Goal: Information Seeking & Learning: Learn about a topic

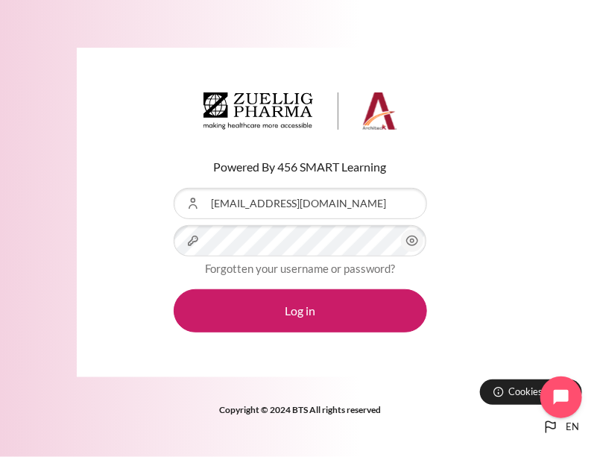
click at [411, 242] on circle "Content" at bounding box center [412, 241] width 4 height 4
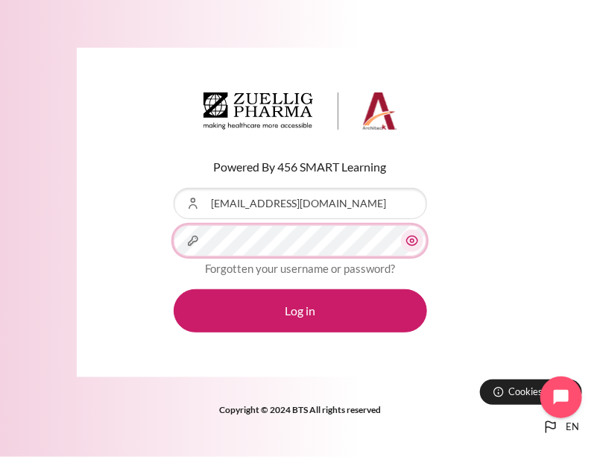
click at [174, 289] on button "Log in" at bounding box center [300, 310] width 253 height 43
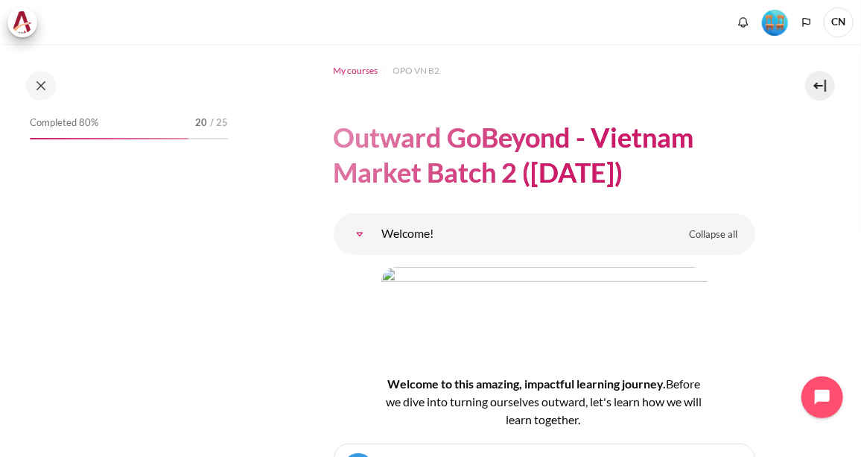
click at [363, 65] on span "My courses" at bounding box center [356, 70] width 45 height 13
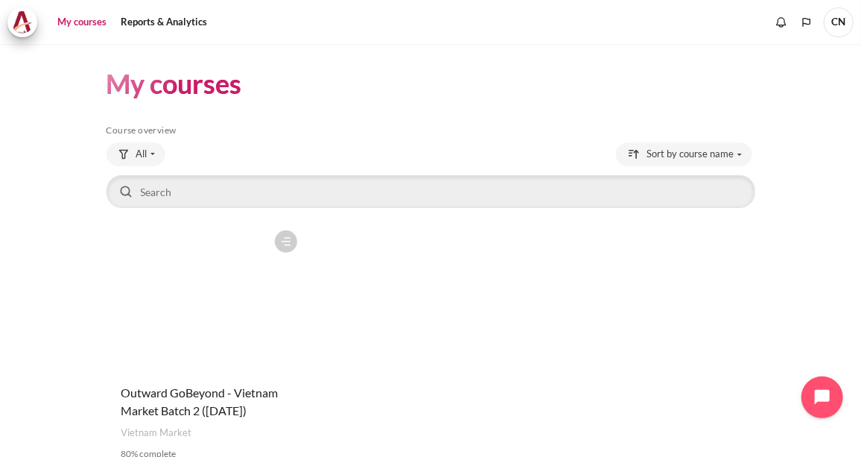
scroll to position [101, 0]
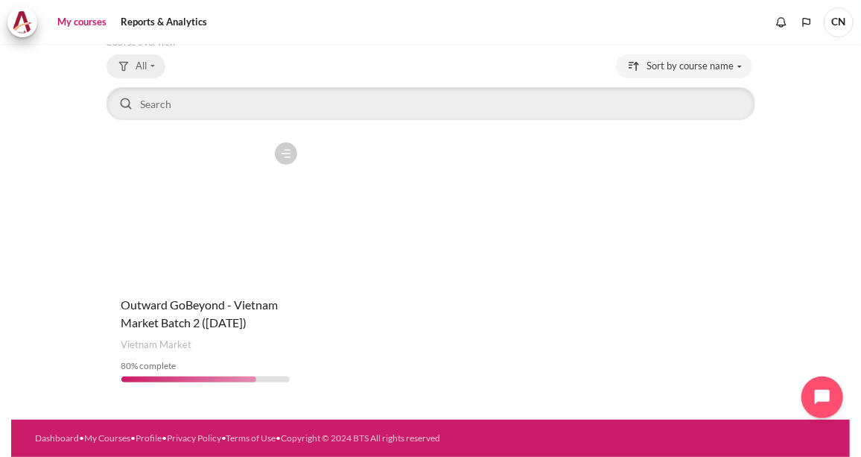
click at [133, 54] on button "All" at bounding box center [136, 66] width 59 height 24
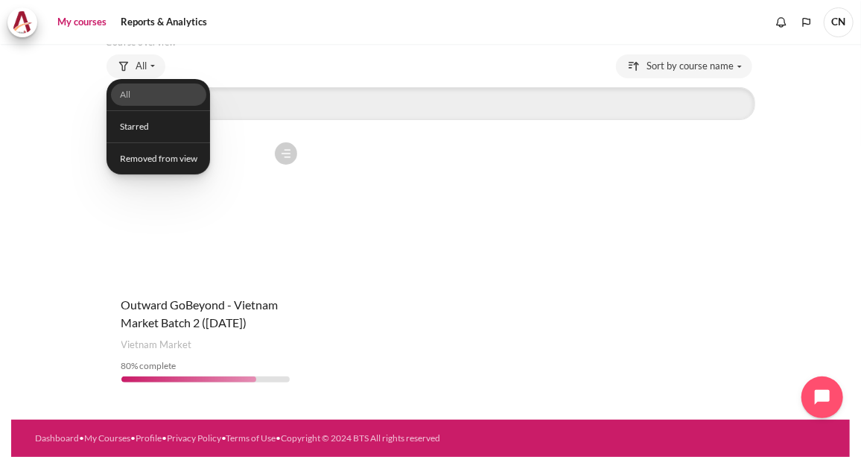
scroll to position [0, 0]
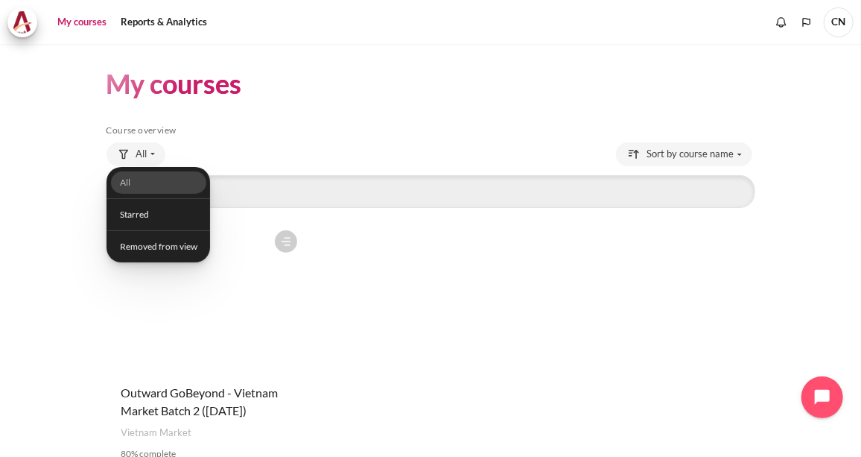
drag, startPoint x: 57, startPoint y: 82, endPoint x: 72, endPoint y: 24, distance: 59.8
click at [72, 24] on div "Skip to main content My courses" at bounding box center [430, 228] width 861 height 457
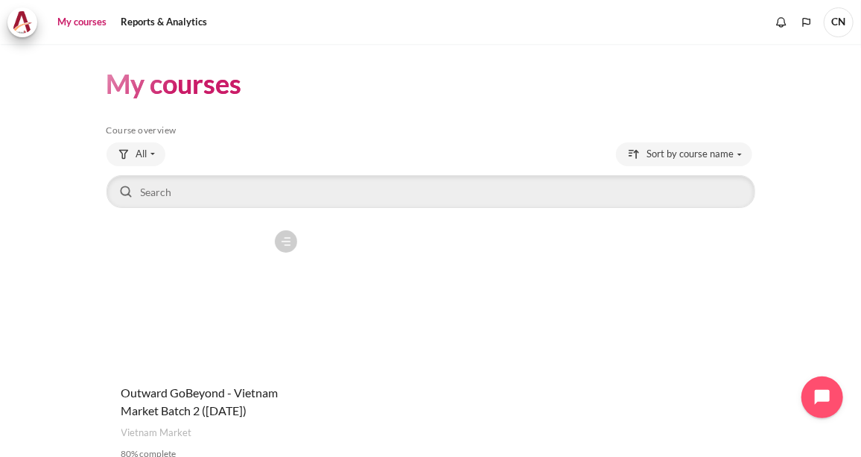
click at [72, 24] on link "My courses" at bounding box center [82, 22] width 60 height 30
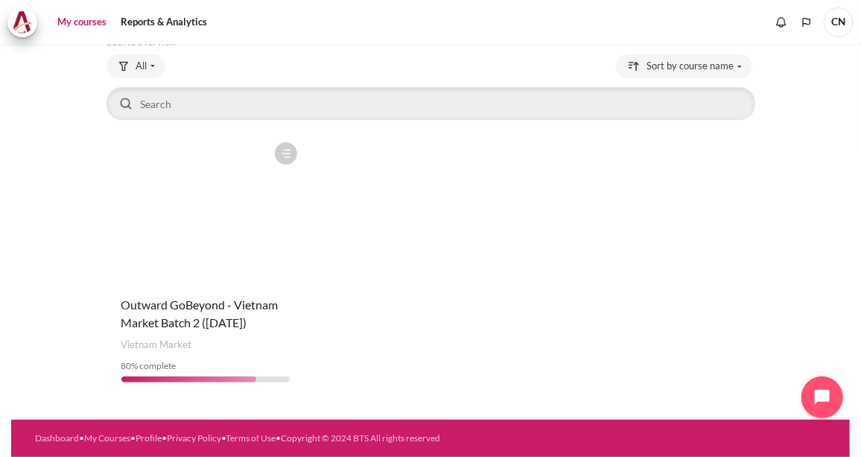
scroll to position [101, 0]
click at [69, 23] on link "My courses" at bounding box center [82, 22] width 60 height 30
click at [169, 309] on span "Outward GoBeyond - Vietnam Market Batch 2 ([DATE])" at bounding box center [199, 313] width 157 height 32
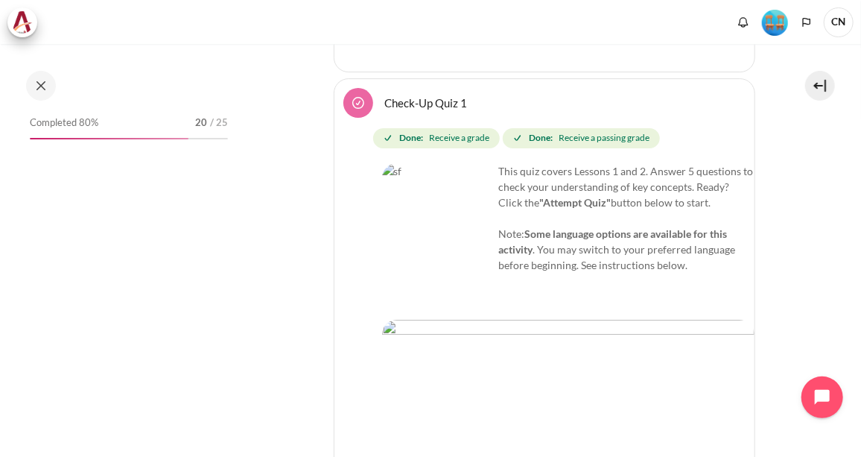
scroll to position [4513, 0]
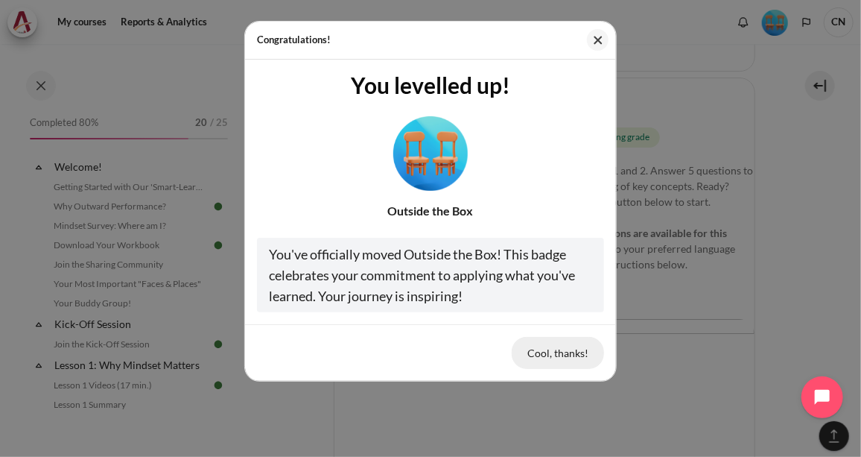
click at [537, 352] on button "Cool, thanks!" at bounding box center [558, 352] width 92 height 31
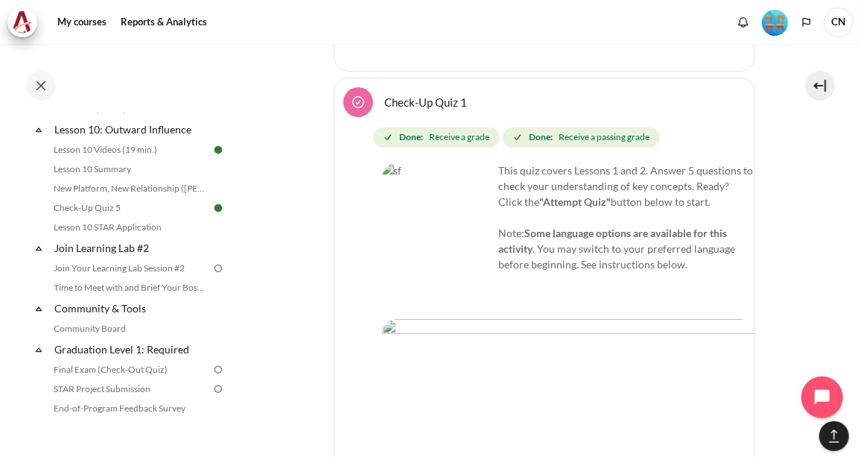
scroll to position [1490, 0]
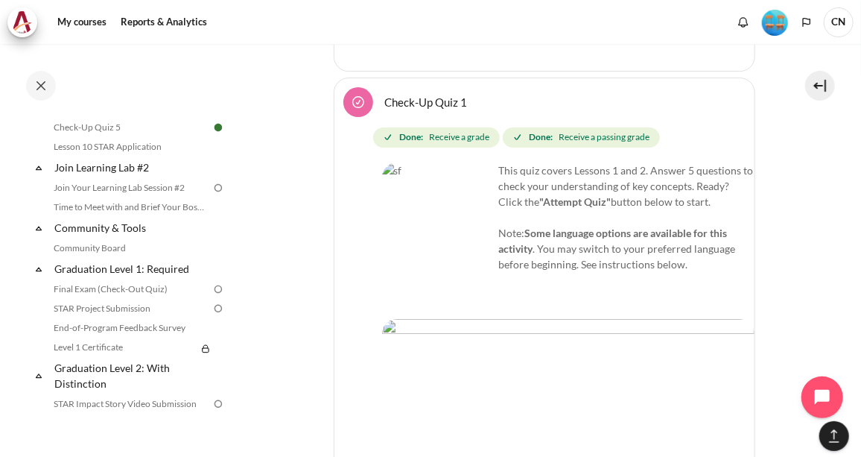
click at [212, 194] on img at bounding box center [218, 187] width 13 height 13
click at [119, 197] on link "Join Your Learning Lab Session #2" at bounding box center [130, 188] width 162 height 18
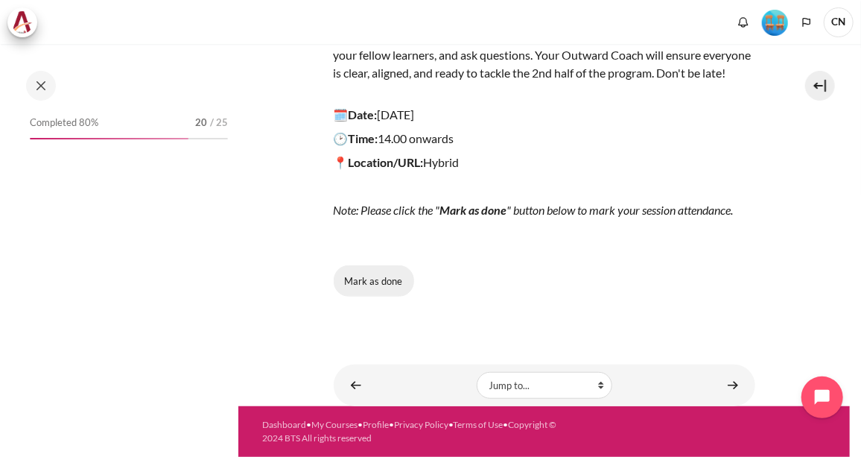
click at [388, 275] on button "Mark as done" at bounding box center [374, 280] width 80 height 31
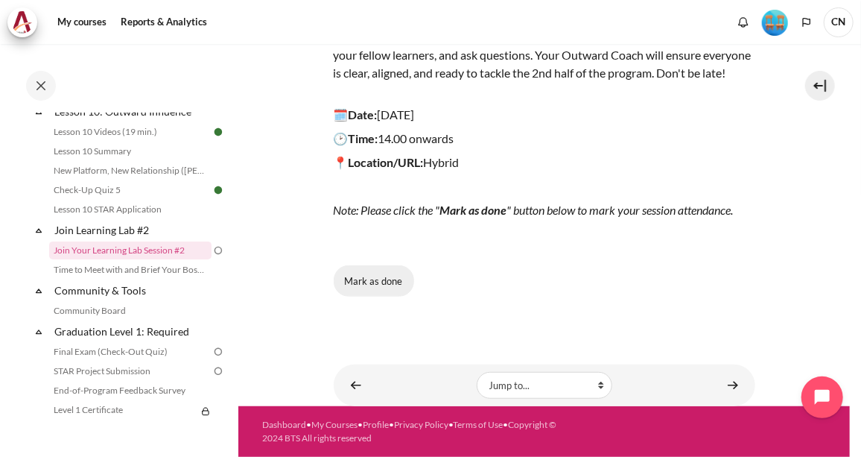
click at [368, 278] on button "Mark as done" at bounding box center [374, 280] width 80 height 31
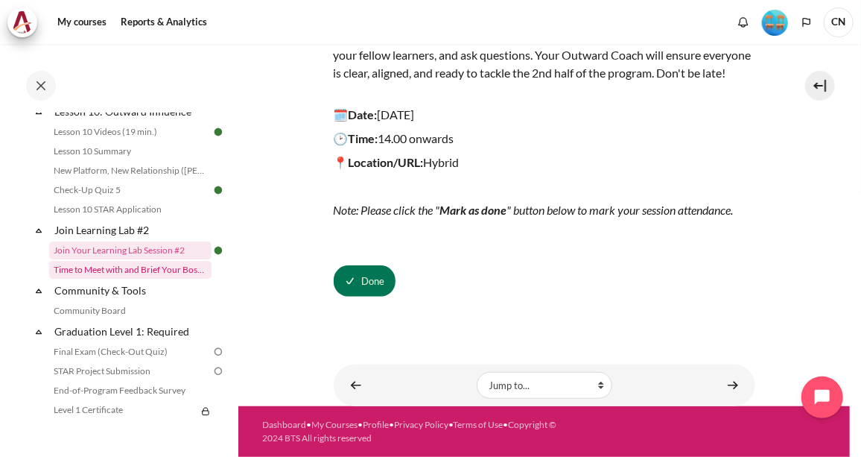
click at [90, 279] on link "Time to Meet with and Brief Your Boss #2" at bounding box center [130, 270] width 162 height 18
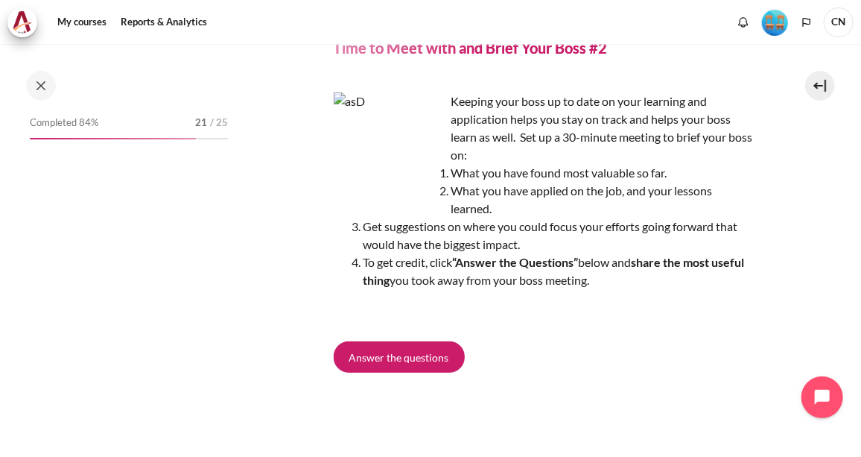
scroll to position [1446, 0]
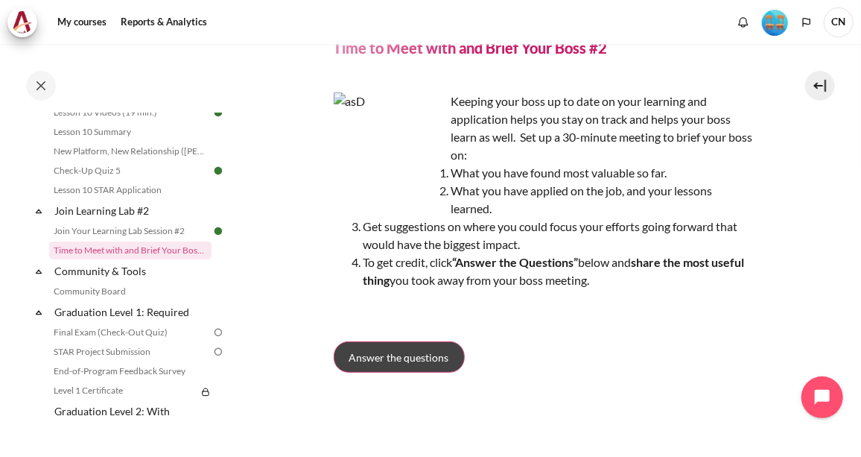
click at [416, 355] on span "Answer the questions" at bounding box center [400, 358] width 100 height 16
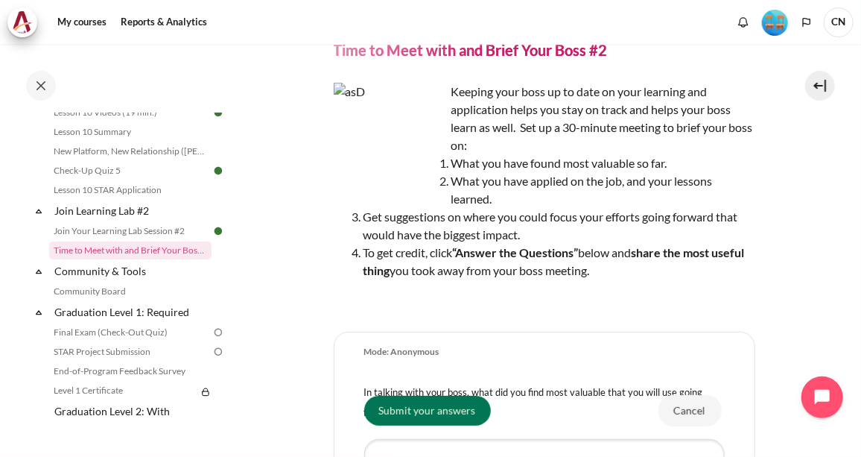
scroll to position [135, 0]
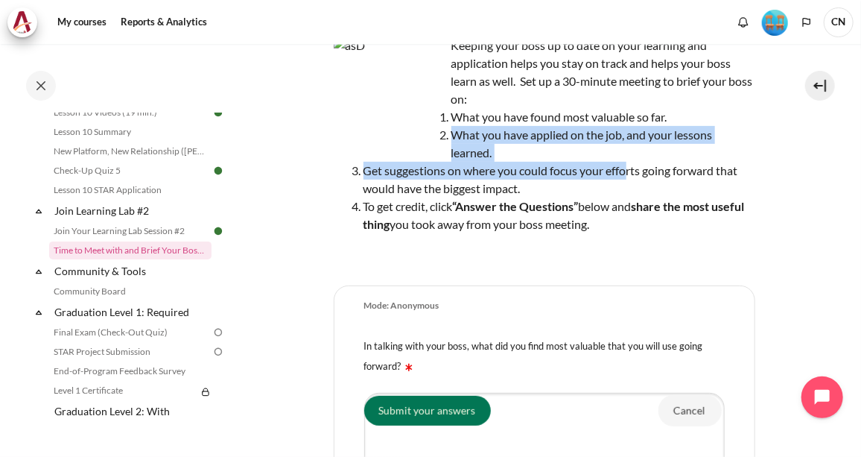
drag, startPoint x: 454, startPoint y: 131, endPoint x: 627, endPoint y: 161, distance: 175.4
click at [627, 161] on ol "What you have found most valuable so far. What you have applied on the job, and…" at bounding box center [545, 170] width 422 height 125
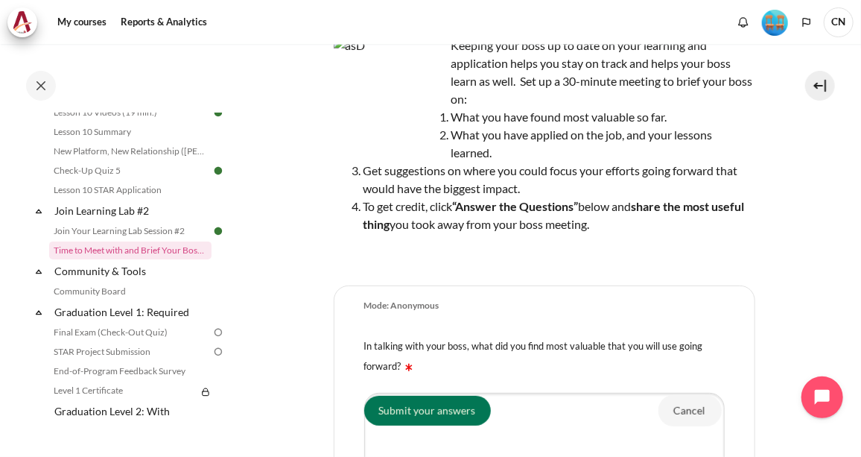
drag, startPoint x: 627, startPoint y: 161, endPoint x: 611, endPoint y: 288, distance: 127.6
click at [611, 288] on form "Mode: Anonymous In talking with your boss, what did you find most valuable that…" at bounding box center [545, 451] width 422 height 333
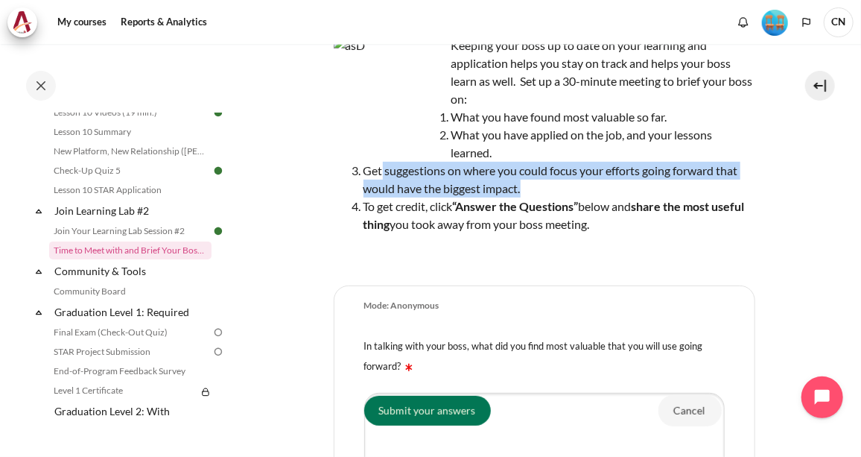
drag, startPoint x: 381, startPoint y: 169, endPoint x: 619, endPoint y: 185, distance: 238.2
click at [619, 185] on li "Get suggestions on where you could focus your efforts going forward that would …" at bounding box center [560, 180] width 392 height 36
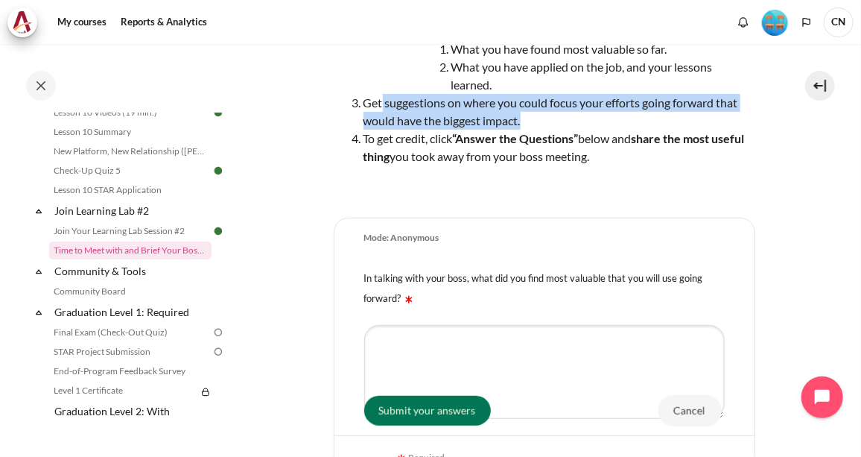
scroll to position [271, 0]
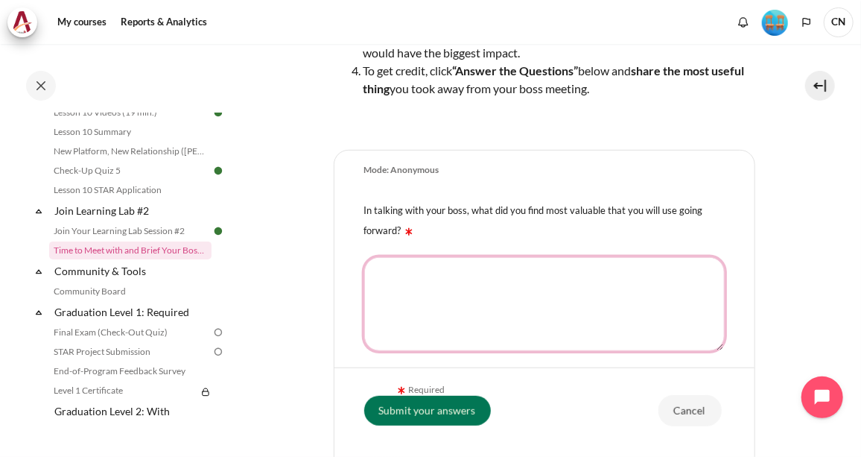
click at [485, 291] on textarea "In talking with your boss, what did you find most valuable that you will use go…" at bounding box center [544, 304] width 361 height 94
click at [413, 306] on textarea "In talking with your boss, what did you find most valuable that you will use go…" at bounding box center [544, 304] width 361 height 94
paste textarea "the importance of seeing people as individuals and focusing on their needs, not…"
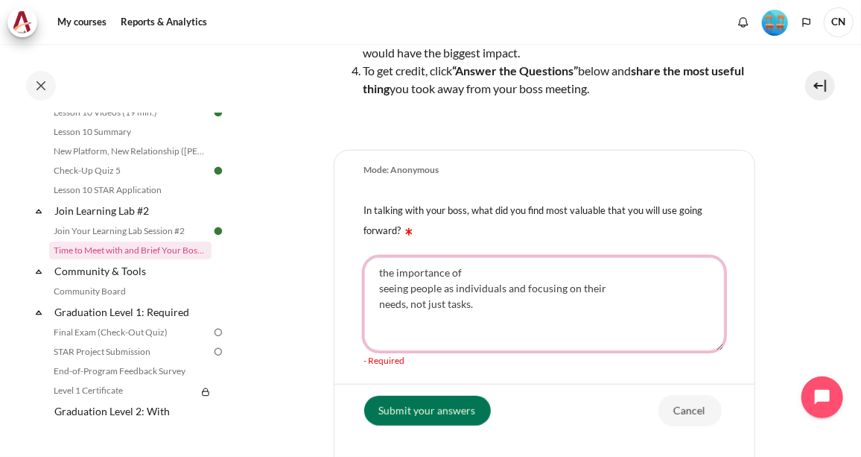
click at [382, 270] on textarea "the importance of seeing people as individuals and focusing on their needs, not…" at bounding box center [544, 304] width 361 height 94
click at [379, 270] on textarea "the importance of seeing people as individuals and focusing on their needs, not…" at bounding box center [544, 304] width 361 height 94
click at [477, 306] on textarea "what I find most valuable is the importance of seeing people as individuals and…" at bounding box center [544, 304] width 361 height 94
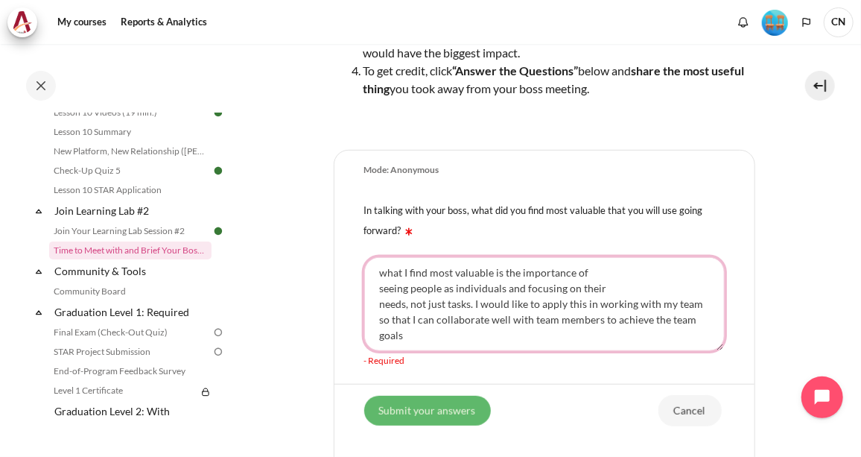
type textarea "what I find most valuable is the importance of seeing people as individuals and…"
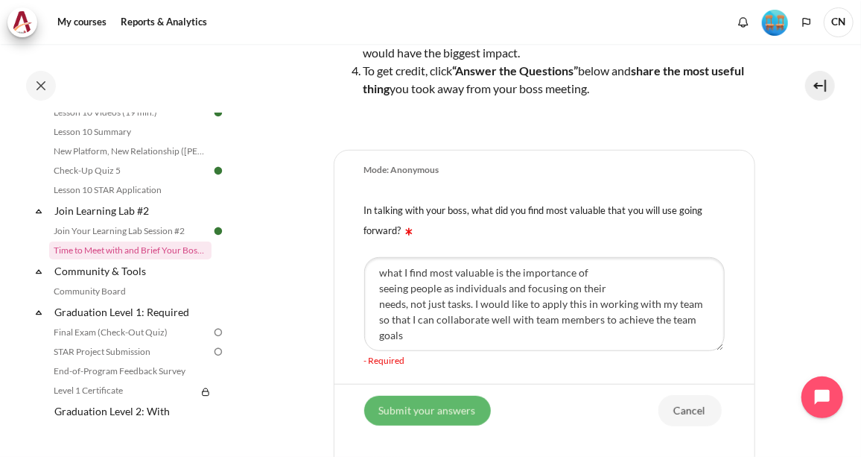
click at [442, 416] on input "Submit your answers" at bounding box center [427, 410] width 127 height 30
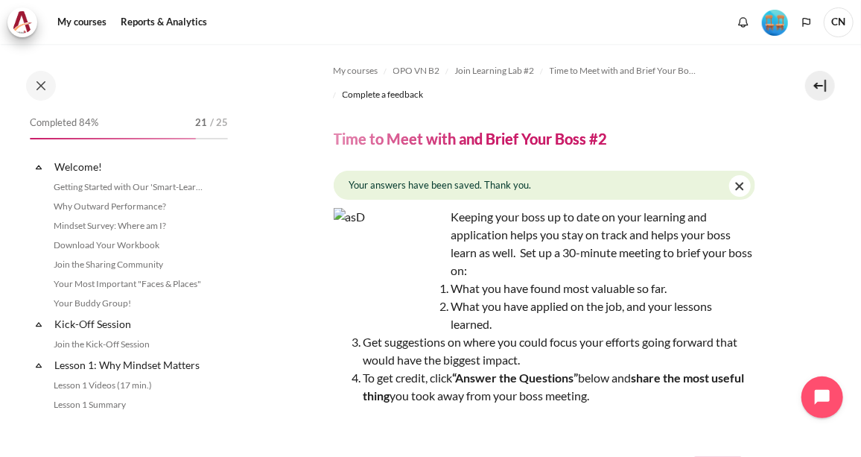
scroll to position [1446, 0]
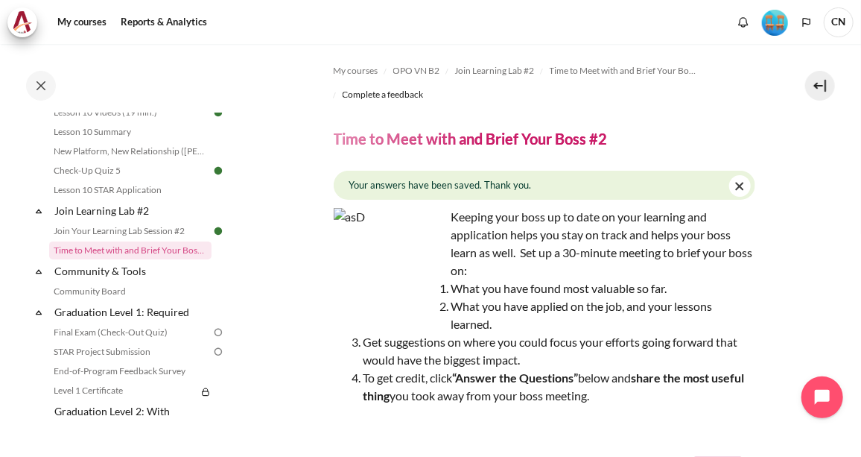
click at [472, 250] on div "Keeping your boss up to date on your learning and application helps you stay on…" at bounding box center [545, 321] width 422 height 227
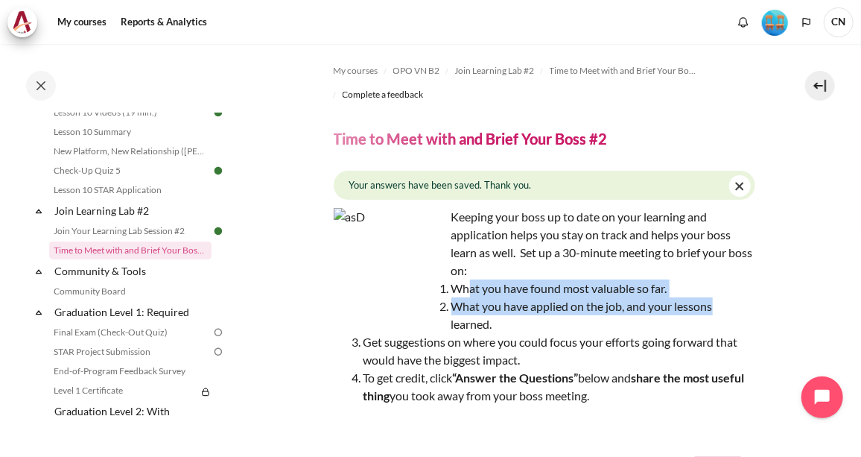
drag, startPoint x: 467, startPoint y: 284, endPoint x: 720, endPoint y: 306, distance: 254.3
click at [720, 306] on ol "What you have found most valuable so far. What you have applied on the job, and…" at bounding box center [545, 341] width 422 height 125
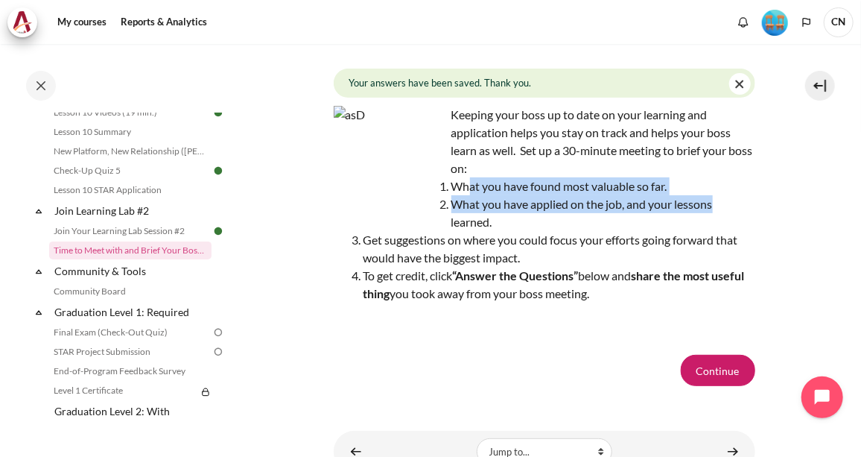
scroll to position [167, 0]
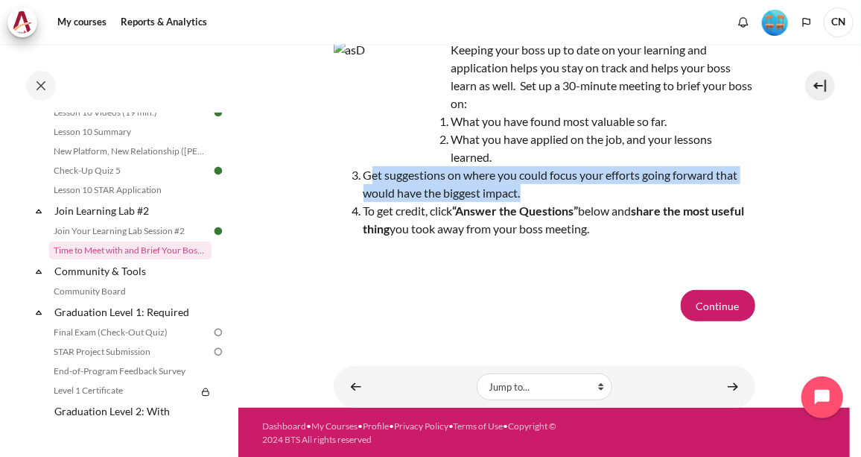
drag, startPoint x: 369, startPoint y: 172, endPoint x: 590, endPoint y: 195, distance: 222.5
click at [590, 195] on li "Get suggestions on where you could focus your efforts going forward that would …" at bounding box center [560, 184] width 392 height 36
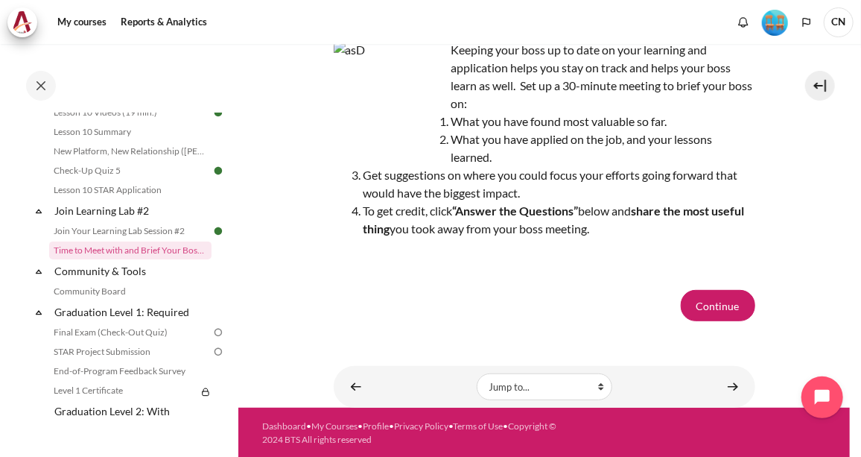
drag, startPoint x: 590, startPoint y: 195, endPoint x: 558, endPoint y: 262, distance: 73.7
click at [558, 262] on div "Keeping your boss up to date on your learning and application helps you stay on…" at bounding box center [545, 154] width 422 height 227
click at [717, 303] on button "Continue" at bounding box center [718, 305] width 75 height 31
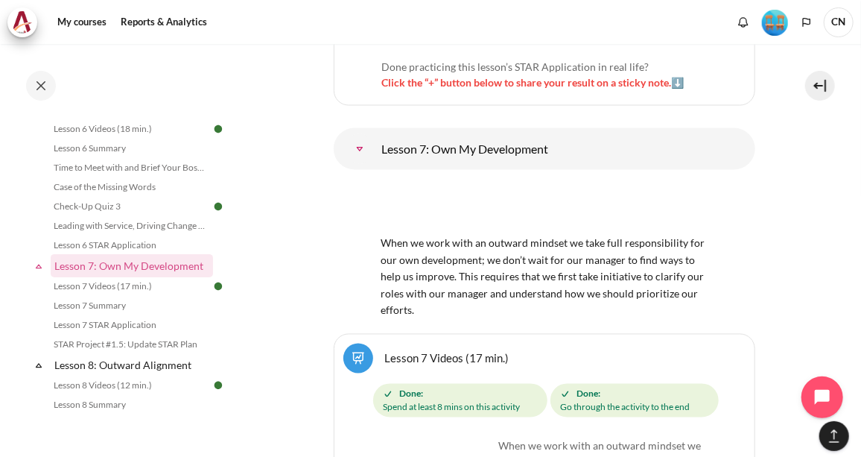
scroll to position [12575, 0]
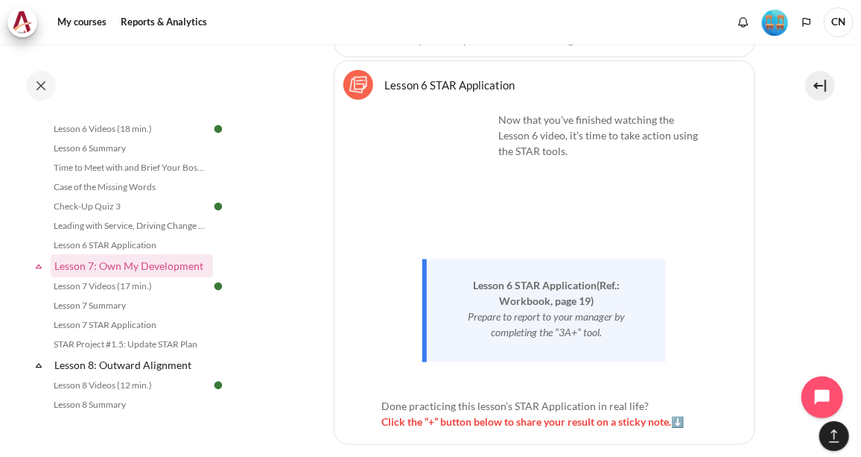
click at [573, 309] on div "Prepare to report to your manager by completing the “3A+” tool." at bounding box center [547, 324] width 186 height 31
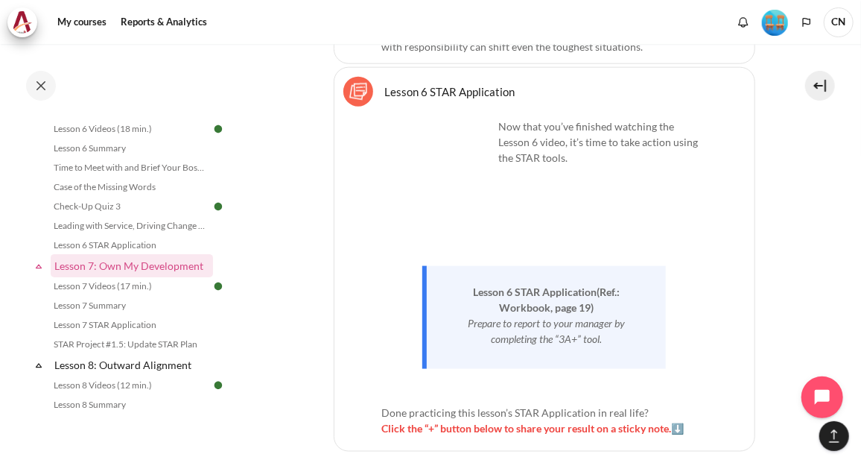
click at [680, 422] on span "Click the “+” button below to share your result on a sticky note.⬇️" at bounding box center [533, 428] width 303 height 13
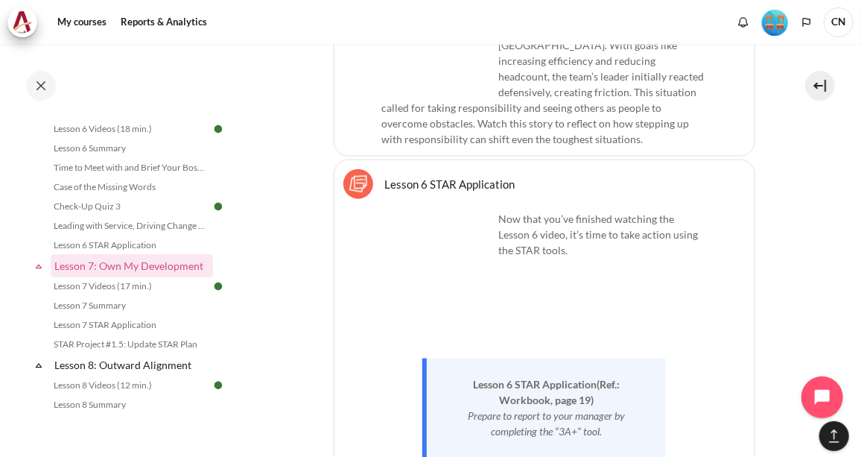
click at [444, 377] on div "Now that you’ve finished watching the Lesson 6 video, it’s time to take action …" at bounding box center [544, 372] width 325 height 323
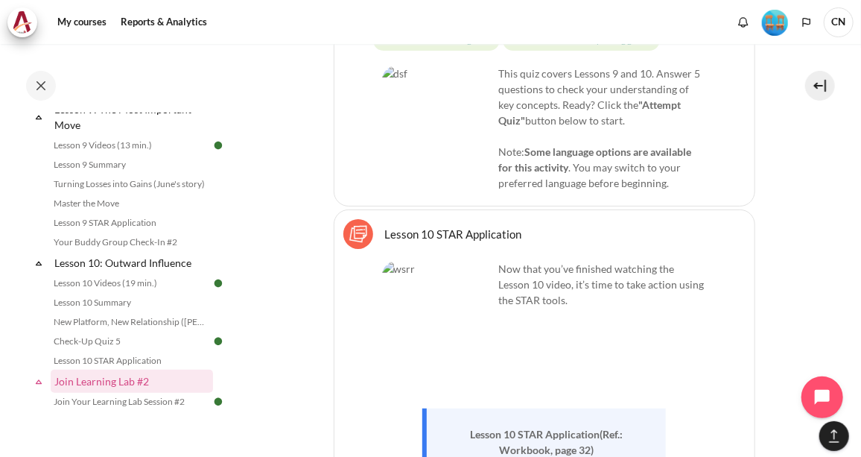
scroll to position [0, 0]
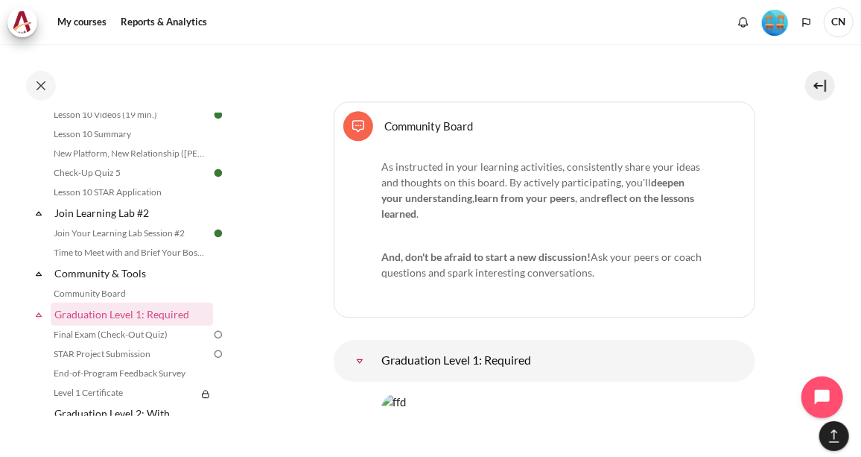
click at [559, 393] on img "Content" at bounding box center [545, 418] width 326 height 51
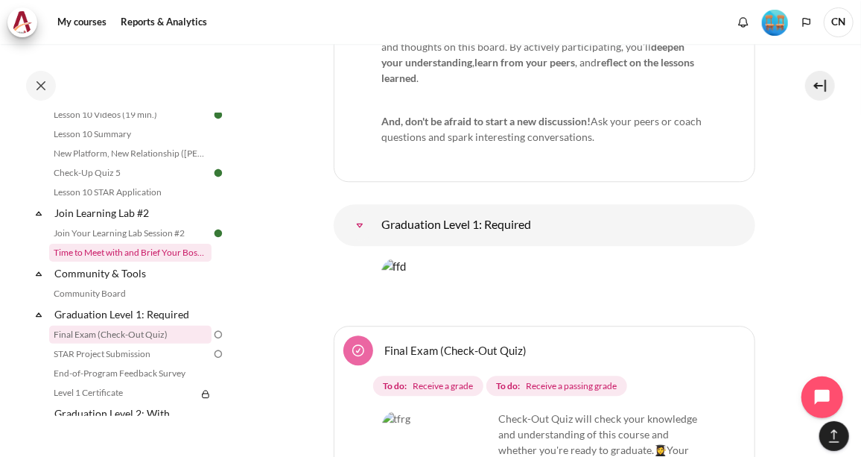
click at [138, 262] on link "Time to Meet with and Brief Your Boss #2" at bounding box center [130, 253] width 162 height 18
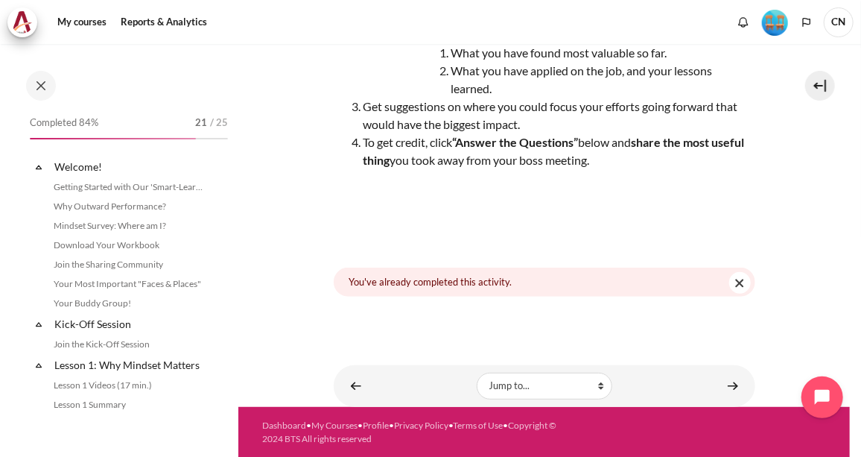
scroll to position [1446, 0]
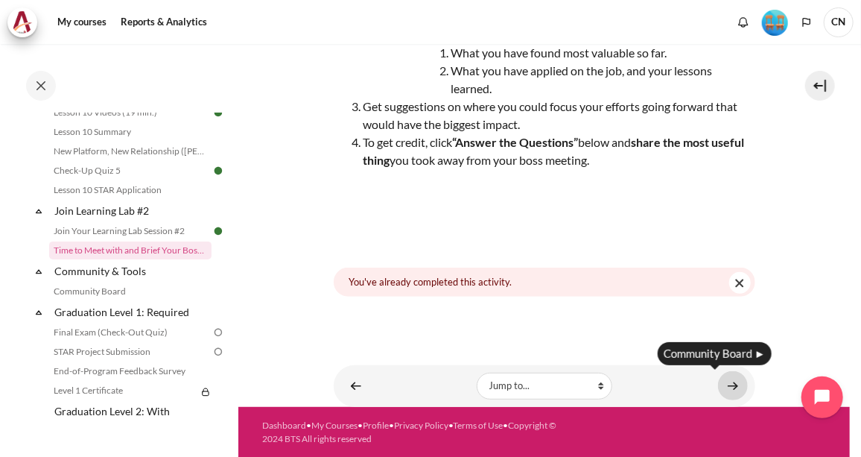
click at [728, 380] on link "Content" at bounding box center [733, 385] width 30 height 29
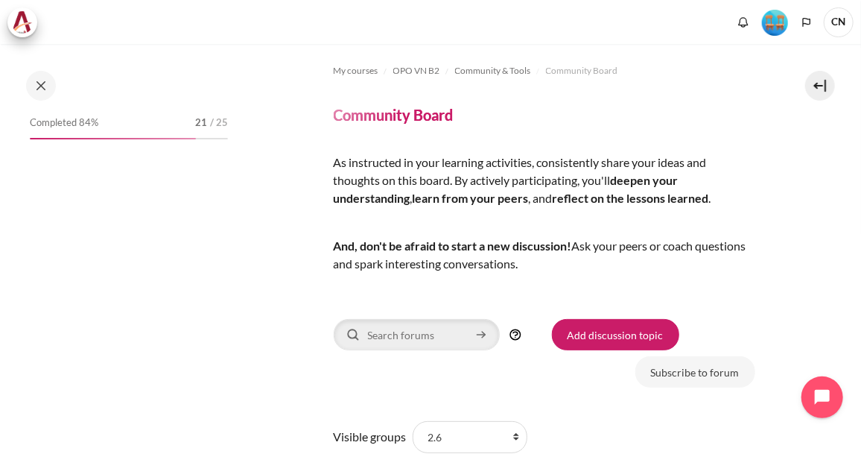
scroll to position [1487, 0]
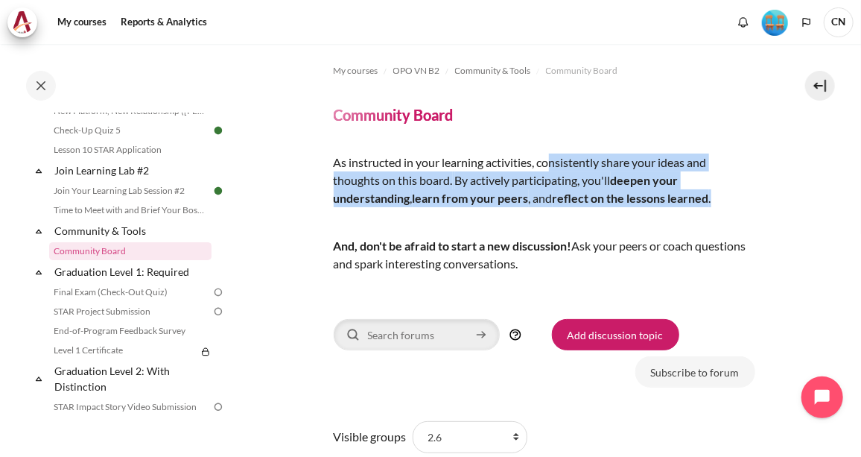
drag, startPoint x: 554, startPoint y: 162, endPoint x: 729, endPoint y: 195, distance: 178.3
click at [729, 195] on p "As instructed in your learning activities, consistently share your ideas and th…" at bounding box center [545, 181] width 422 height 54
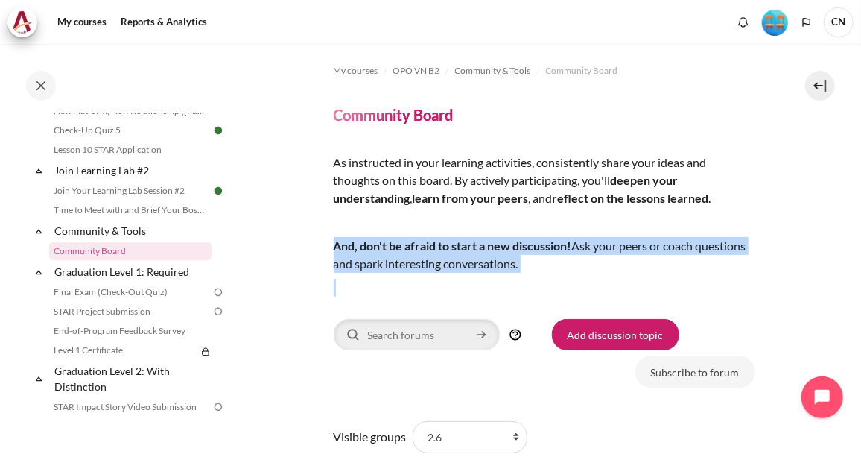
drag, startPoint x: 333, startPoint y: 247, endPoint x: 729, endPoint y: 274, distance: 396.6
click at [729, 274] on div "As instructed in your learning activities, consistently share your ideas and th…" at bounding box center [545, 225] width 422 height 143
click at [605, 344] on link "Add discussion topic" at bounding box center [615, 334] width 127 height 31
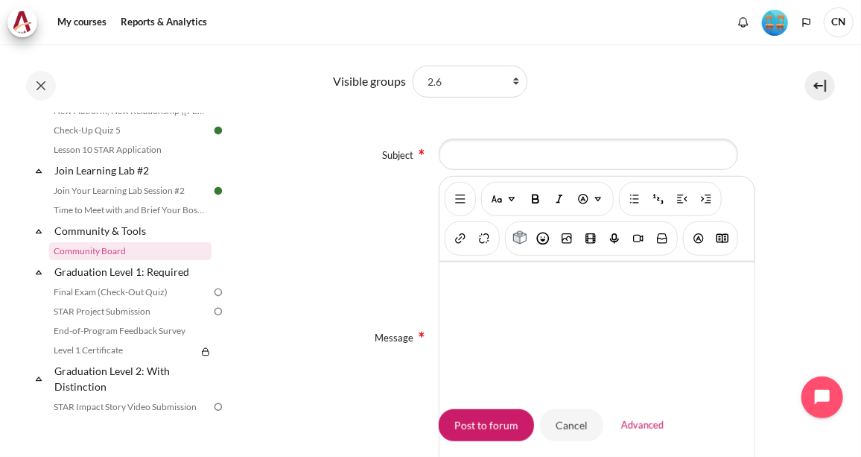
scroll to position [203, 0]
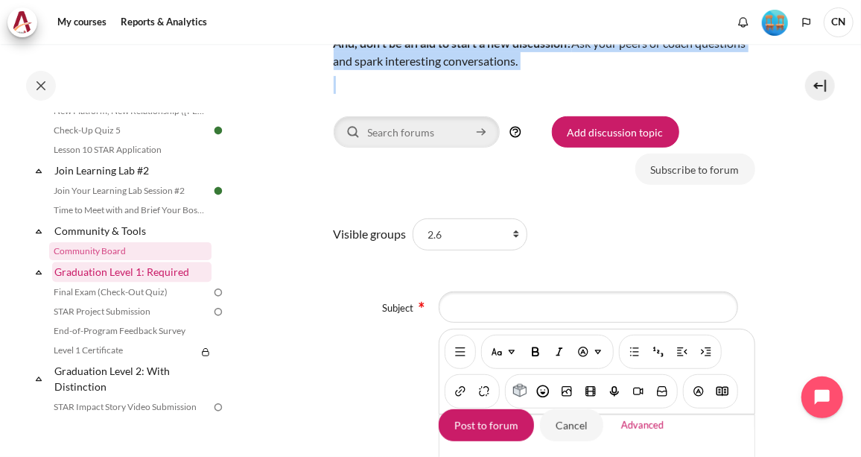
click at [111, 282] on link "Graduation Level 1: Required" at bounding box center [131, 272] width 159 height 20
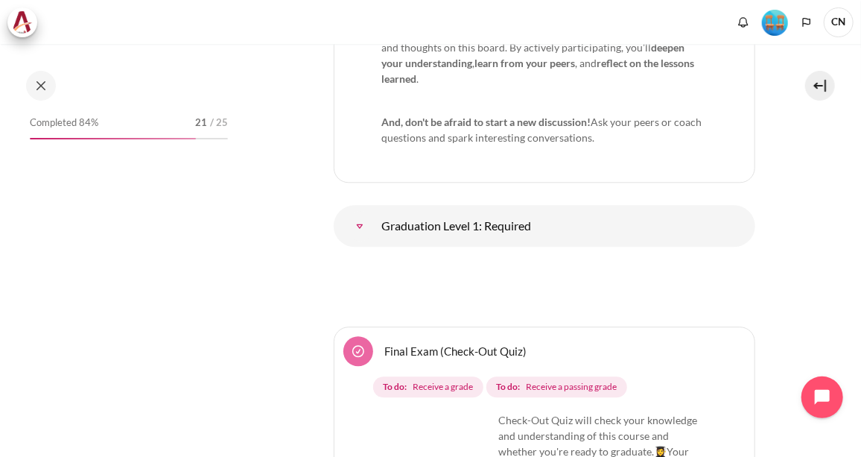
scroll to position [20547, 0]
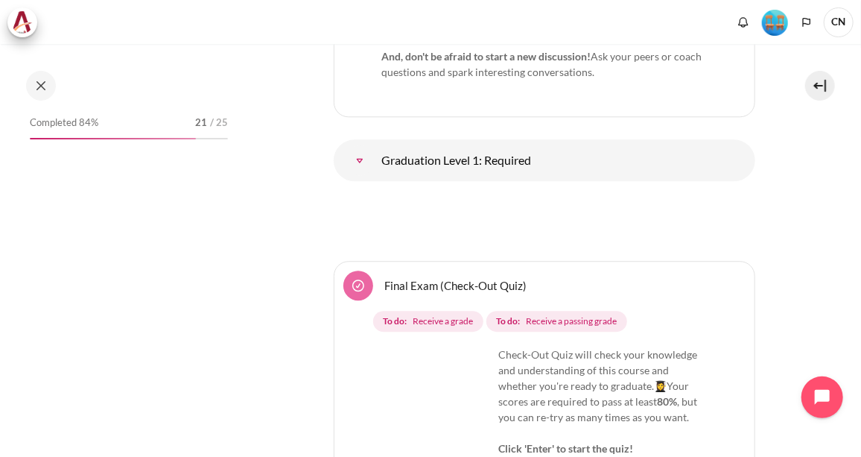
click at [449, 347] on img "Content" at bounding box center [438, 403] width 112 height 112
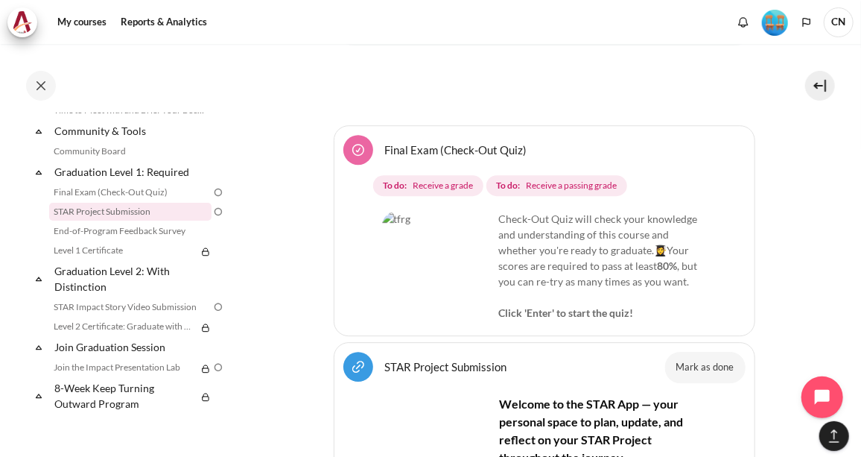
scroll to position [20521, 0]
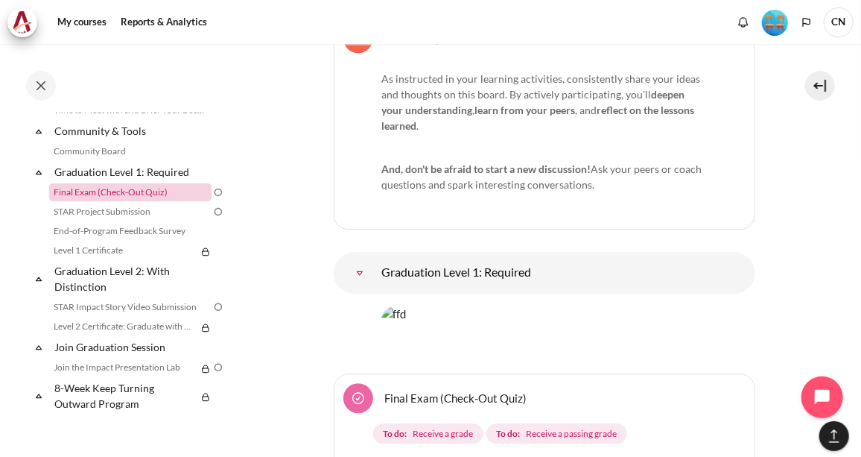
click at [124, 201] on link "Final Exam (Check-Out Quiz)" at bounding box center [130, 192] width 162 height 18
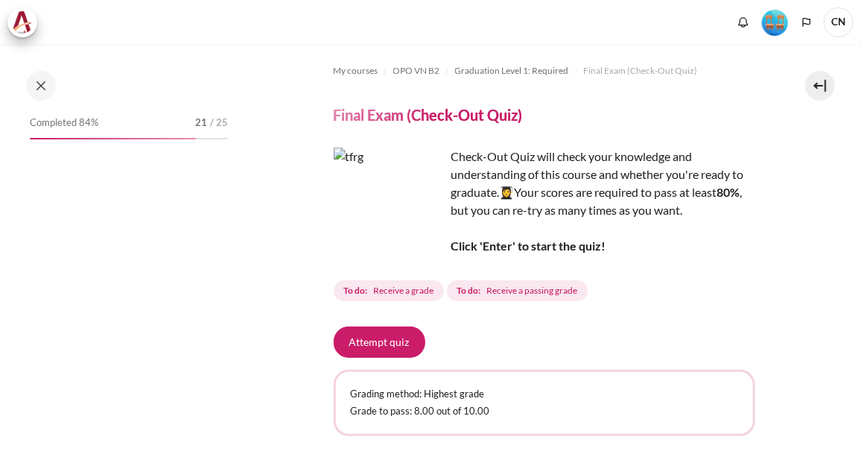
click at [382, 341] on button "Attempt quiz" at bounding box center [380, 341] width 92 height 31
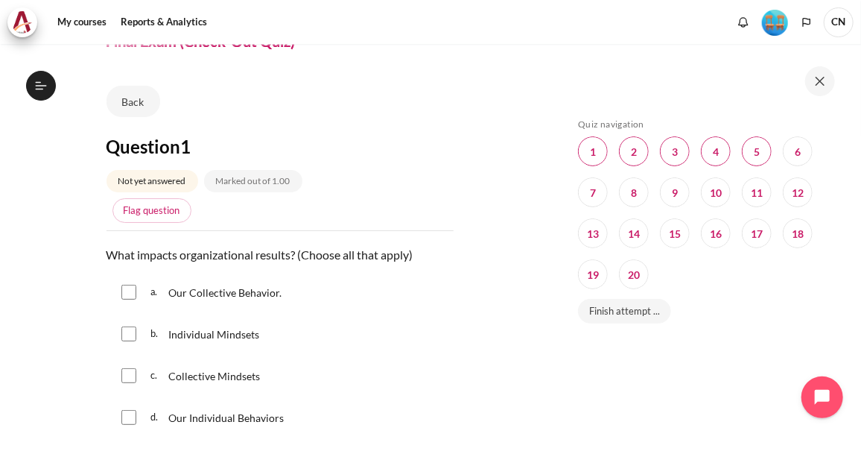
scroll to position [135, 0]
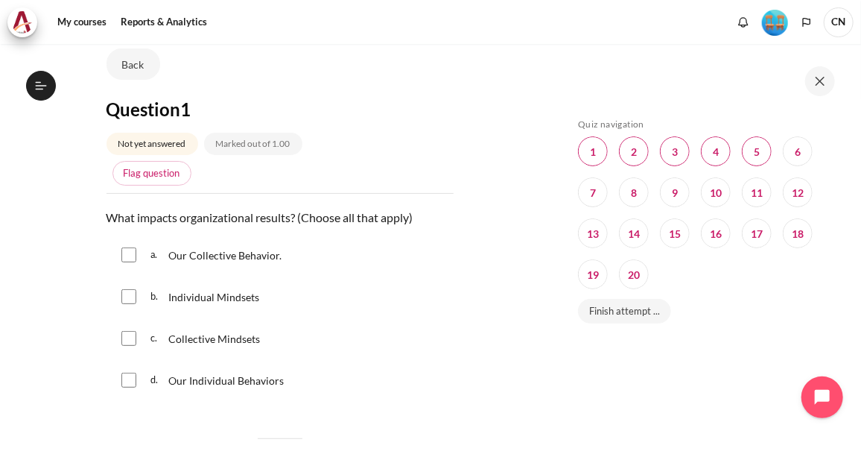
click at [130, 335] on input "Content" at bounding box center [128, 338] width 15 height 15
checkbox input "true"
click at [126, 253] on input "Content" at bounding box center [128, 254] width 15 height 15
checkbox input "true"
click at [126, 379] on input "Content" at bounding box center [128, 380] width 15 height 15
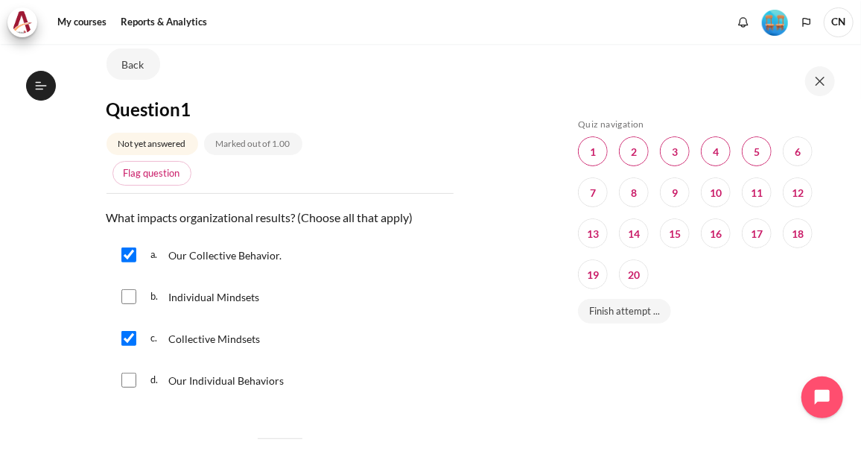
checkbox input "true"
click at [133, 291] on input "Content" at bounding box center [128, 296] width 15 height 15
checkbox input "true"
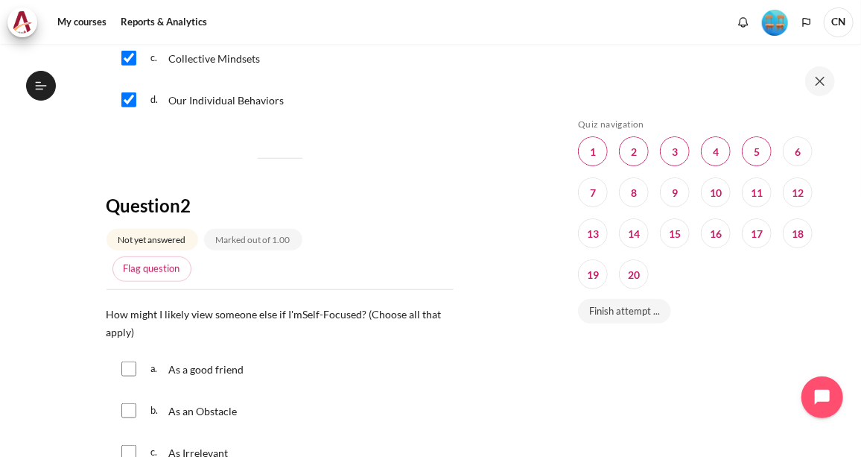
scroll to position [542, 0]
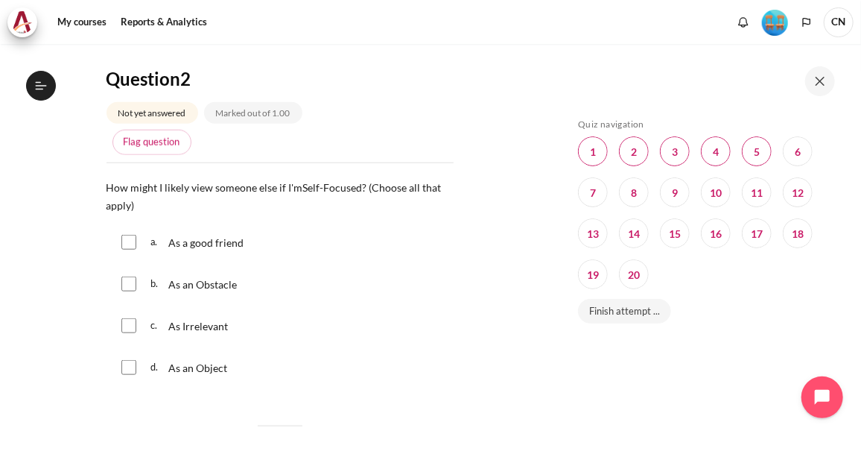
click at [126, 279] on input "Content" at bounding box center [128, 283] width 15 height 15
checkbox input "true"
click at [124, 319] on input "Content" at bounding box center [128, 325] width 15 height 15
checkbox input "true"
click at [127, 362] on input "Content" at bounding box center [128, 367] width 15 height 15
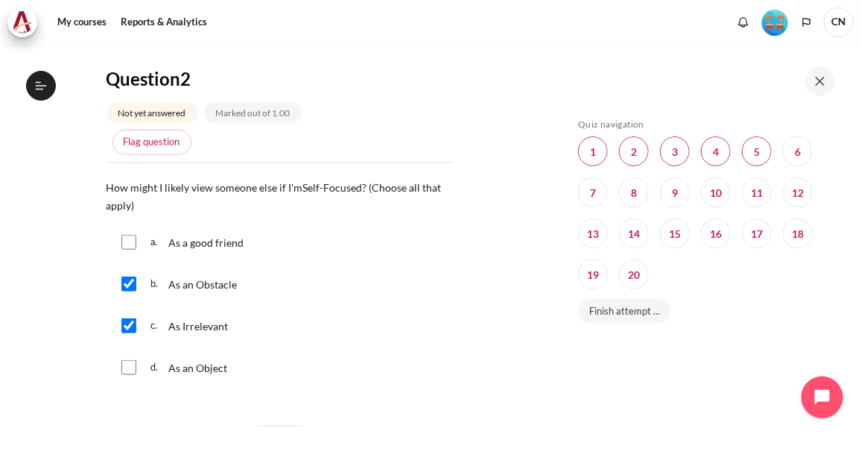
checkbox input "true"
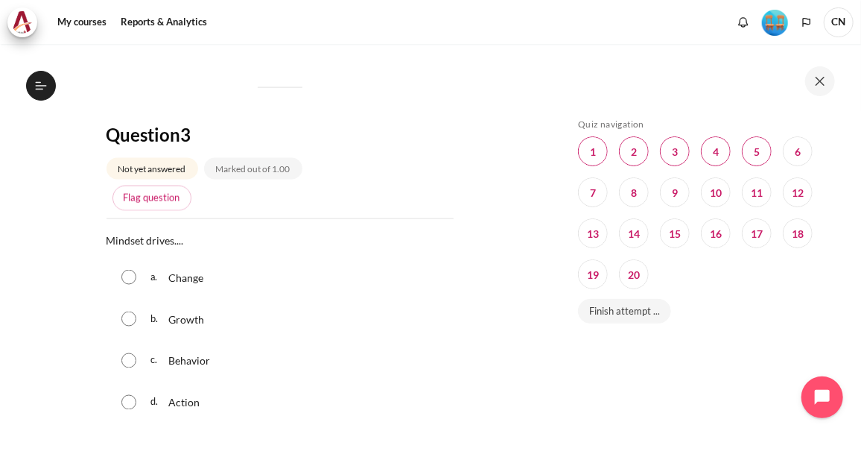
scroll to position [948, 0]
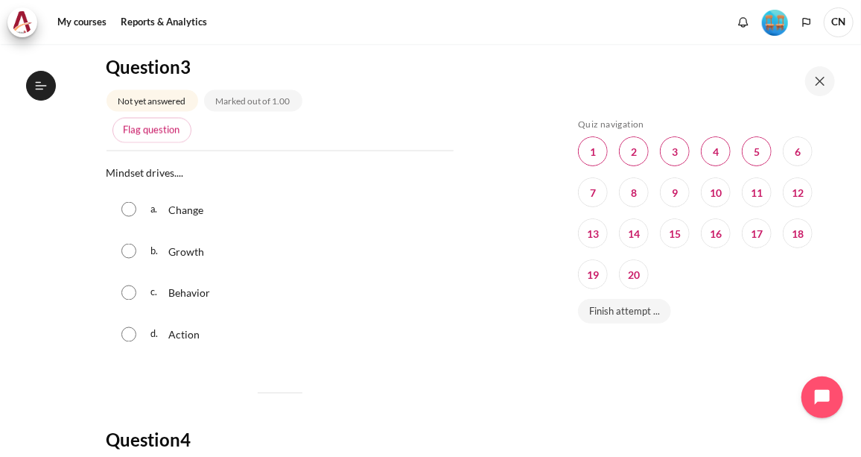
click at [131, 288] on input "Content" at bounding box center [128, 292] width 15 height 15
radio input "true"
click at [124, 330] on input "Content" at bounding box center [128, 334] width 15 height 15
radio input "true"
click at [127, 287] on input "Content" at bounding box center [128, 292] width 15 height 15
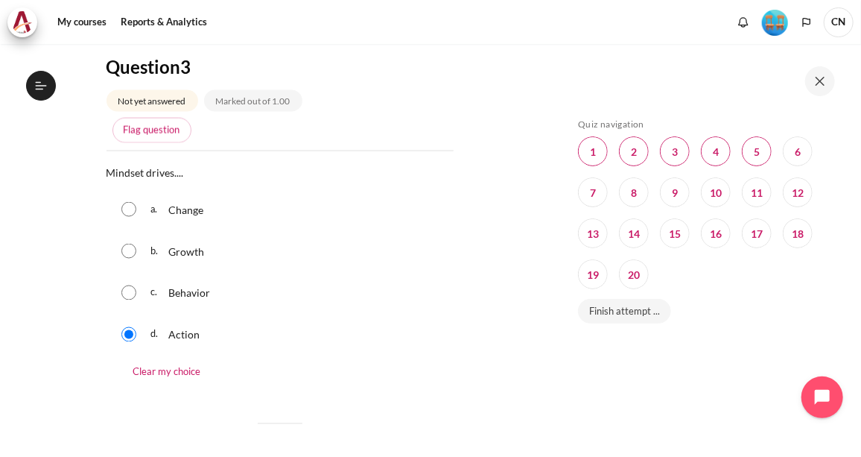
radio input "true"
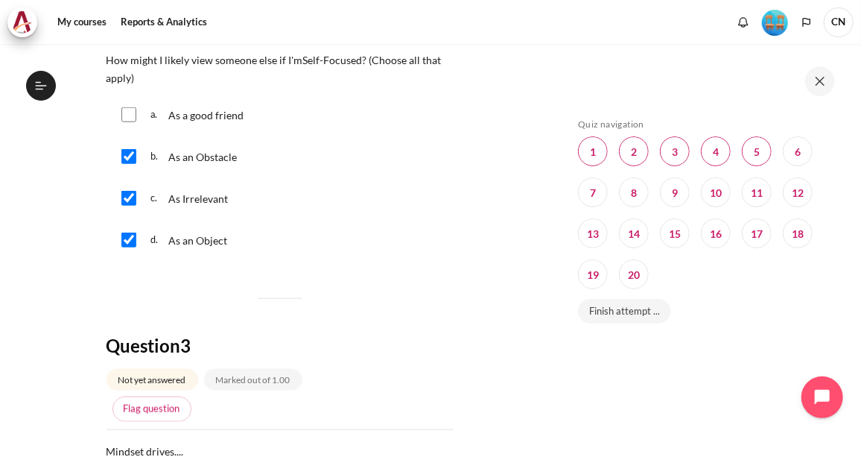
scroll to position [610, 0]
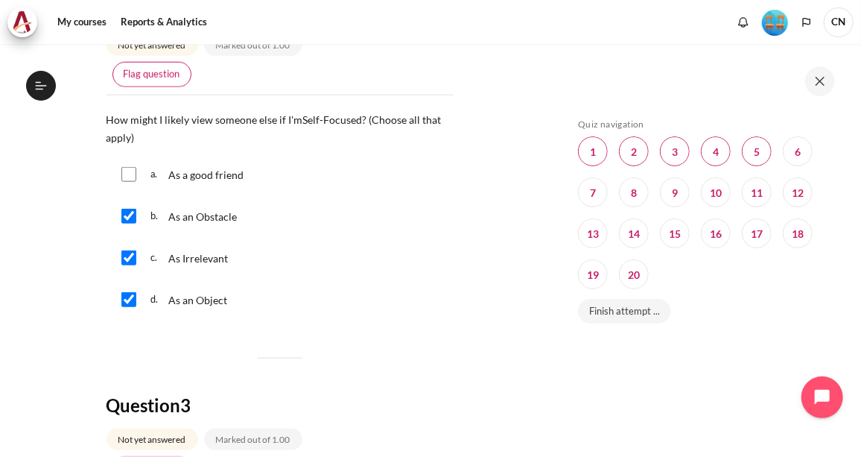
click at [141, 75] on link "Flag question" at bounding box center [152, 74] width 79 height 25
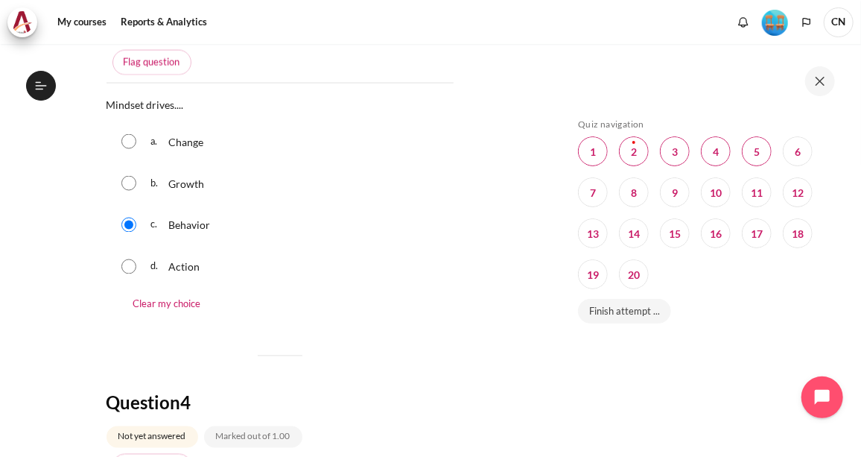
scroll to position [948, 0]
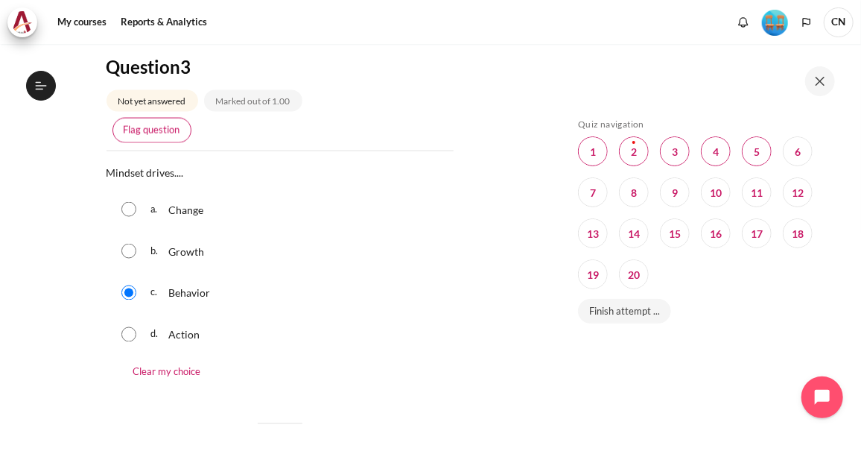
click at [156, 120] on link "Flag question" at bounding box center [152, 130] width 79 height 25
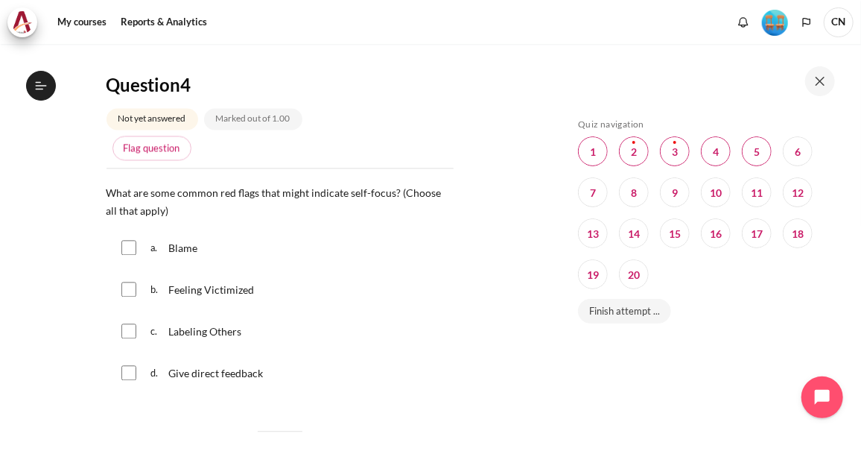
scroll to position [1355, 0]
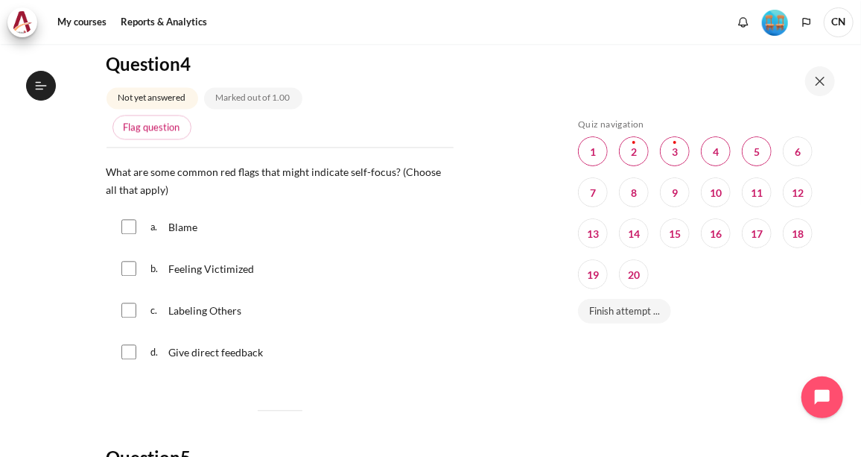
click at [125, 223] on input "Content" at bounding box center [128, 226] width 15 height 15
checkbox input "true"
click at [124, 271] on input "Content" at bounding box center [128, 268] width 15 height 15
checkbox input "true"
click at [127, 308] on input "Content" at bounding box center [128, 310] width 15 height 15
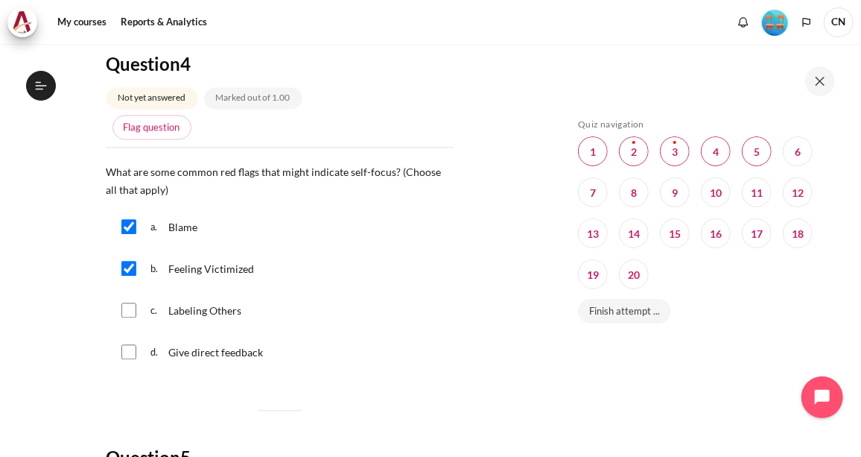
checkbox input "true"
click at [163, 127] on link "Flag question" at bounding box center [152, 127] width 79 height 25
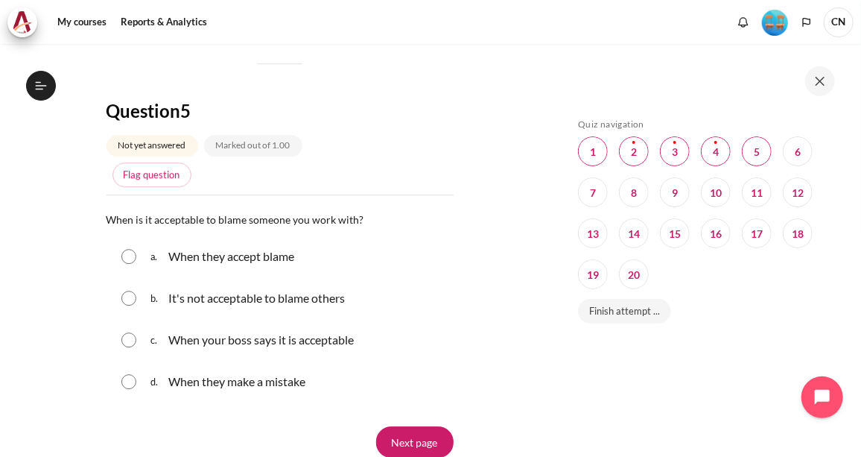
scroll to position [1761, 0]
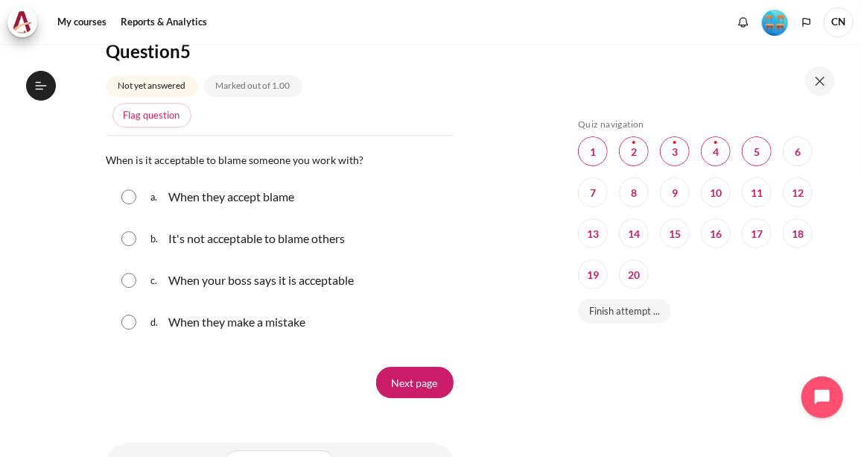
click at [124, 233] on input "Content" at bounding box center [128, 238] width 15 height 15
radio input "true"
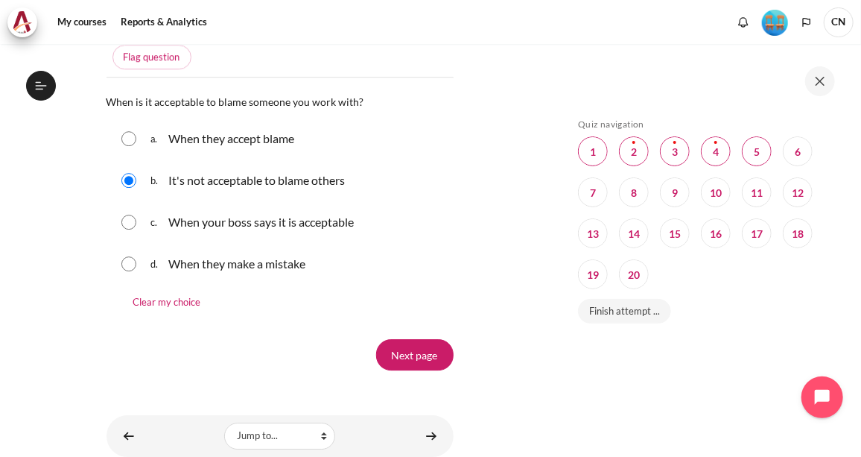
scroll to position [1864, 0]
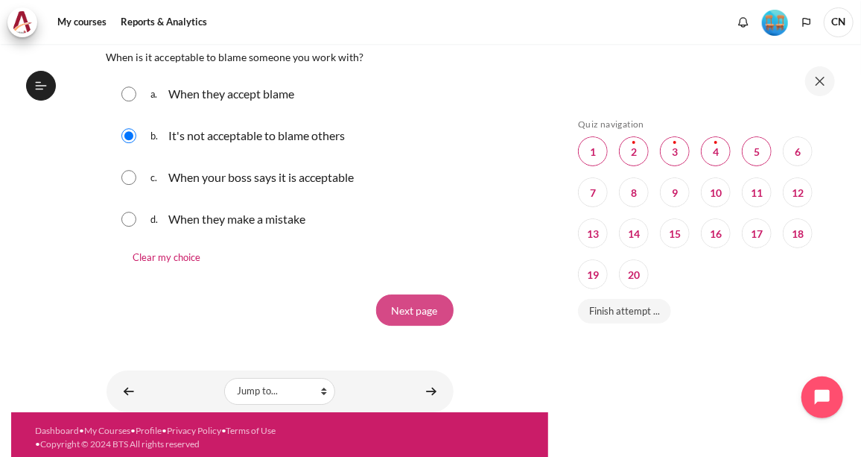
click at [417, 303] on input "Next page" at bounding box center [415, 309] width 78 height 31
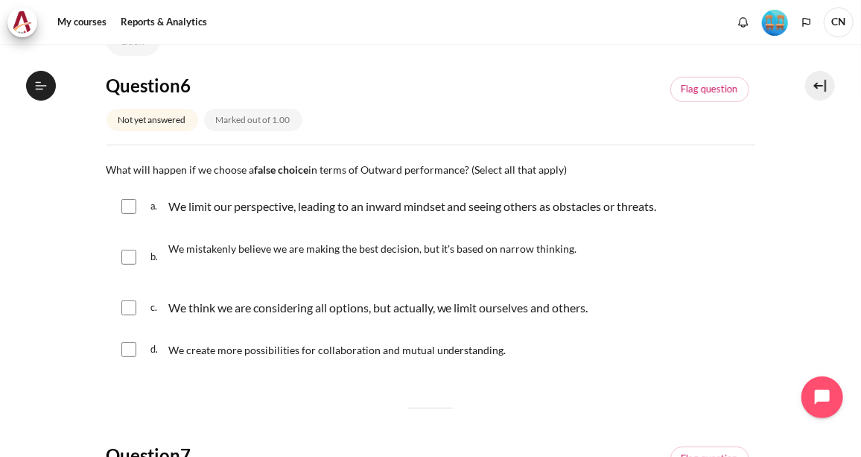
scroll to position [1528, 0]
click at [123, 203] on input "Content" at bounding box center [128, 206] width 15 height 15
checkbox input "true"
click at [121, 260] on input "Content" at bounding box center [128, 257] width 15 height 15
checkbox input "true"
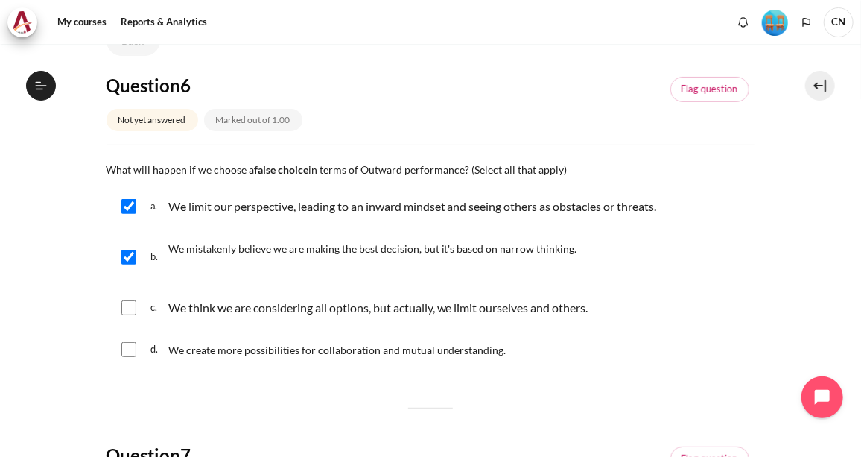
click at [121, 309] on input "Content" at bounding box center [128, 307] width 15 height 15
checkbox input "true"
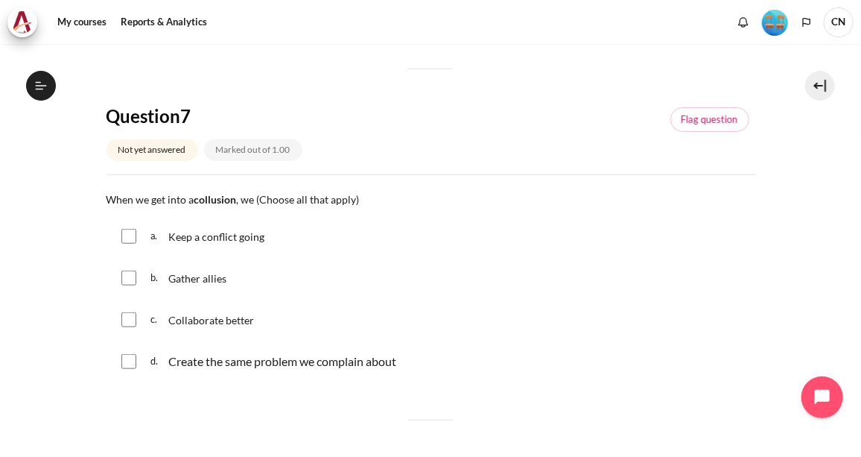
click at [127, 234] on input "Content" at bounding box center [128, 236] width 15 height 15
checkbox input "true"
click at [127, 277] on input "Content" at bounding box center [128, 278] width 15 height 15
checkbox input "true"
click at [124, 356] on input "Content" at bounding box center [128, 361] width 15 height 15
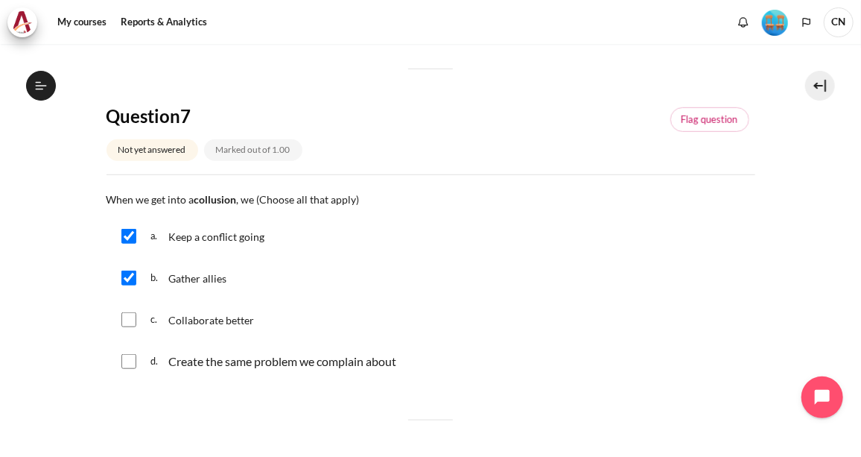
checkbox input "true"
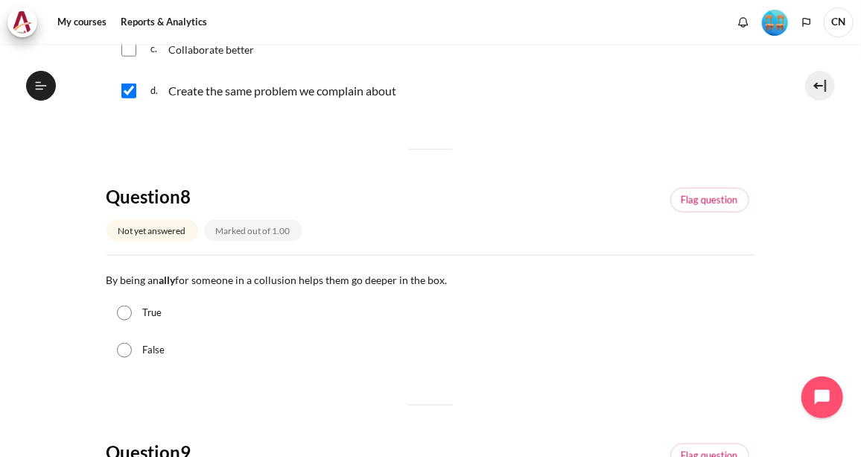
scroll to position [880, 0]
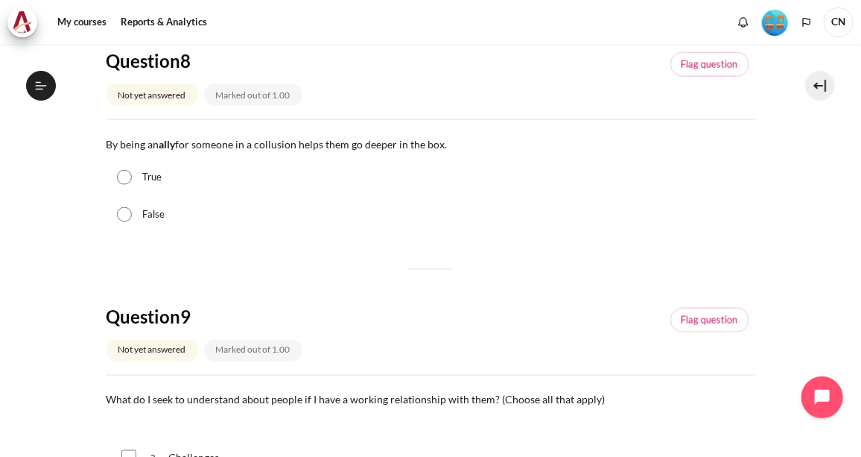
click at [123, 177] on input "True" at bounding box center [124, 177] width 15 height 15
radio input "true"
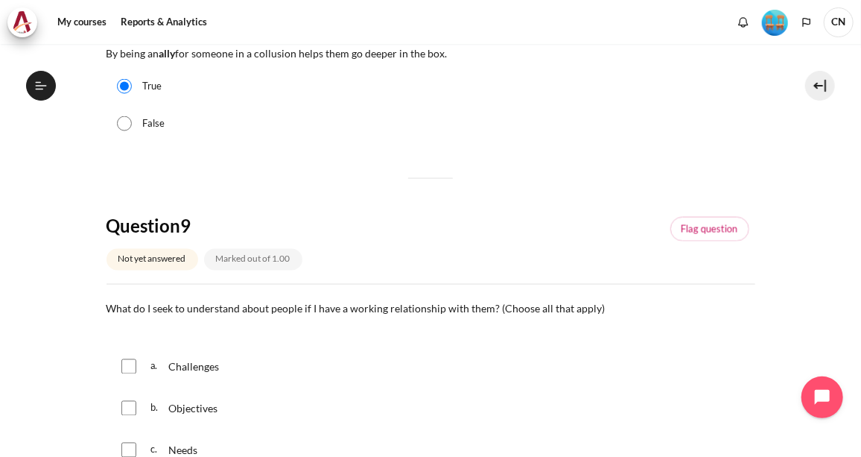
scroll to position [1084, 0]
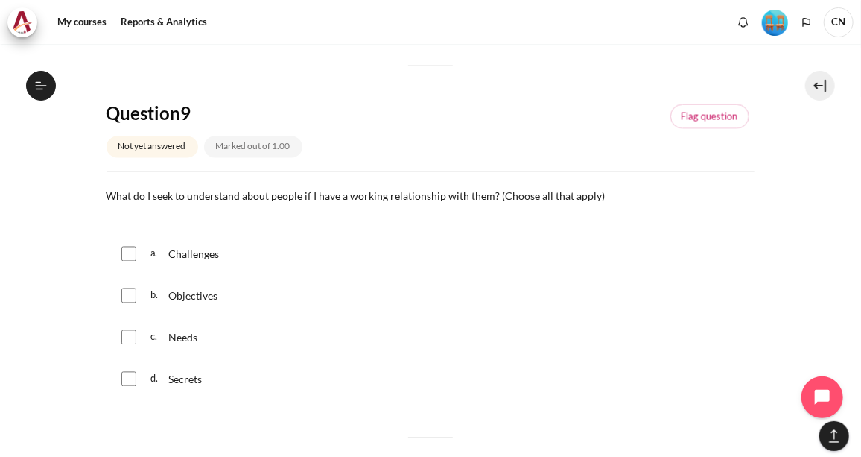
click at [124, 331] on input "Content" at bounding box center [128, 337] width 15 height 15
checkbox input "true"
click at [123, 294] on input "Content" at bounding box center [128, 295] width 15 height 15
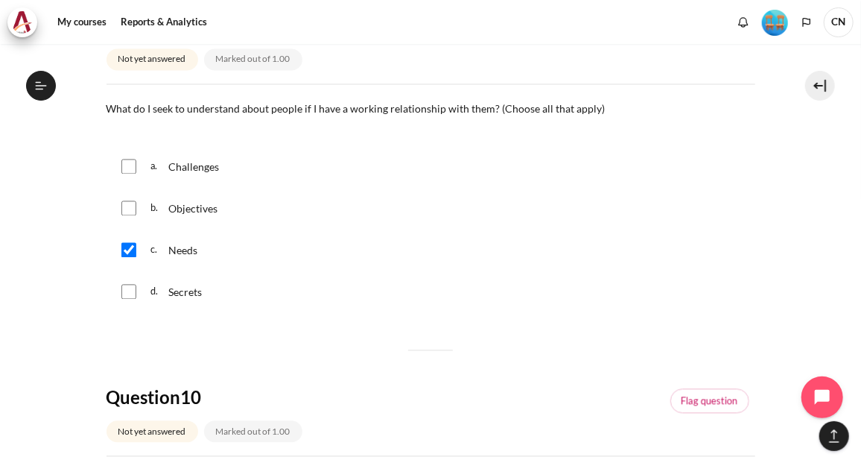
scroll to position [1151, 0]
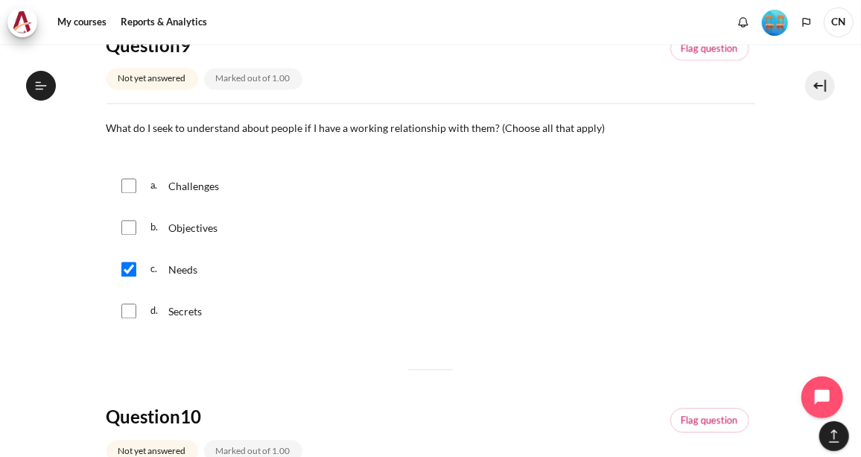
click at [133, 224] on input "Content" at bounding box center [128, 228] width 15 height 15
checkbox input "true"
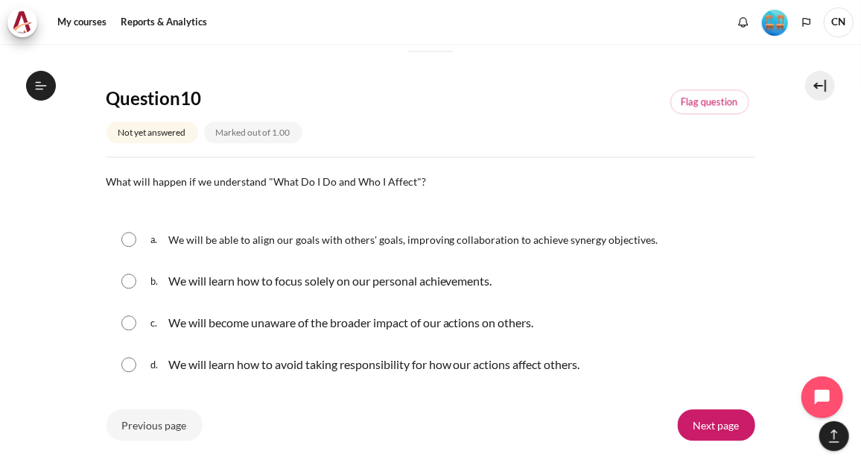
scroll to position [1490, 0]
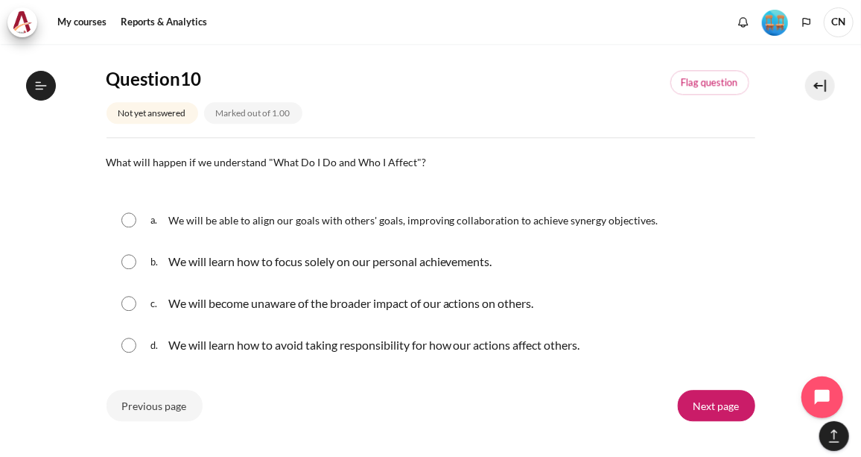
click at [135, 219] on input "Content" at bounding box center [128, 219] width 15 height 15
radio input "true"
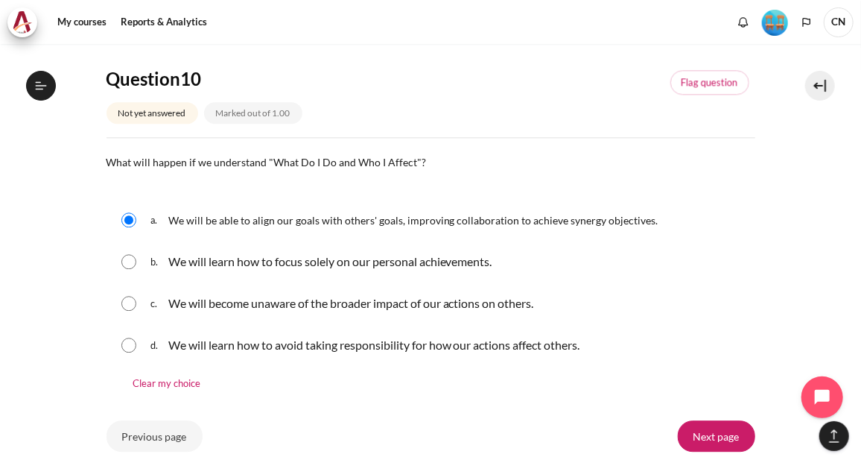
click at [131, 350] on div "d. We will learn how to avoid taking responsibility for how our actions affect …" at bounding box center [431, 345] width 649 height 39
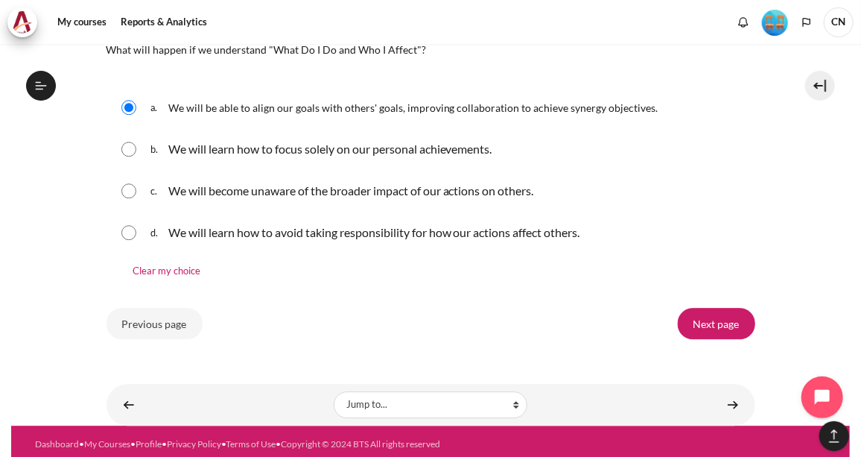
scroll to position [1619, 0]
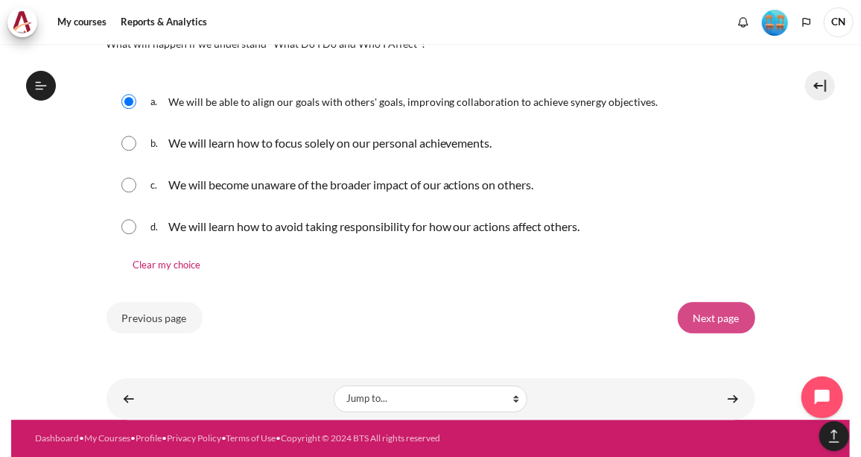
click at [738, 307] on input "Next page" at bounding box center [717, 317] width 78 height 31
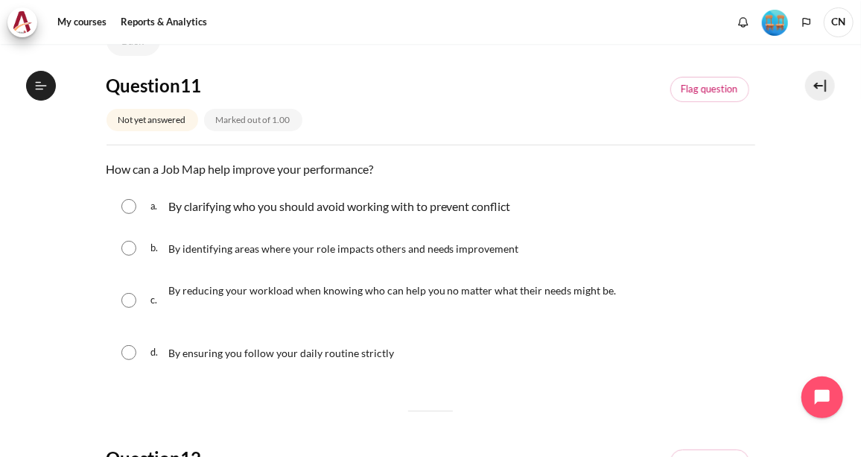
scroll to position [1528, 0]
click at [122, 203] on input "Content" at bounding box center [128, 206] width 15 height 15
radio input "true"
click at [127, 247] on input "Content" at bounding box center [128, 248] width 15 height 15
radio input "true"
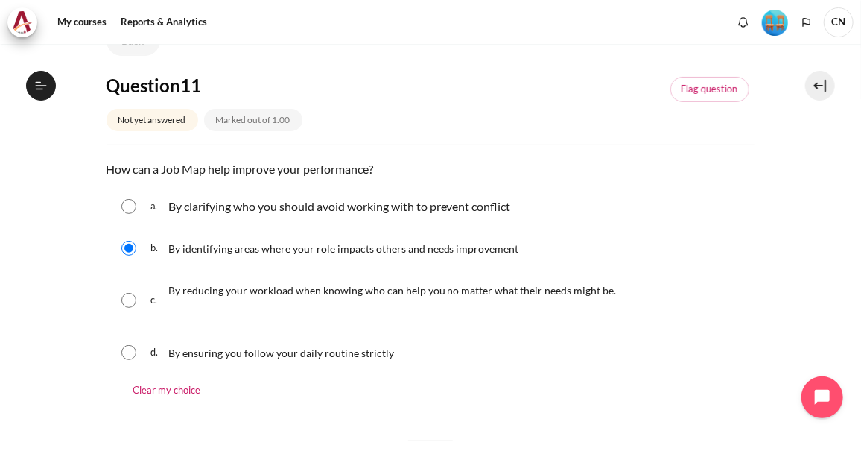
scroll to position [271, 0]
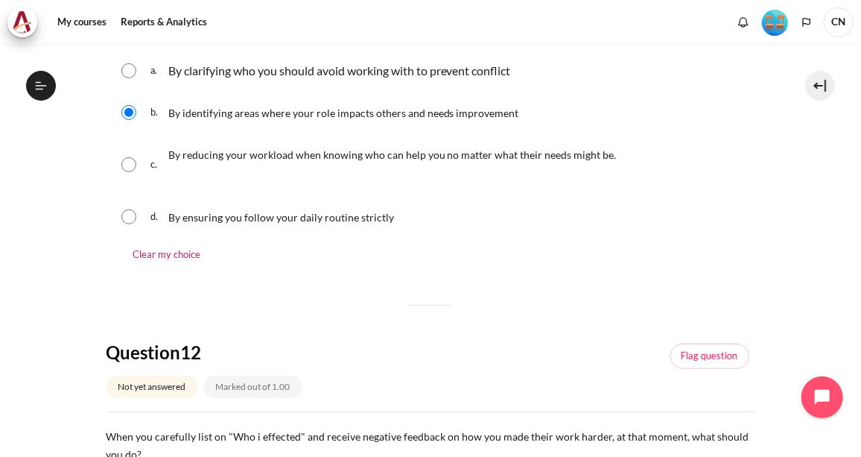
click at [127, 215] on input "Content" at bounding box center [128, 216] width 15 height 15
radio input "true"
click at [128, 111] on input "Content" at bounding box center [128, 112] width 15 height 15
radio input "true"
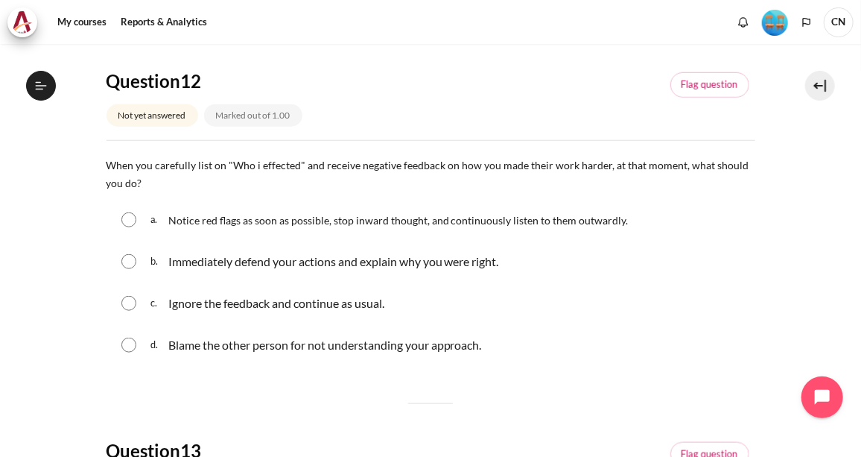
scroll to position [610, 0]
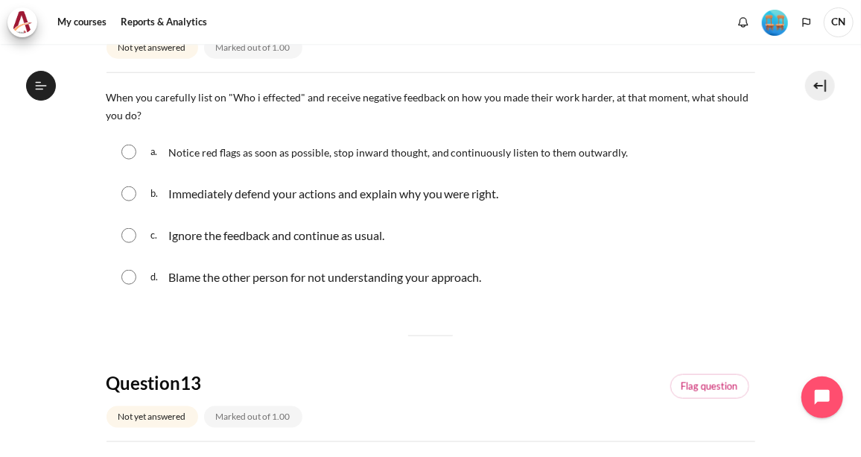
click at [131, 147] on input "Content" at bounding box center [128, 152] width 15 height 15
radio input "true"
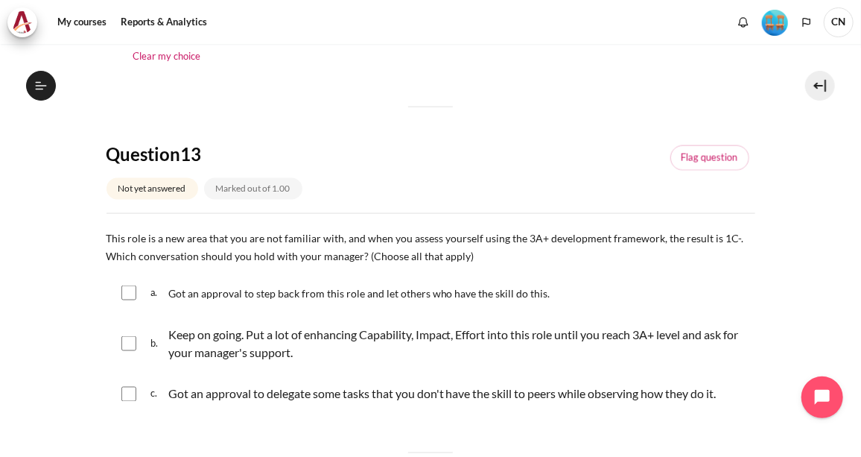
scroll to position [948, 0]
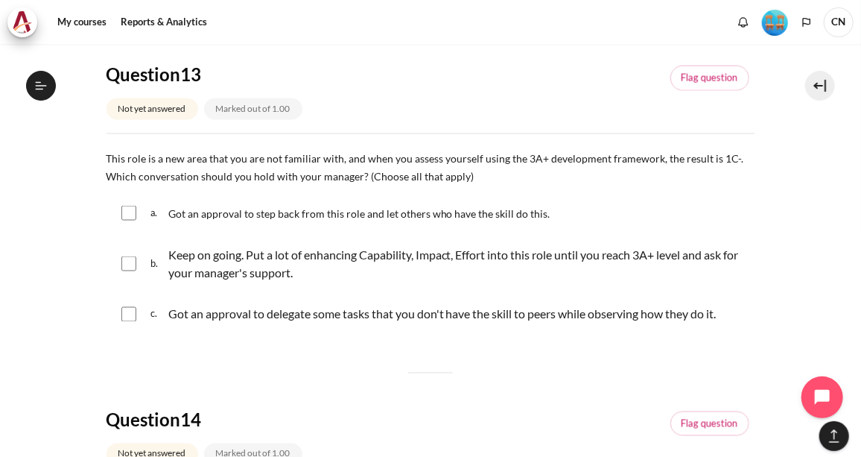
click at [137, 208] on div "a. Got an approval to step back from this role and let others who have the skil…" at bounding box center [431, 213] width 649 height 39
click at [120, 215] on div "a. Got an approval to step back from this role and let others who have the skil…" at bounding box center [431, 213] width 649 height 39
click at [129, 212] on input "Content" at bounding box center [128, 213] width 15 height 15
checkbox input "true"
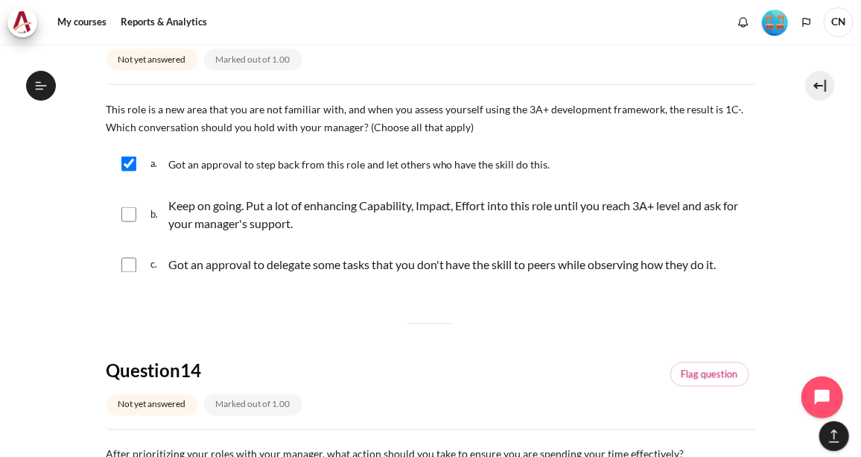
scroll to position [1016, 0]
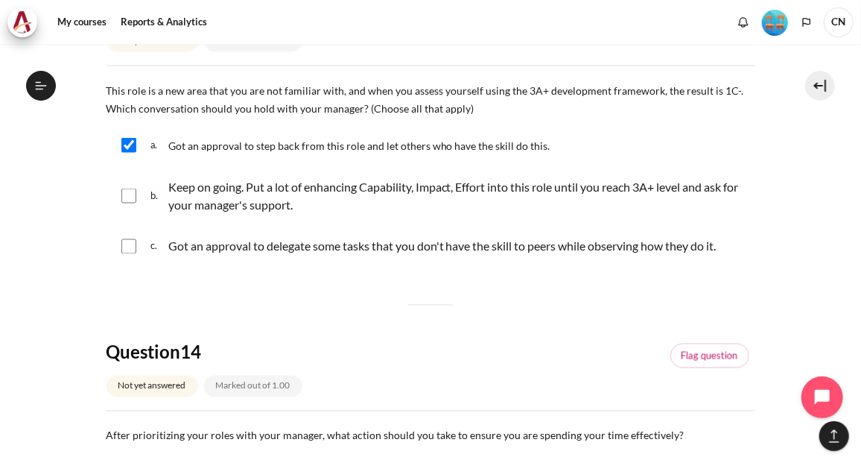
click at [126, 189] on input "Content" at bounding box center [128, 196] width 15 height 15
checkbox input "true"
click at [131, 140] on input "Content" at bounding box center [128, 145] width 15 height 15
checkbox input "false"
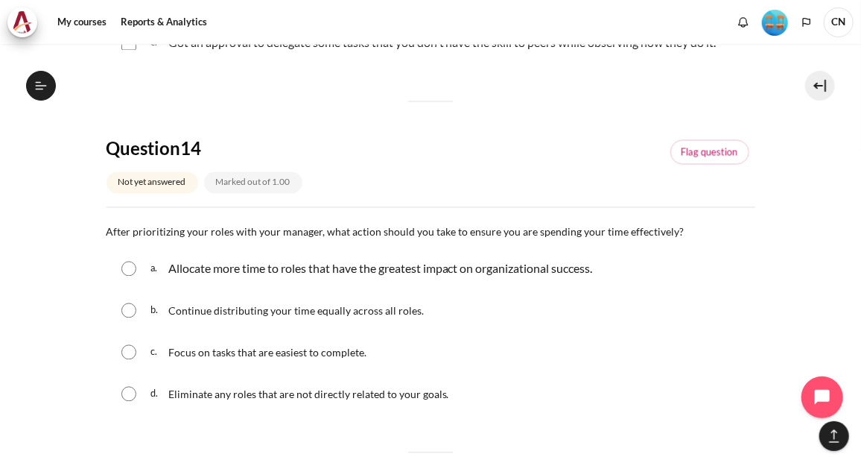
scroll to position [1287, 0]
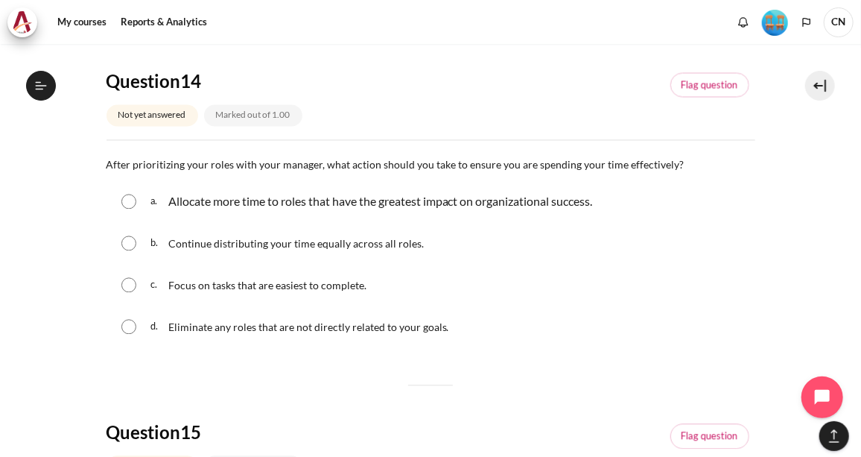
click at [130, 197] on input "Content" at bounding box center [128, 201] width 15 height 15
radio input "true"
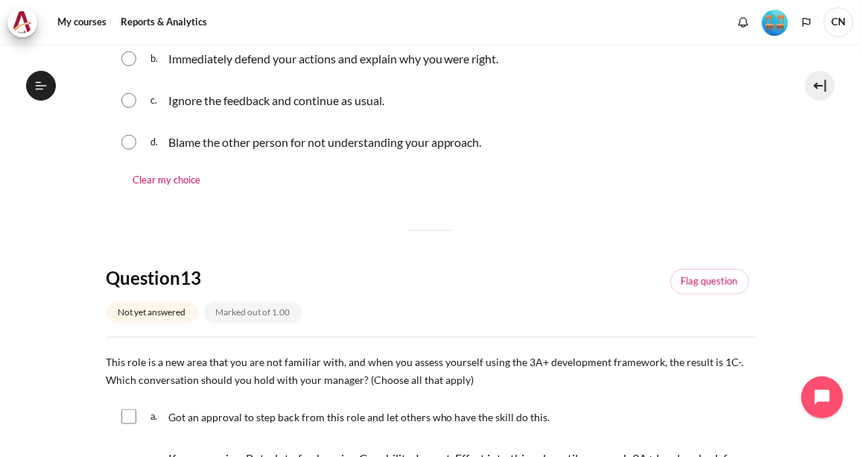
scroll to position [948, 0]
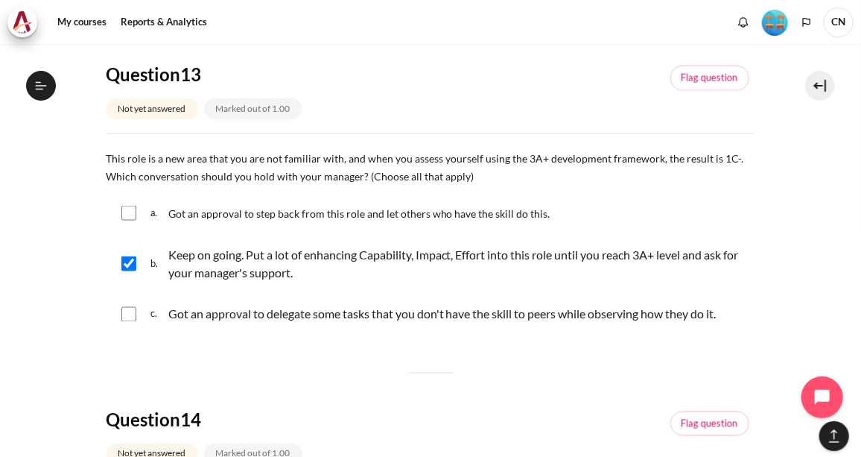
click at [120, 306] on div "c. Got an approval to delegate some tasks that you don't have the skill to peer…" at bounding box center [431, 314] width 649 height 39
click at [128, 310] on input "Content" at bounding box center [128, 314] width 15 height 15
checkbox input "true"
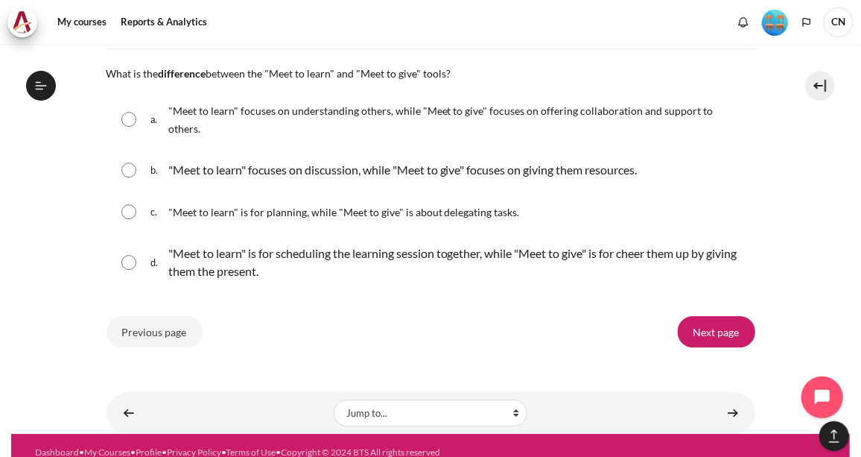
scroll to position [1761, 0]
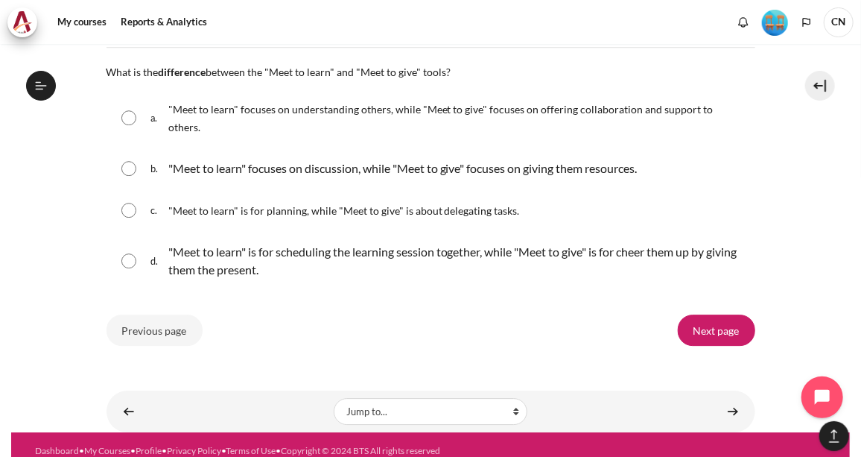
click at [126, 110] on input "Content" at bounding box center [128, 117] width 15 height 15
radio input "true"
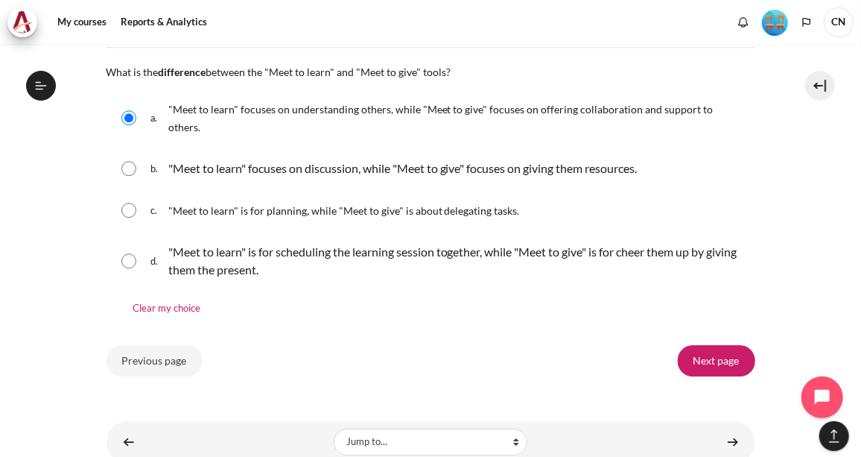
click at [127, 161] on input "Content" at bounding box center [128, 168] width 15 height 15
radio input "true"
click at [139, 98] on div "a. "Meet to learn" focuses on understanding others, while "Meet to give" focuse…" at bounding box center [431, 117] width 649 height 57
click at [135, 110] on input "Content" at bounding box center [128, 117] width 15 height 15
radio input "true"
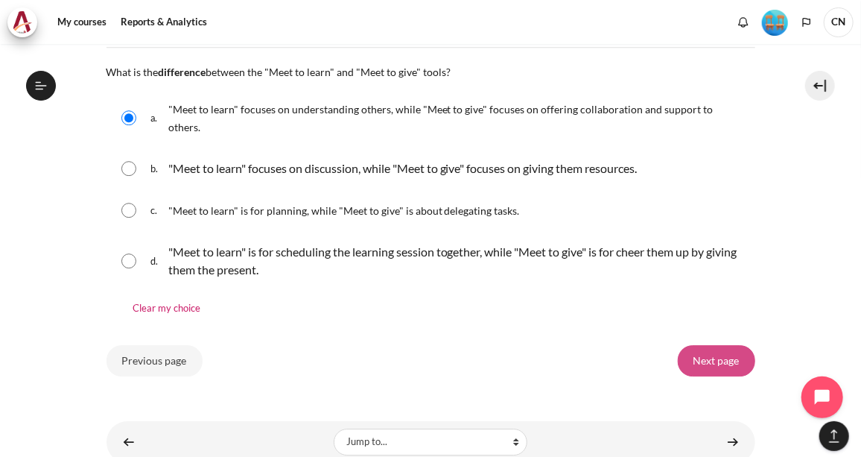
click at [722, 345] on input "Next page" at bounding box center [717, 360] width 78 height 31
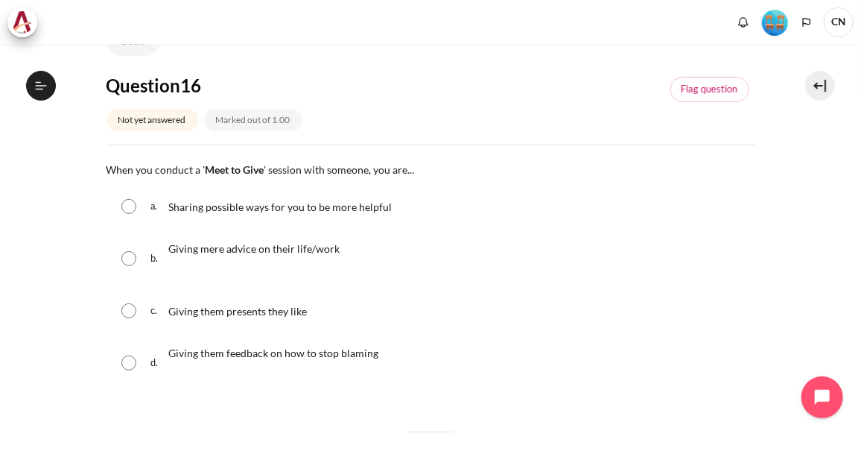
scroll to position [1528, 0]
click at [129, 205] on input "Content" at bounding box center [128, 206] width 15 height 15
radio input "true"
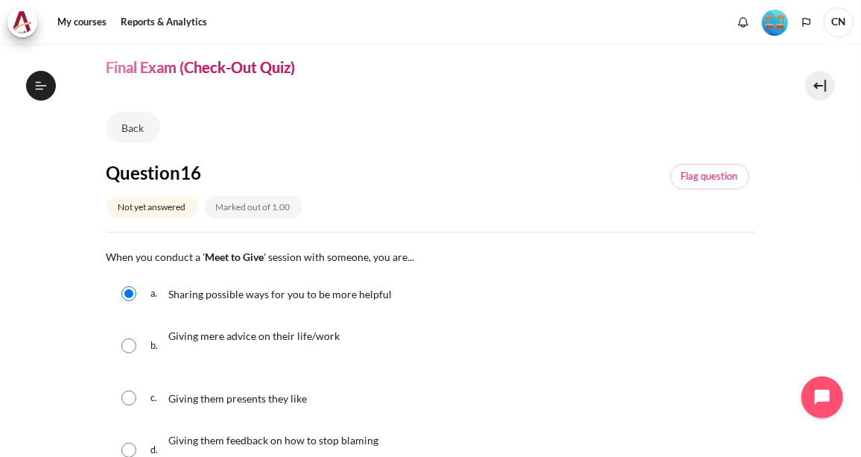
scroll to position [0, 0]
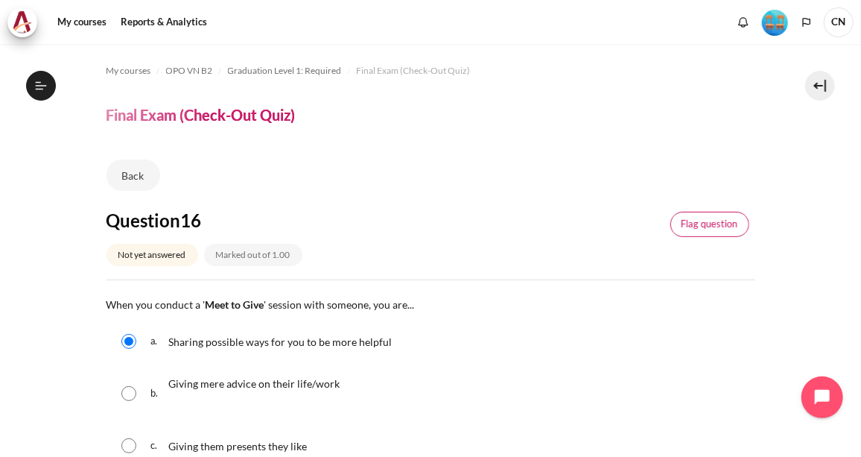
click at [736, 228] on link "Flag question" at bounding box center [710, 224] width 79 height 25
click at [730, 228] on link "Remove flag" at bounding box center [712, 224] width 76 height 25
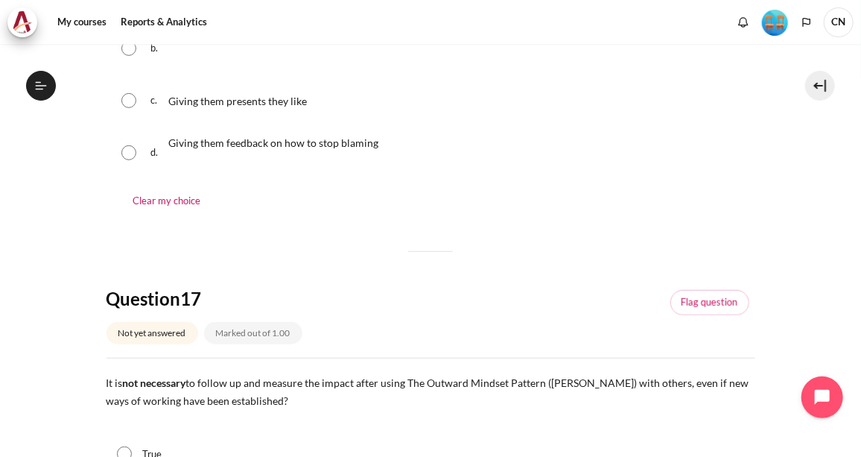
scroll to position [406, 0]
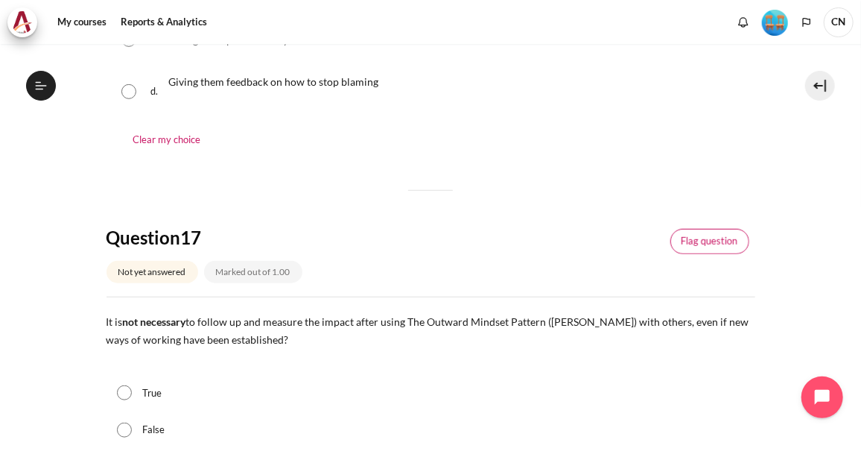
click at [682, 247] on link "Flag question" at bounding box center [710, 241] width 79 height 25
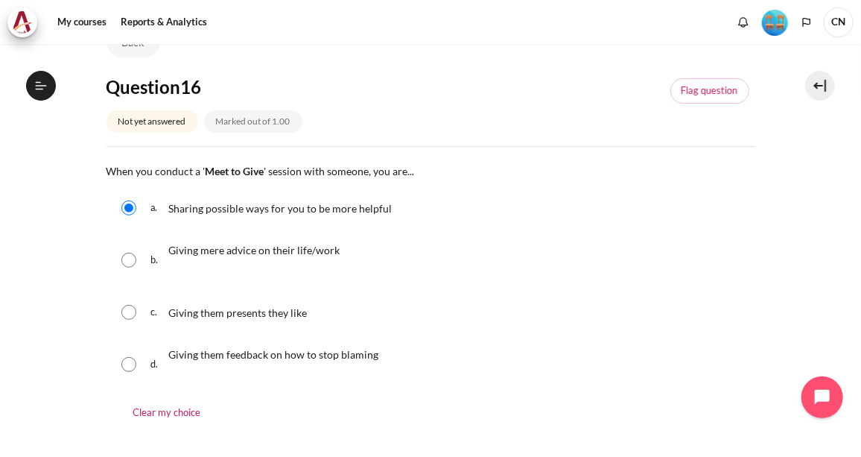
scroll to position [67, 0]
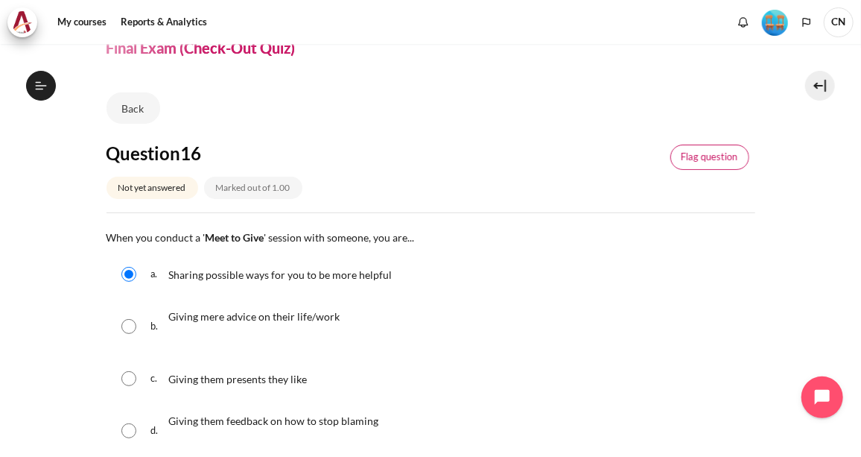
click at [715, 160] on link "Flag question" at bounding box center [710, 157] width 79 height 25
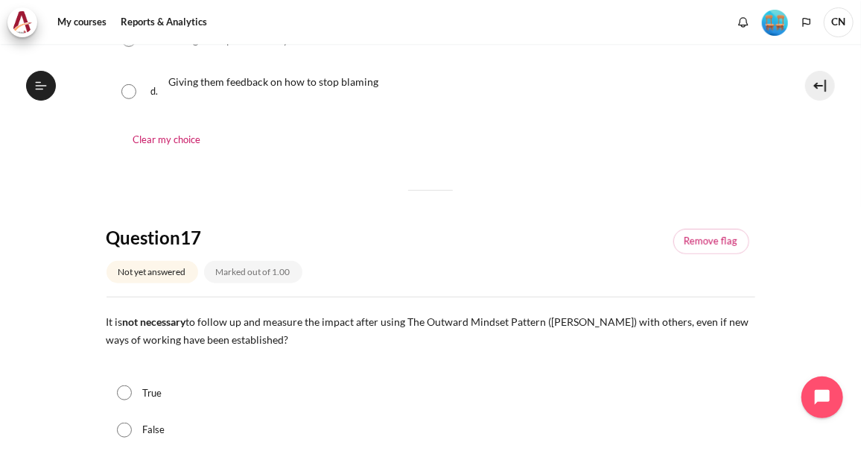
scroll to position [474, 0]
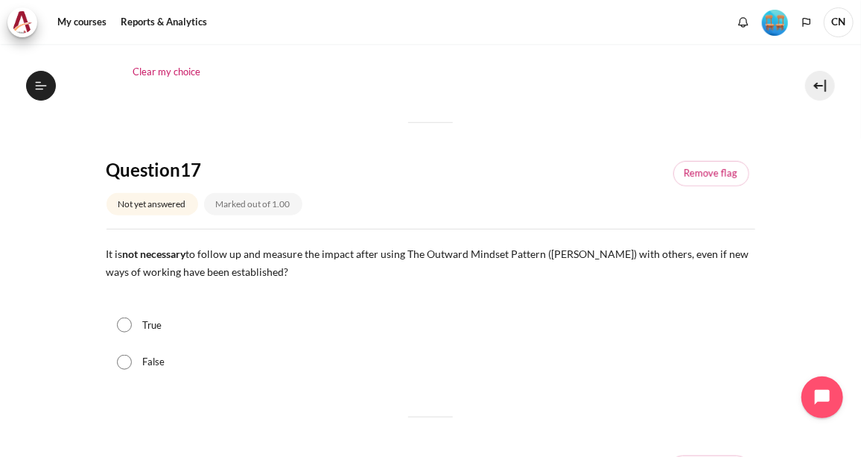
click at [125, 362] on input "False" at bounding box center [124, 362] width 15 height 15
radio input "true"
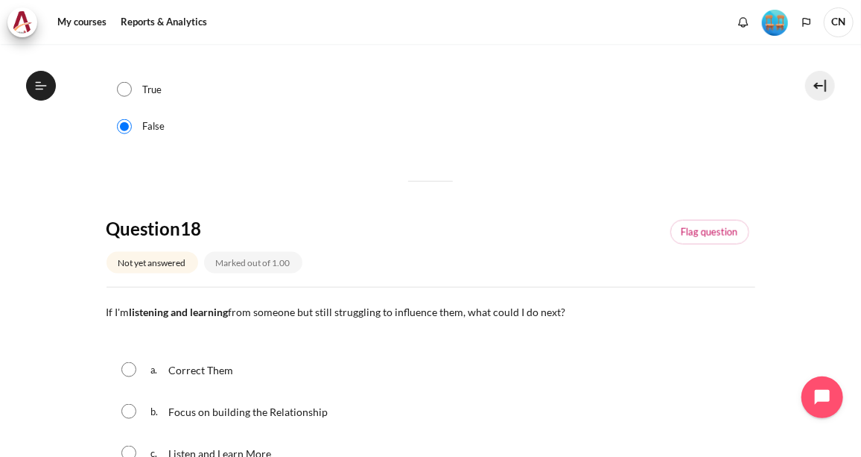
scroll to position [812, 0]
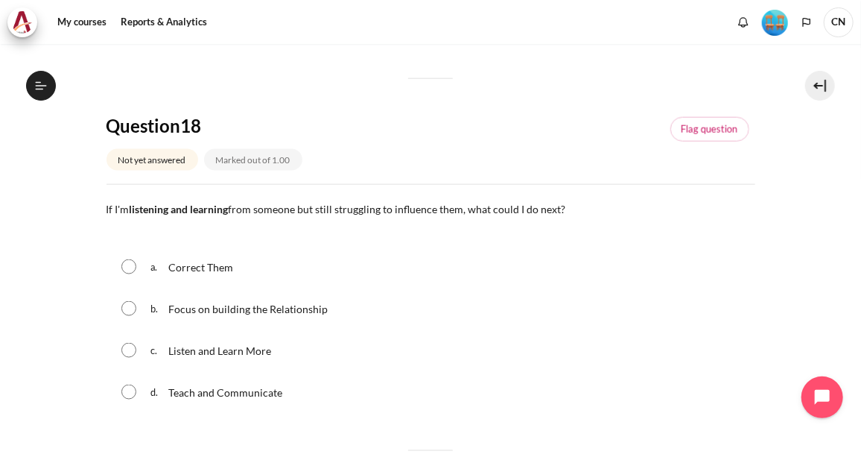
click at [127, 305] on input "Content" at bounding box center [128, 308] width 15 height 15
radio input "true"
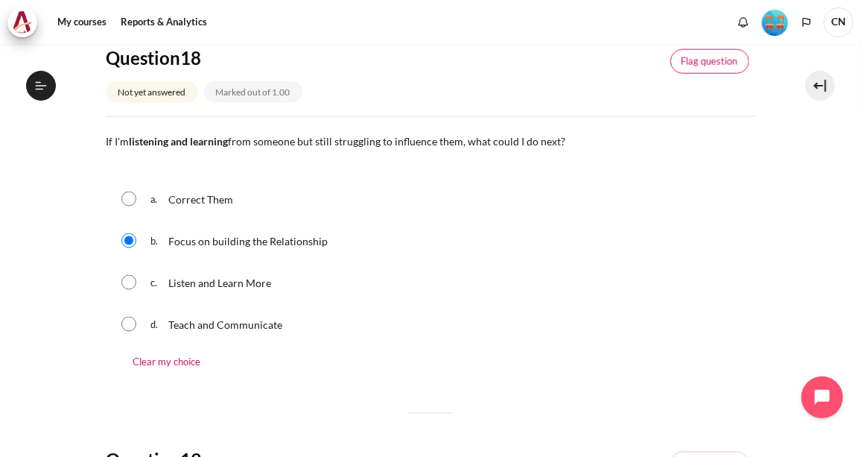
click at [714, 60] on link "Flag question" at bounding box center [710, 61] width 79 height 25
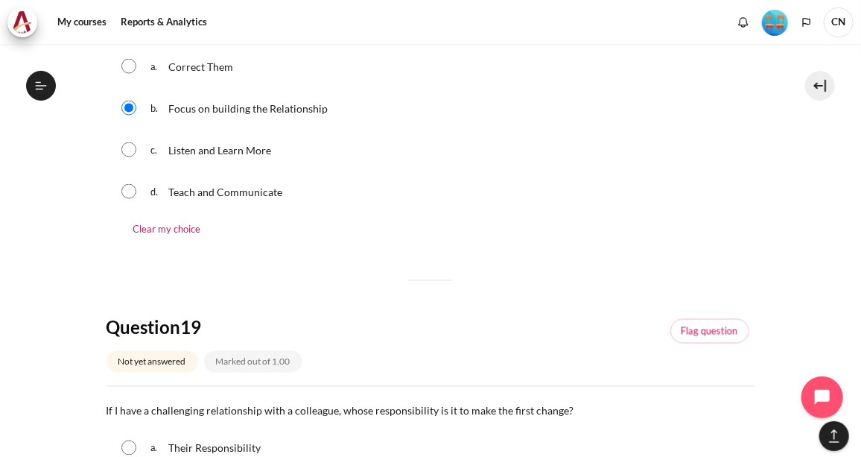
scroll to position [1219, 0]
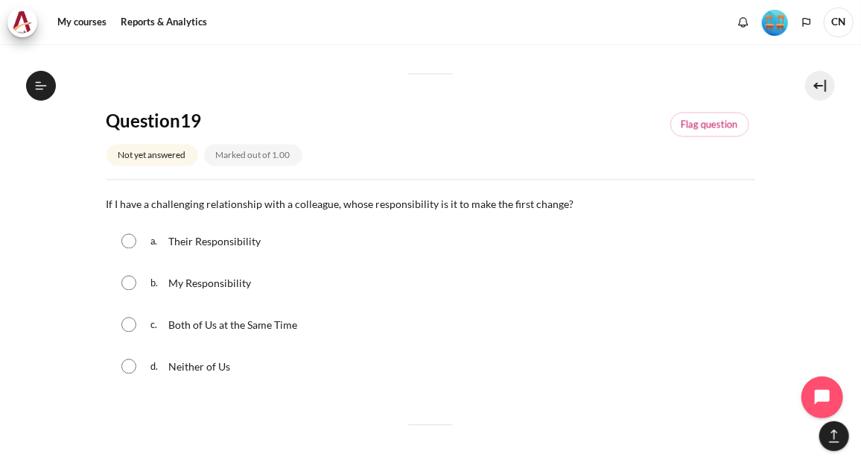
click at [127, 279] on input "Content" at bounding box center [128, 283] width 15 height 15
radio input "true"
click at [718, 126] on link "Flag question" at bounding box center [710, 125] width 79 height 25
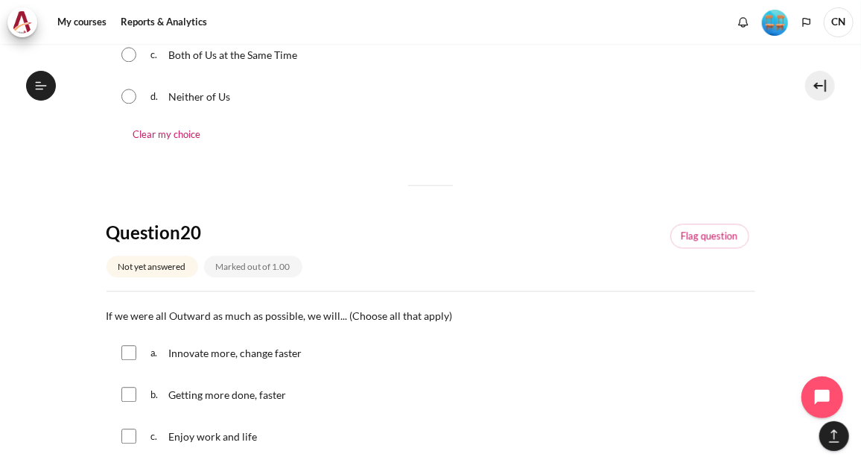
scroll to position [1625, 0]
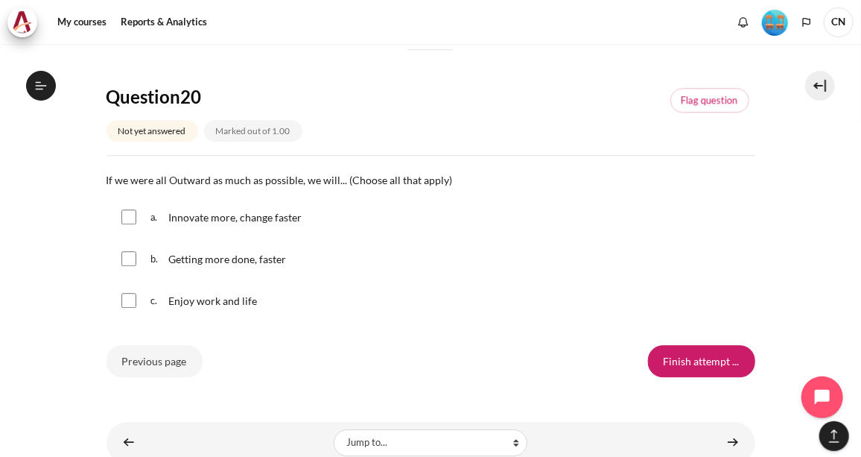
click at [127, 216] on input "Content" at bounding box center [128, 216] width 15 height 15
checkbox input "true"
click at [126, 254] on input "Content" at bounding box center [128, 258] width 15 height 15
checkbox input "true"
click at [126, 297] on input "Content" at bounding box center [128, 300] width 15 height 15
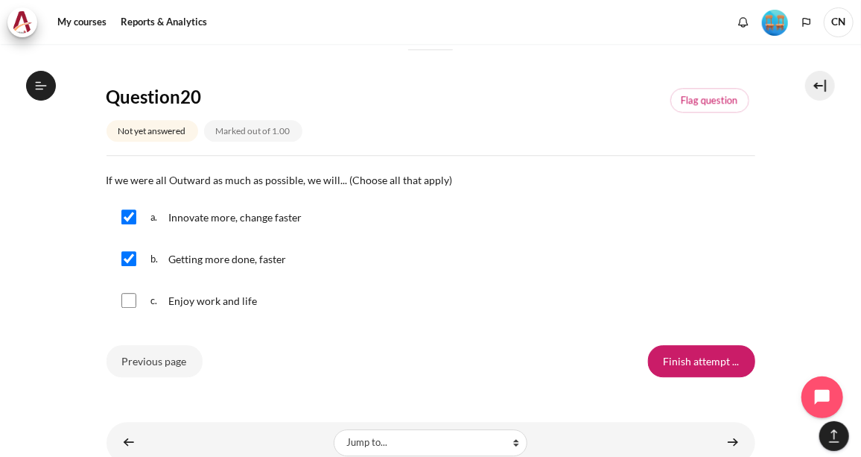
checkbox input "true"
click at [708, 94] on link "Flag question" at bounding box center [710, 100] width 79 height 25
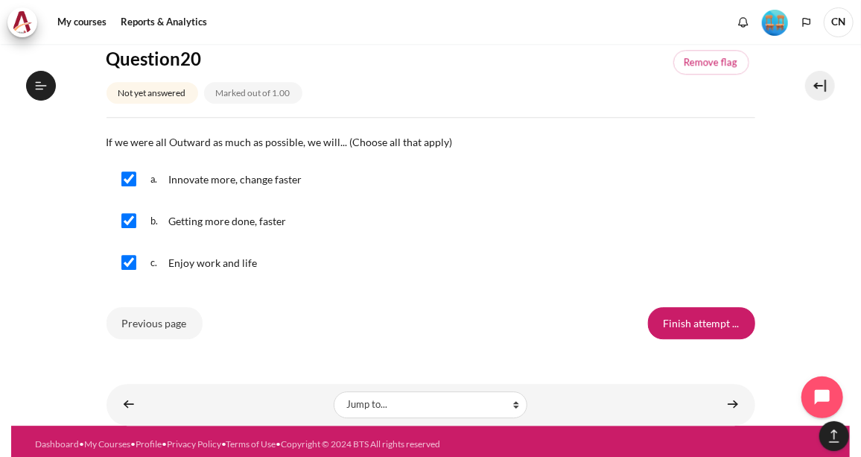
scroll to position [1679, 0]
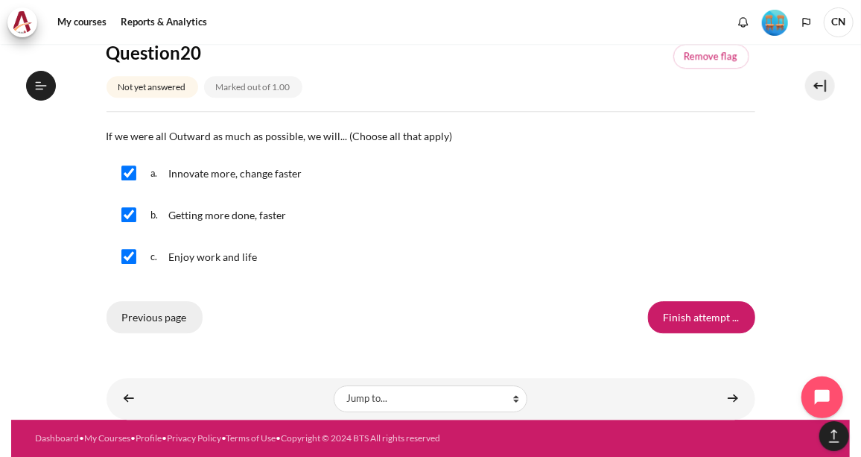
click at [154, 306] on input "Previous page" at bounding box center [155, 316] width 96 height 31
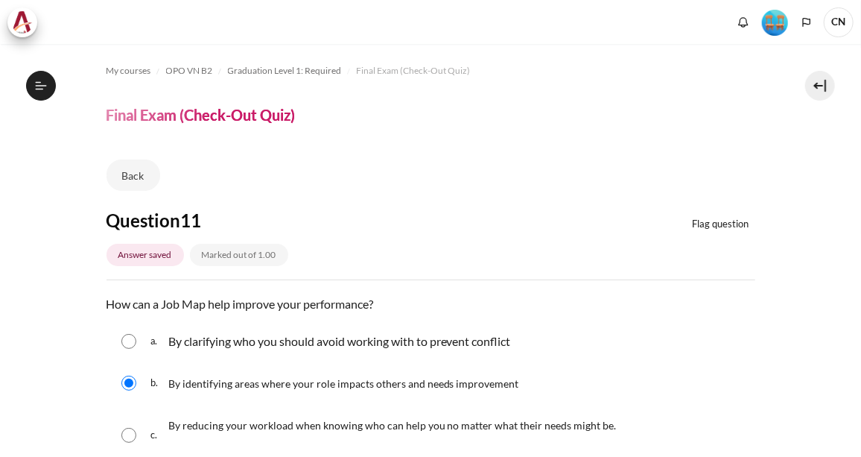
scroll to position [135, 0]
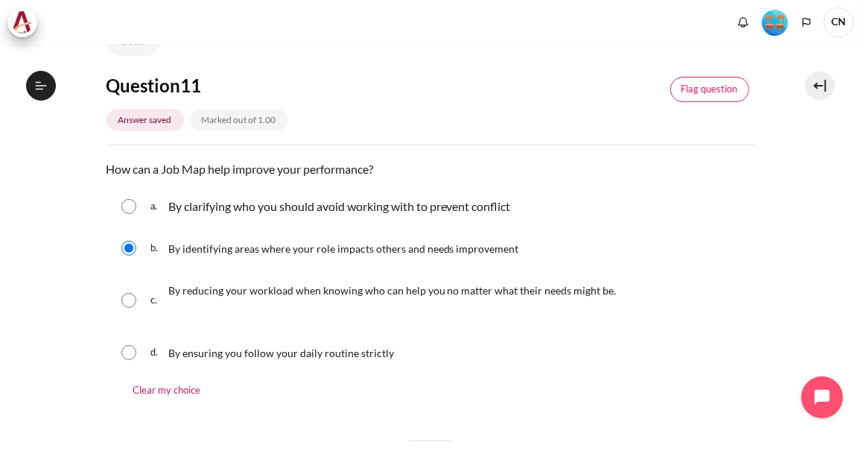
click at [702, 84] on link "Flag question" at bounding box center [710, 89] width 79 height 25
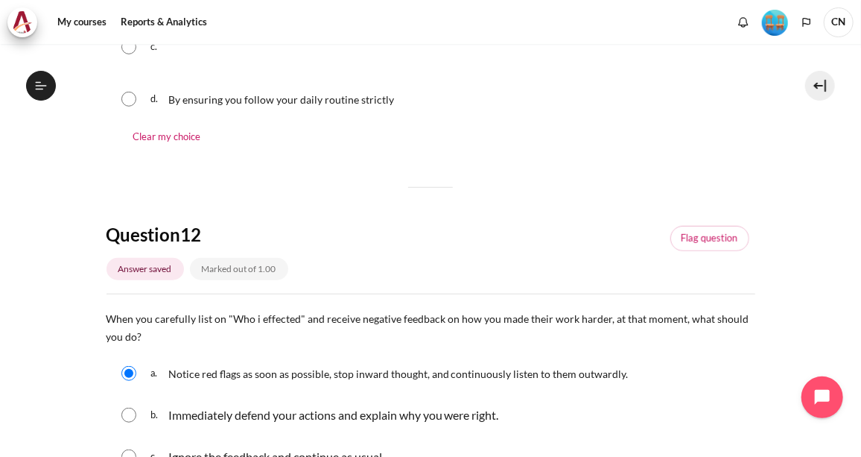
scroll to position [406, 0]
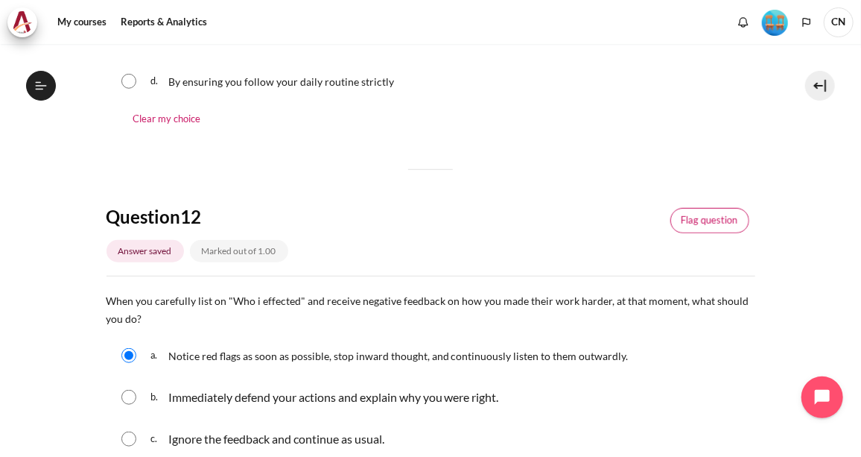
click at [703, 216] on link "Flag question" at bounding box center [710, 220] width 79 height 25
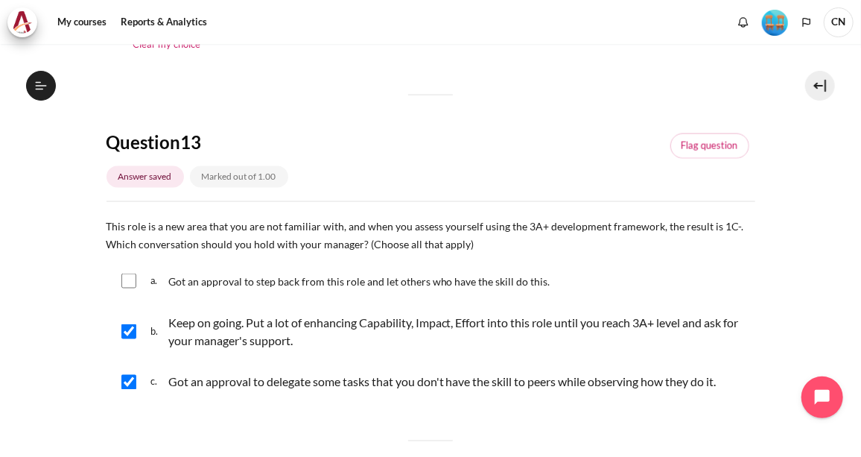
scroll to position [948, 0]
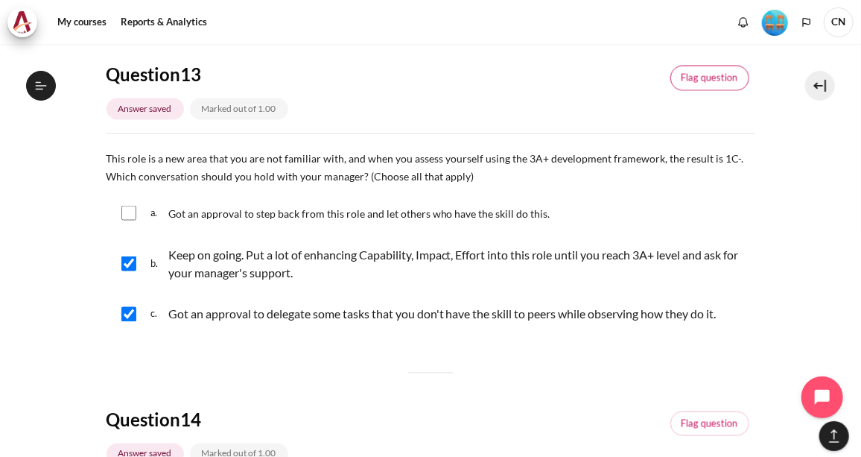
click at [701, 78] on link "Flag question" at bounding box center [710, 78] width 79 height 25
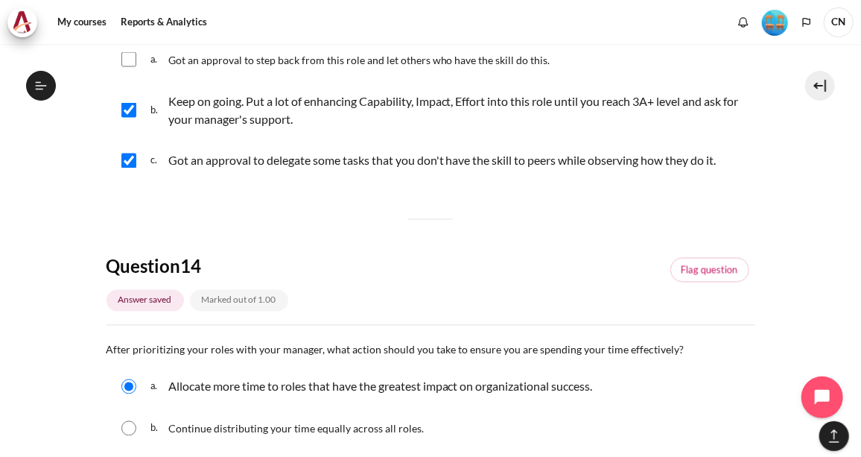
scroll to position [1219, 0]
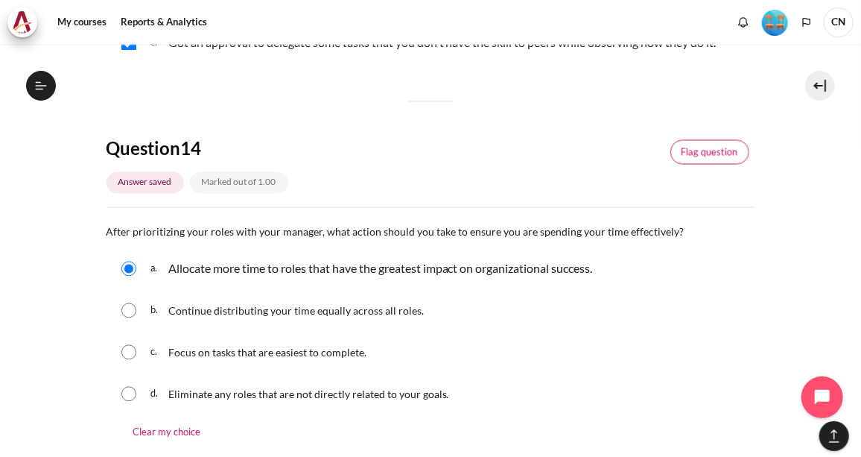
click at [695, 144] on link "Flag question" at bounding box center [710, 152] width 79 height 25
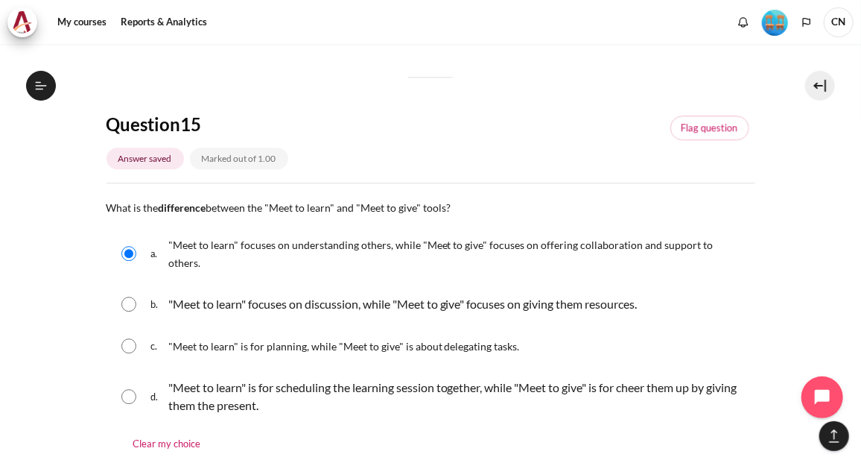
scroll to position [1625, 0]
click at [700, 126] on link "Flag question" at bounding box center [710, 128] width 79 height 25
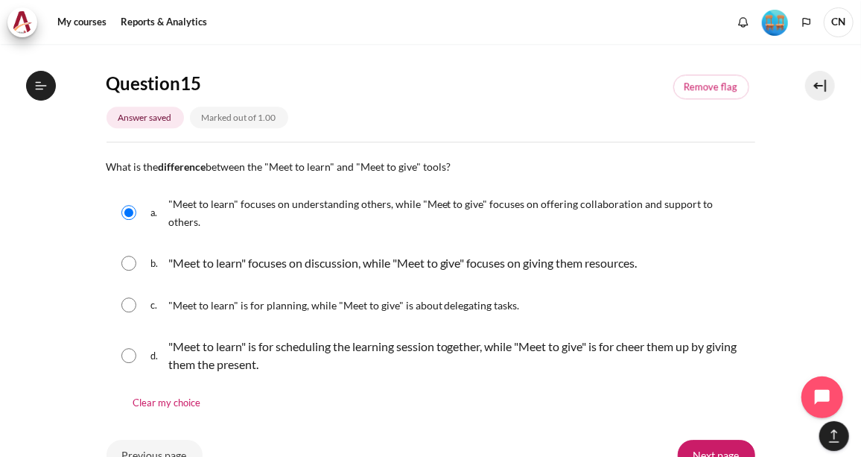
scroll to position [1796, 0]
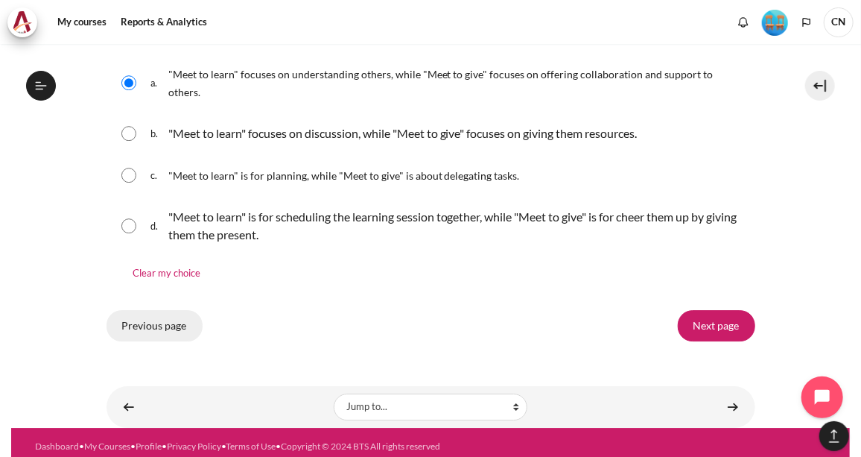
click at [150, 310] on input "Previous page" at bounding box center [155, 325] width 96 height 31
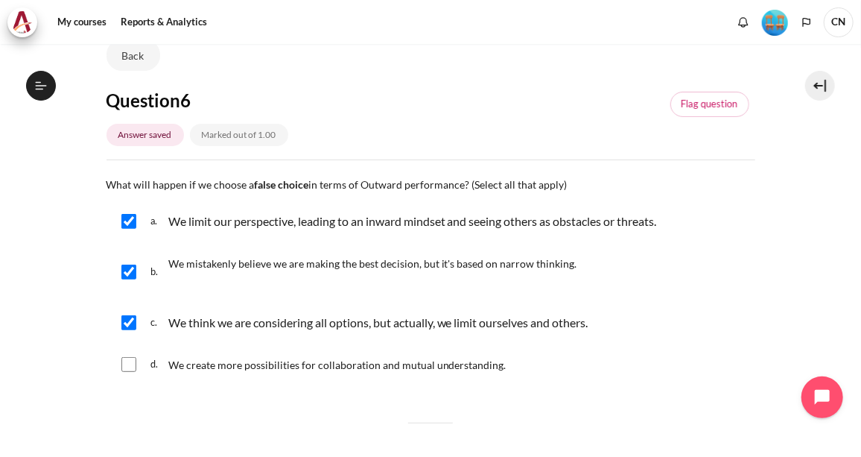
scroll to position [67, 0]
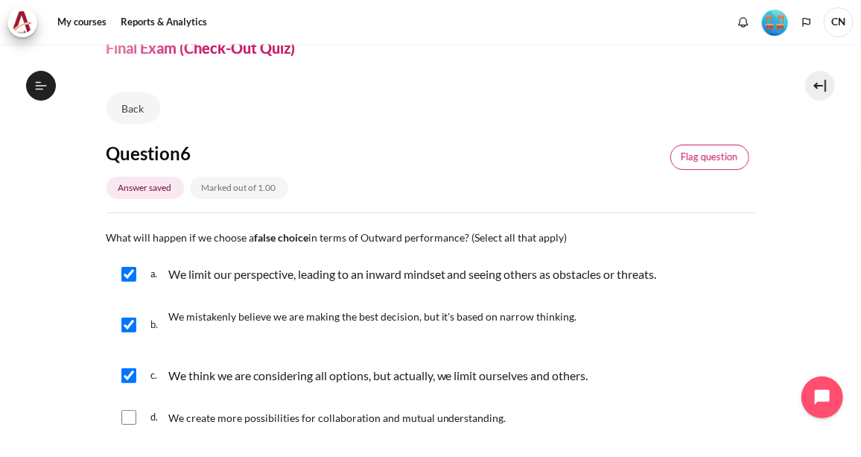
click at [721, 157] on link "Flag question" at bounding box center [710, 157] width 79 height 25
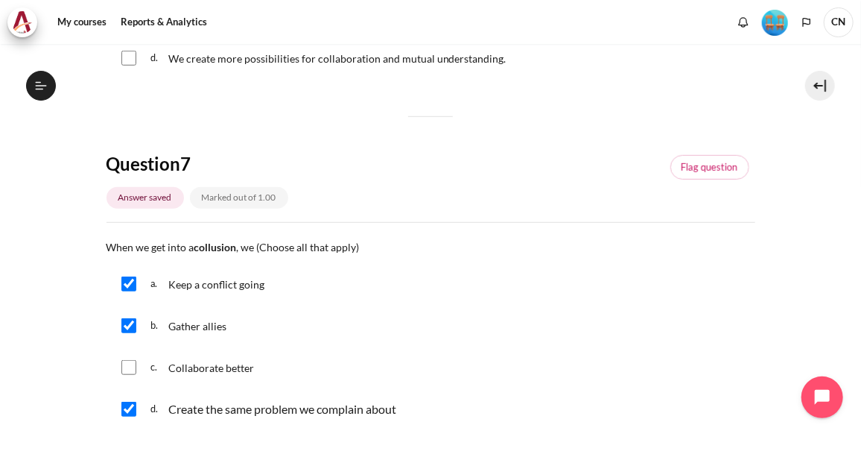
scroll to position [474, 0]
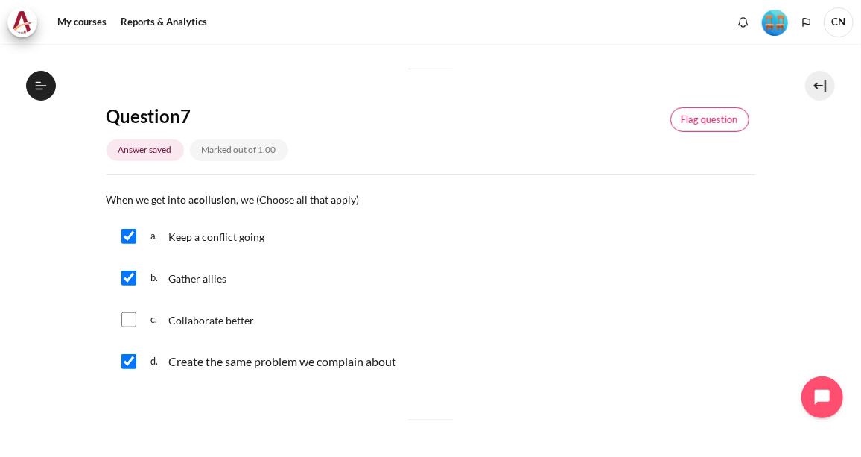
click at [701, 124] on link "Flag question" at bounding box center [710, 119] width 79 height 25
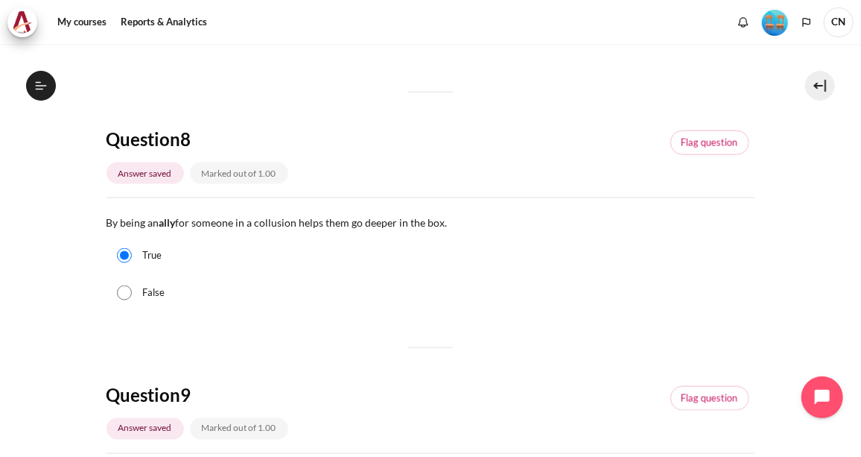
scroll to position [880, 0]
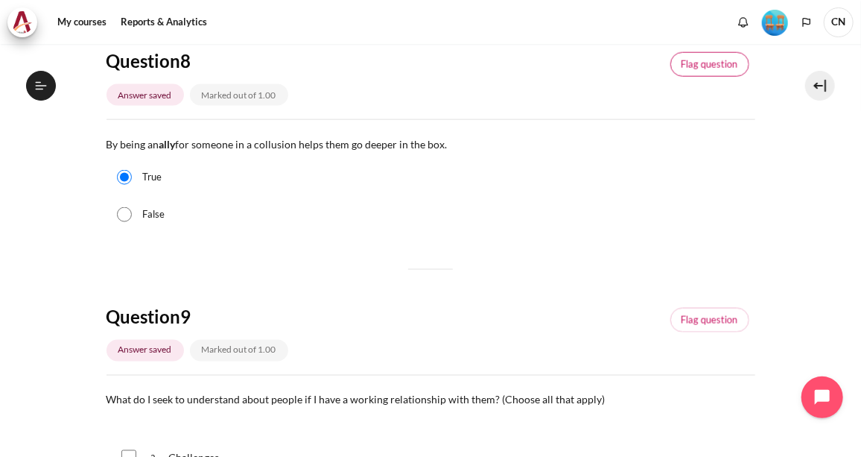
click at [707, 67] on link "Flag question" at bounding box center [710, 64] width 79 height 25
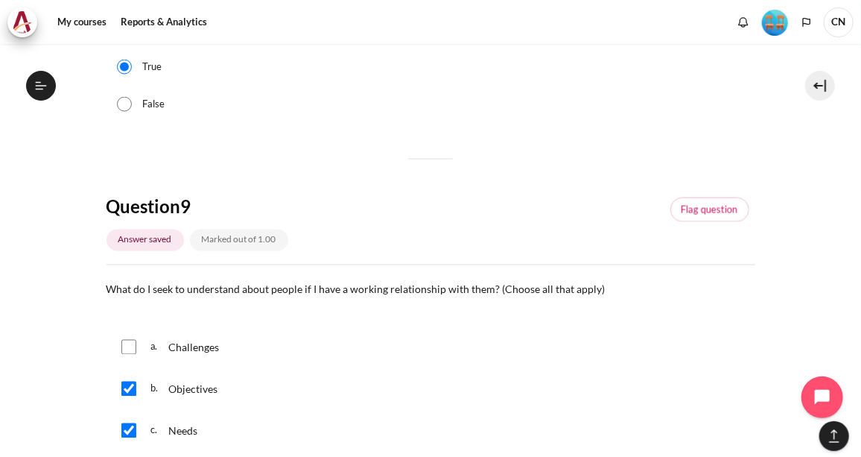
scroll to position [1084, 0]
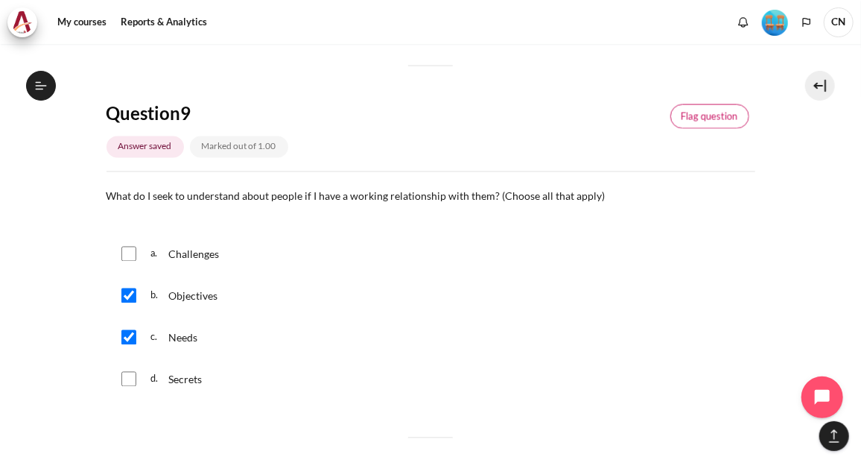
click at [708, 110] on link "Flag question" at bounding box center [710, 116] width 79 height 25
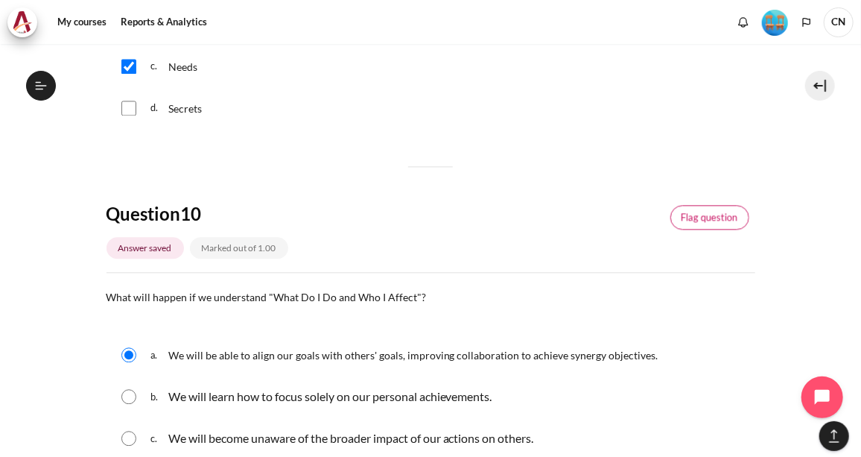
click at [709, 208] on link "Flag question" at bounding box center [710, 217] width 79 height 25
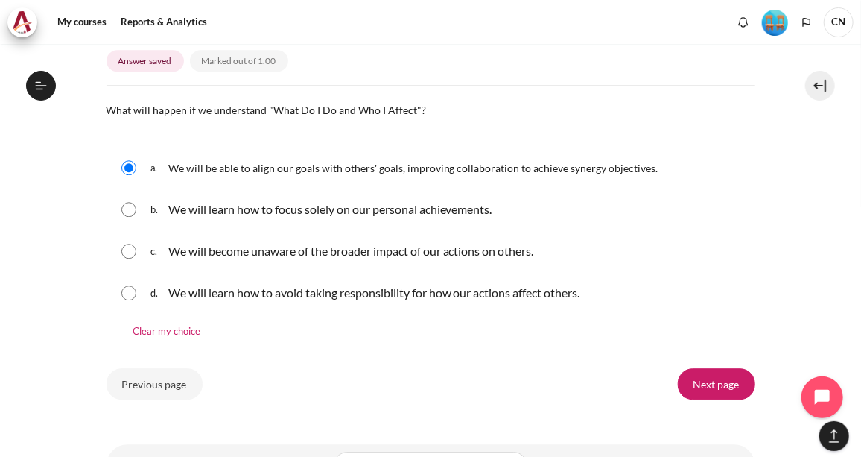
scroll to position [1619, 0]
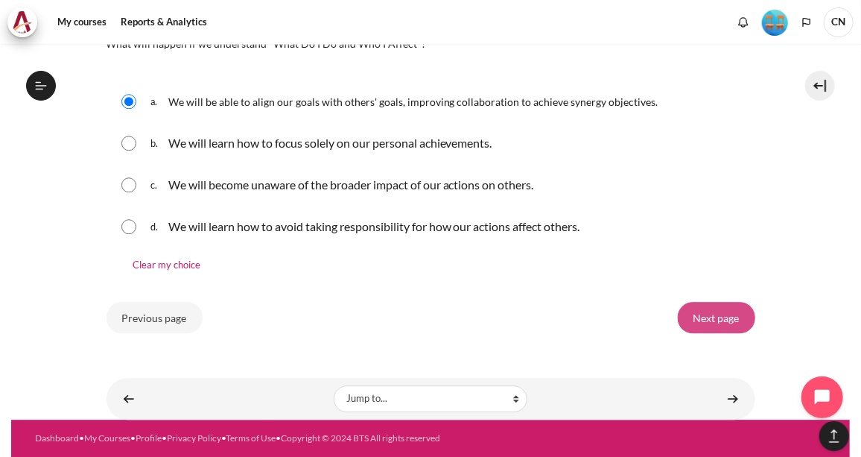
click at [701, 306] on input "Next page" at bounding box center [717, 317] width 78 height 31
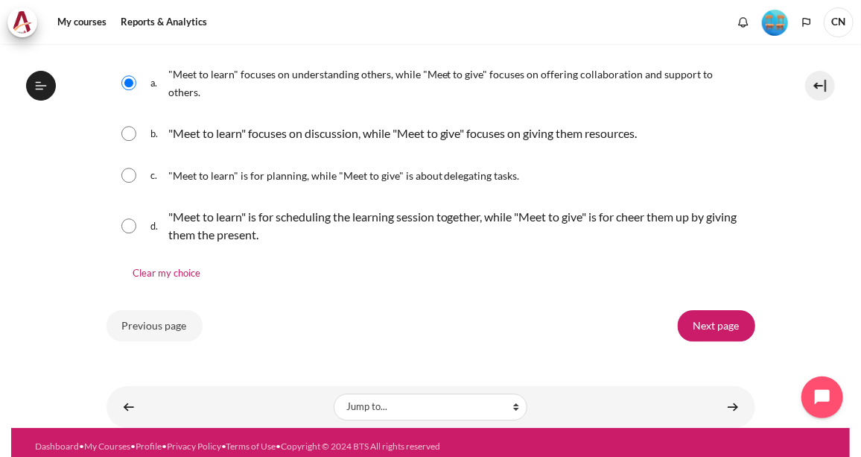
scroll to position [1528, 0]
click at [710, 311] on input "Next page" at bounding box center [717, 325] width 78 height 31
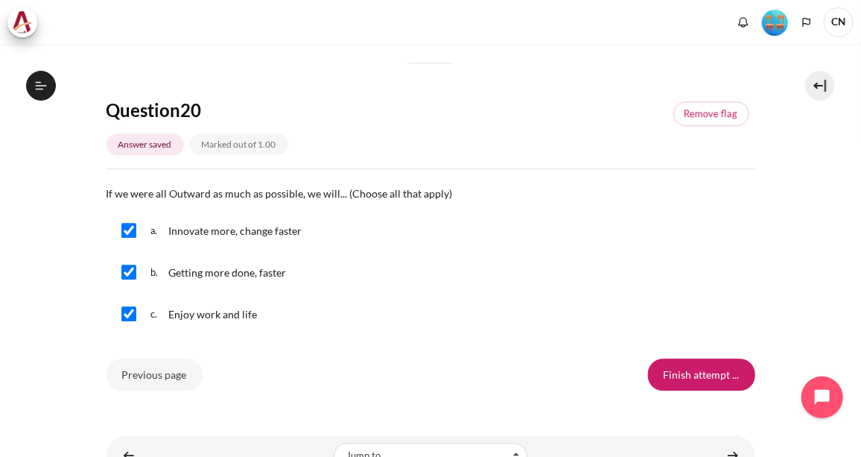
scroll to position [1679, 0]
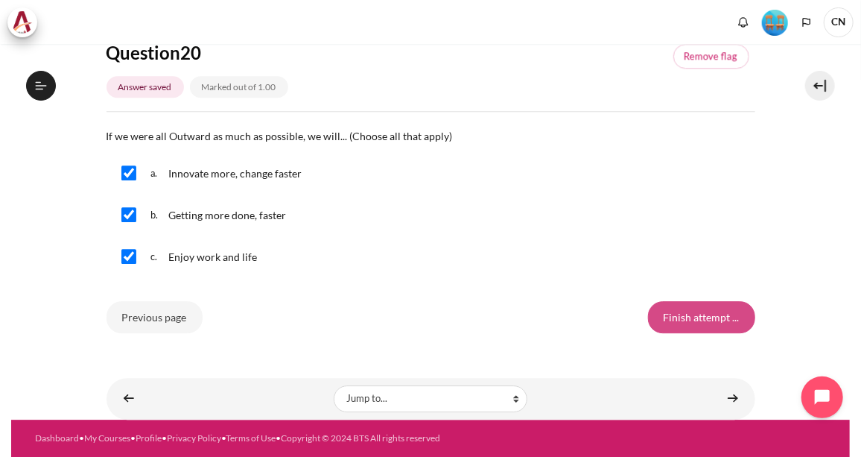
click at [705, 308] on input "Finish attempt ..." at bounding box center [701, 316] width 107 height 31
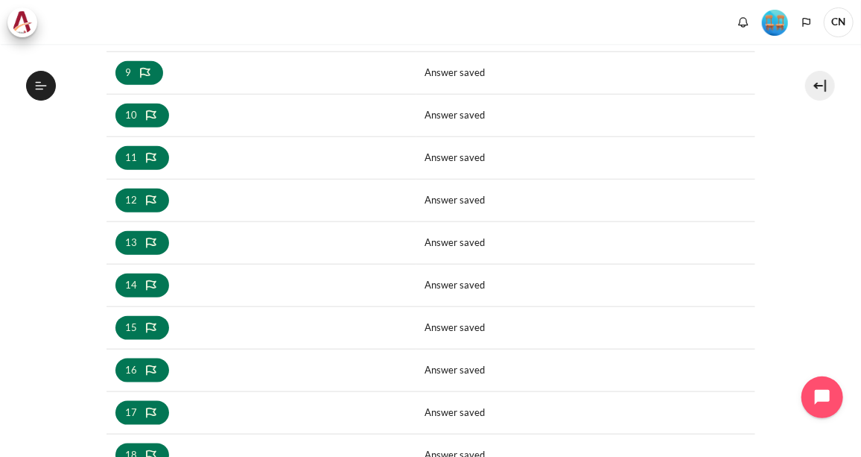
scroll to position [953, 0]
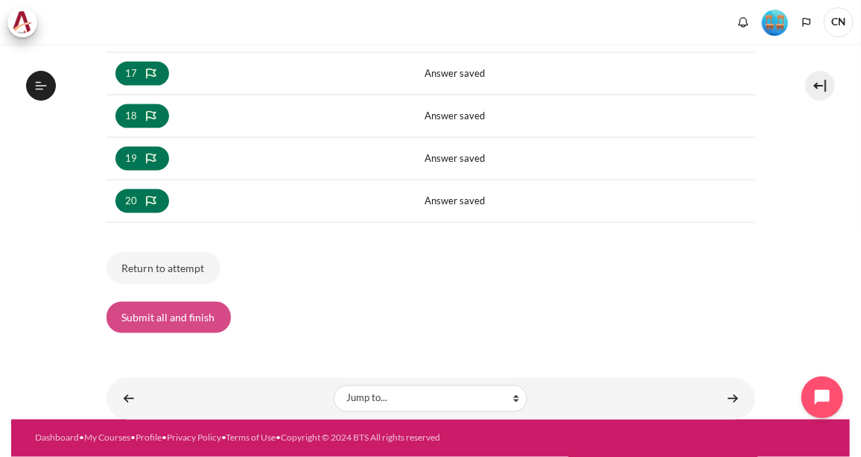
click at [168, 311] on button "Submit all and finish" at bounding box center [169, 317] width 124 height 31
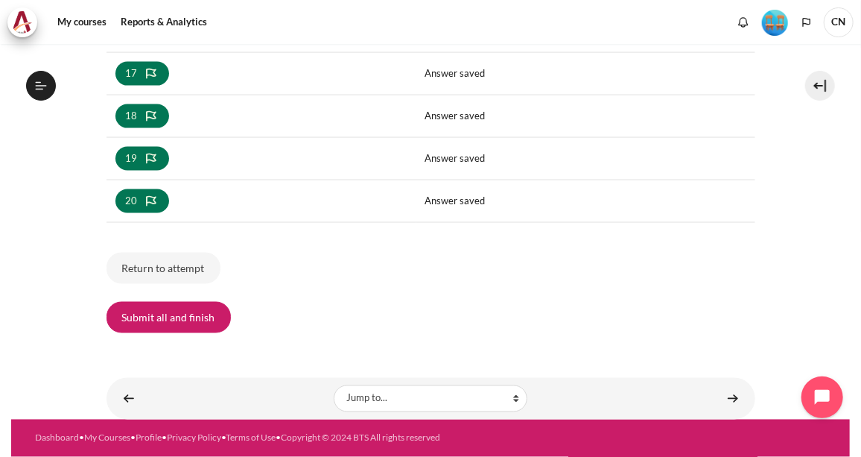
scroll to position [1528, 0]
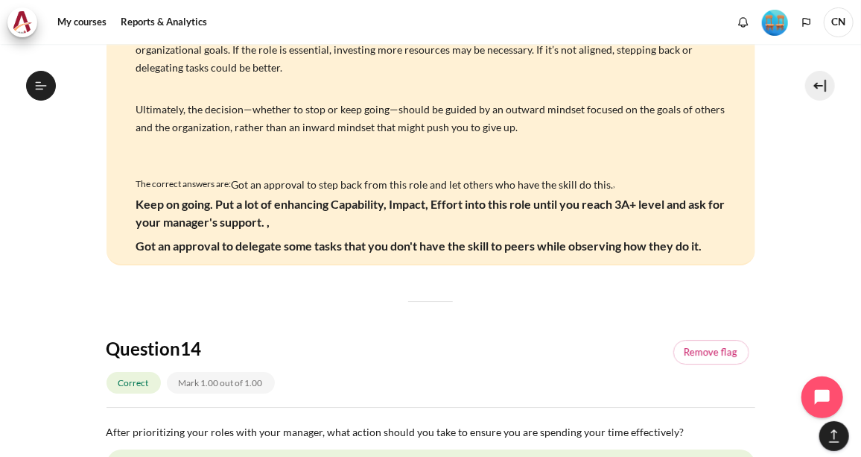
scroll to position [6503, 0]
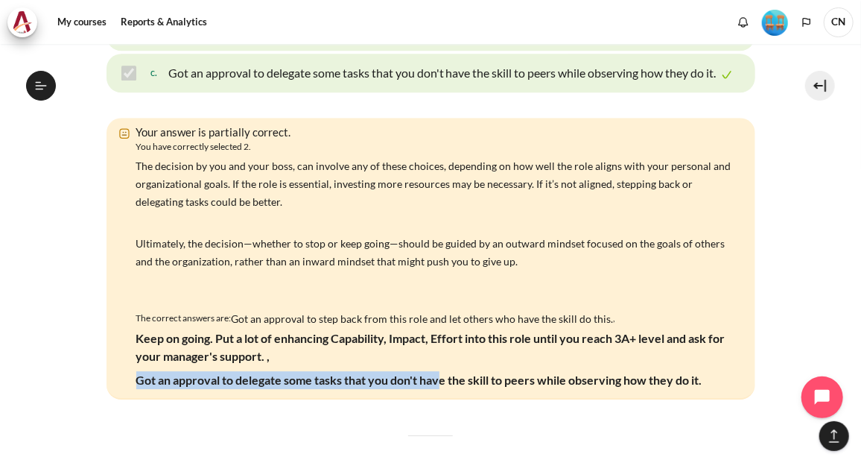
drag, startPoint x: 136, startPoint y: 388, endPoint x: 440, endPoint y: 392, distance: 304.8
click at [440, 389] on p "Got an approval to delegate some tasks that you don't have the skill to peers w…" at bounding box center [419, 380] width 566 height 18
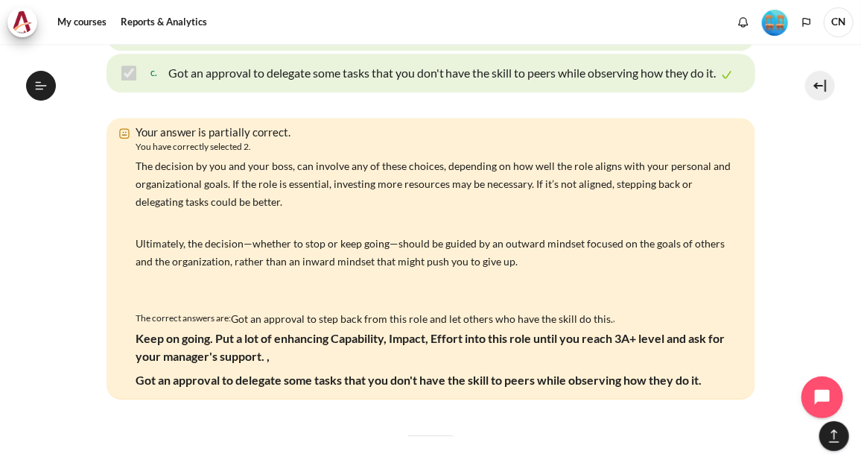
drag, startPoint x: 440, startPoint y: 392, endPoint x: 407, endPoint y: 431, distance: 51.8
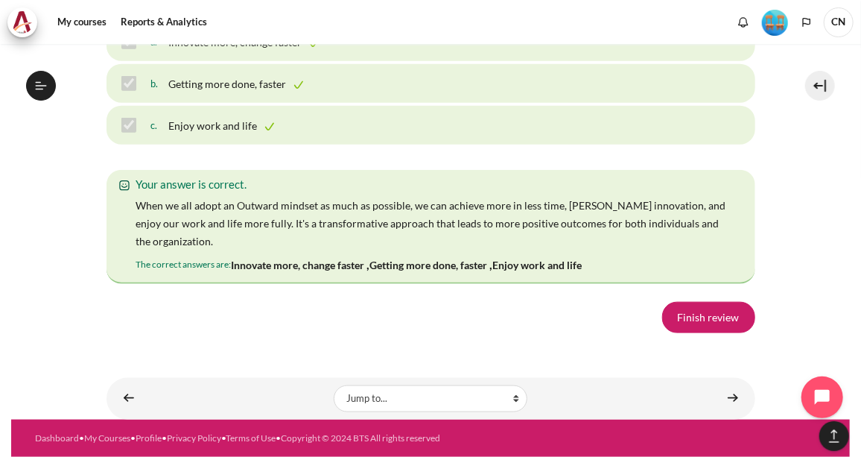
scroll to position [10722, 0]
click at [724, 303] on link "Finish review" at bounding box center [708, 317] width 93 height 31
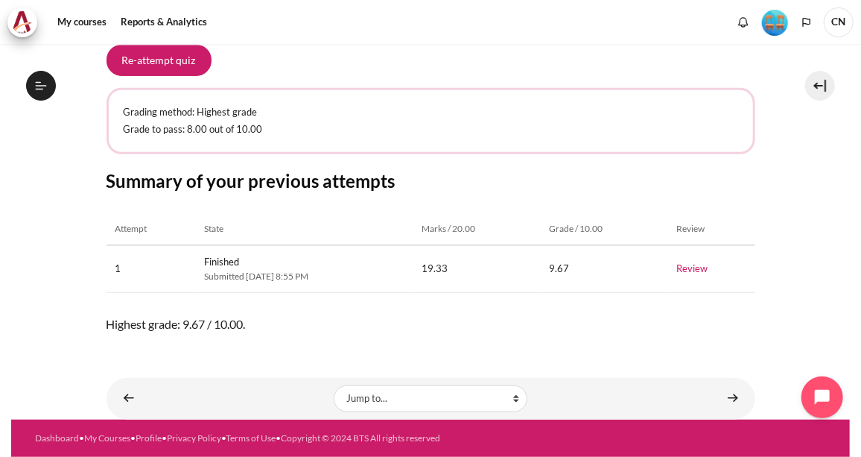
scroll to position [1528, 0]
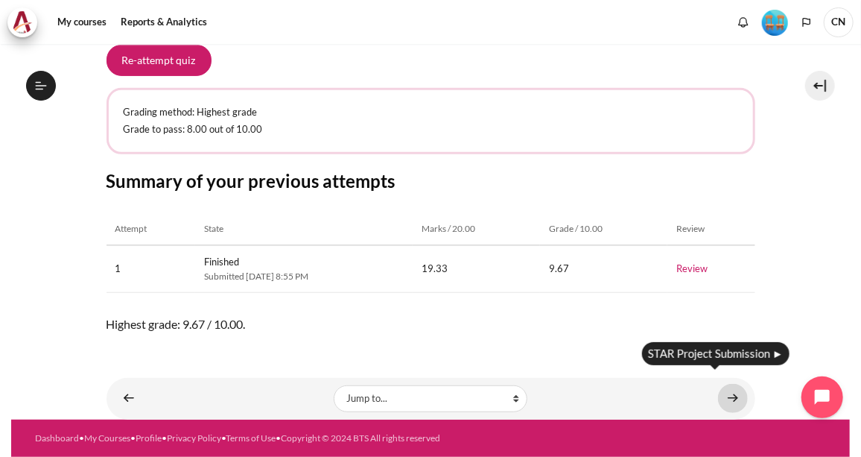
click at [722, 384] on link "Content" at bounding box center [733, 398] width 30 height 29
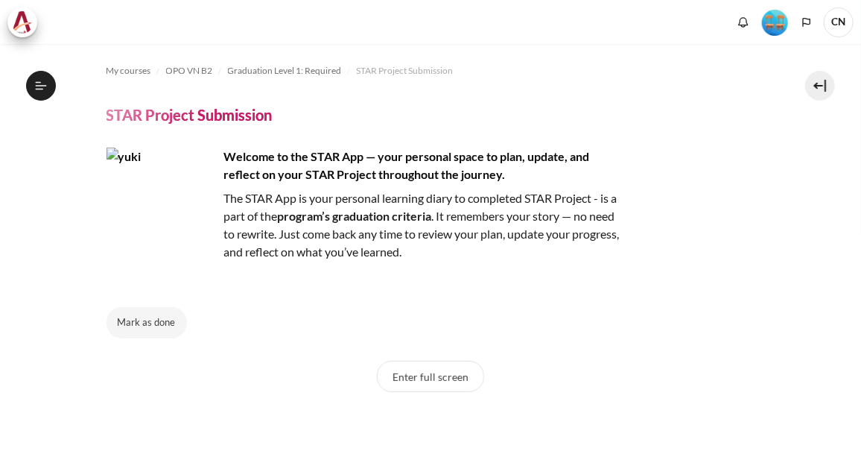
scroll to position [67, 0]
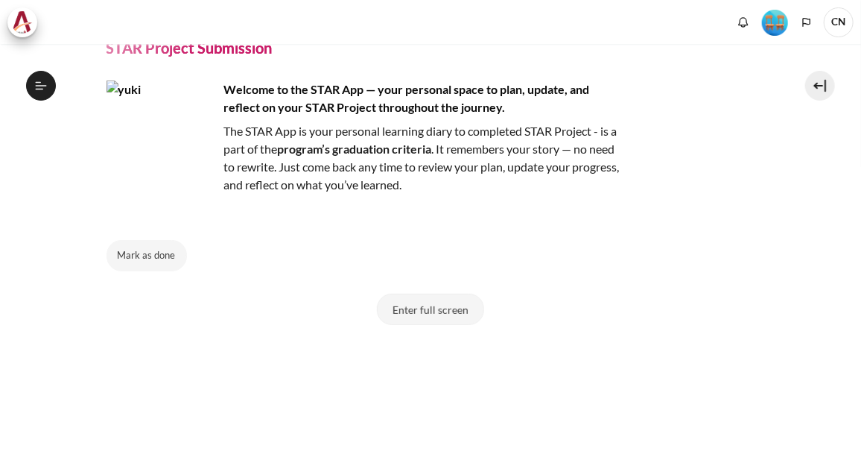
click at [428, 312] on button "Enter full screen" at bounding box center [430, 309] width 107 height 31
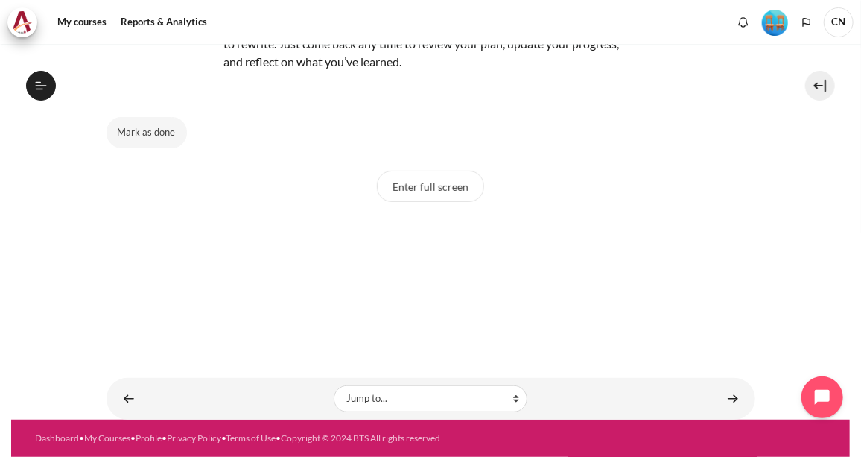
scroll to position [0, 0]
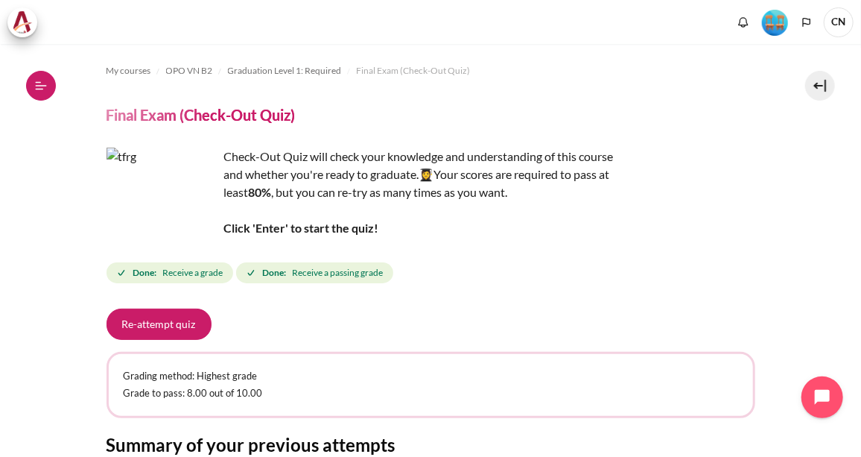
click at [44, 84] on icon at bounding box center [40, 85] width 13 height 13
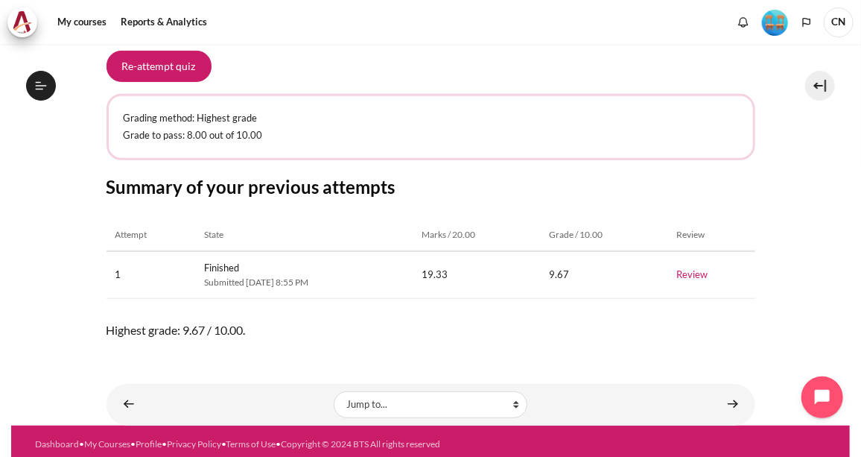
scroll to position [275, 0]
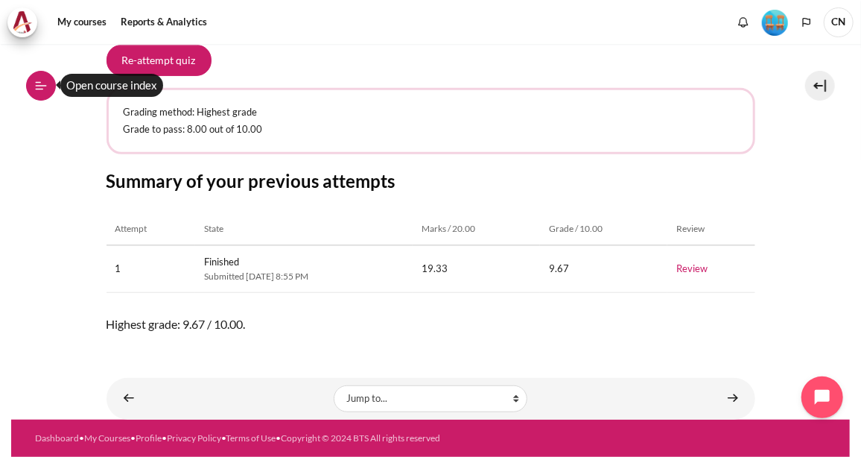
click at [41, 89] on icon at bounding box center [40, 89] width 8 height 1
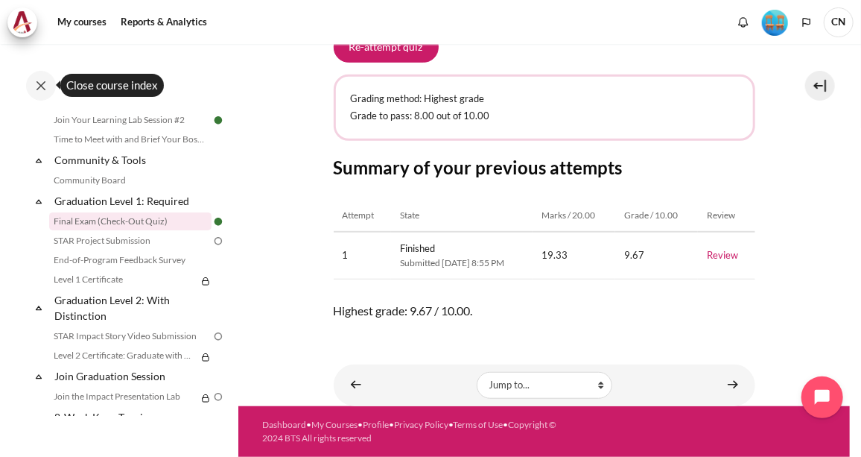
scroll to position [1557, 0]
click at [133, 250] on link "STAR Project Submission" at bounding box center [130, 241] width 162 height 18
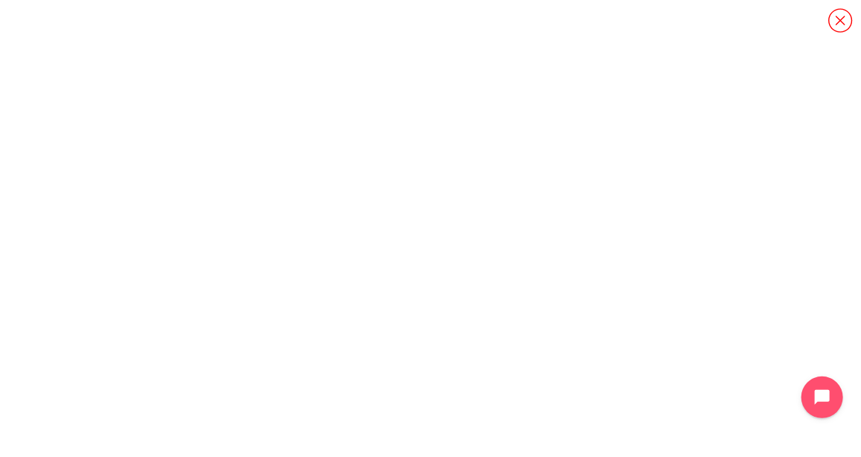
scroll to position [1547, 0]
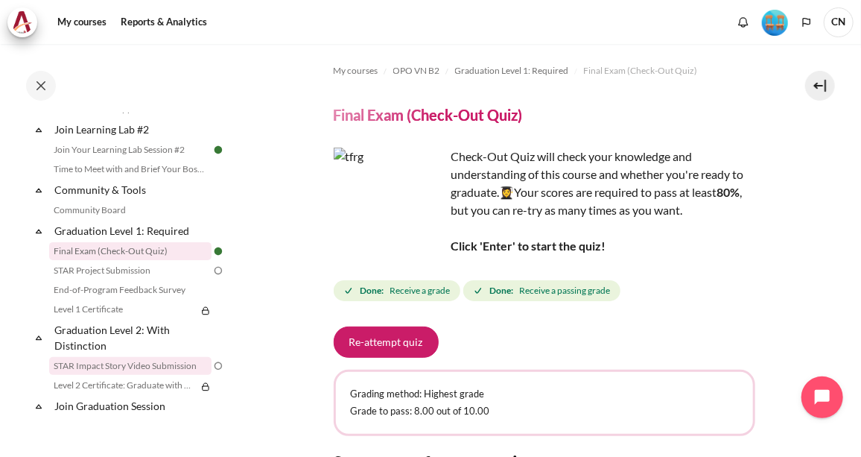
scroll to position [1600, 0]
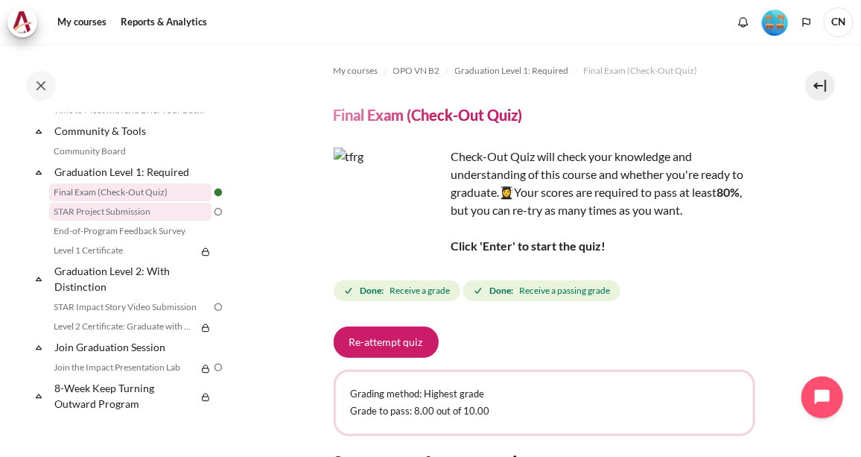
click at [143, 209] on link "STAR Project Submission" at bounding box center [130, 212] width 162 height 18
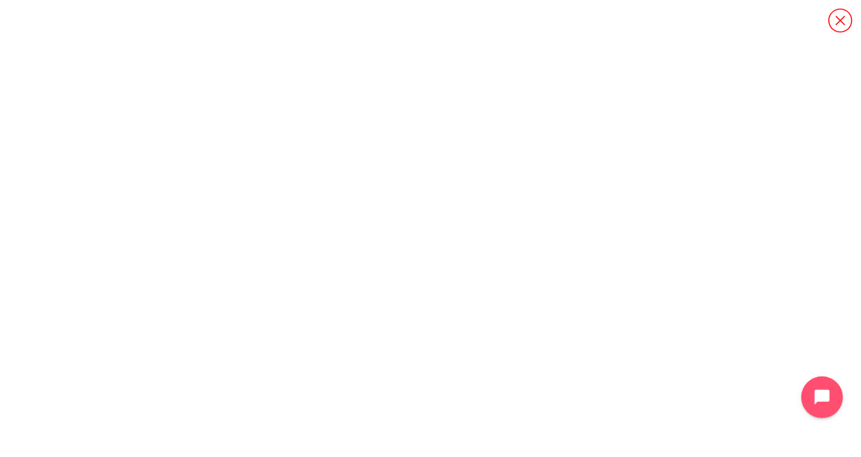
scroll to position [1547, 0]
